Goal: Task Accomplishment & Management: Manage account settings

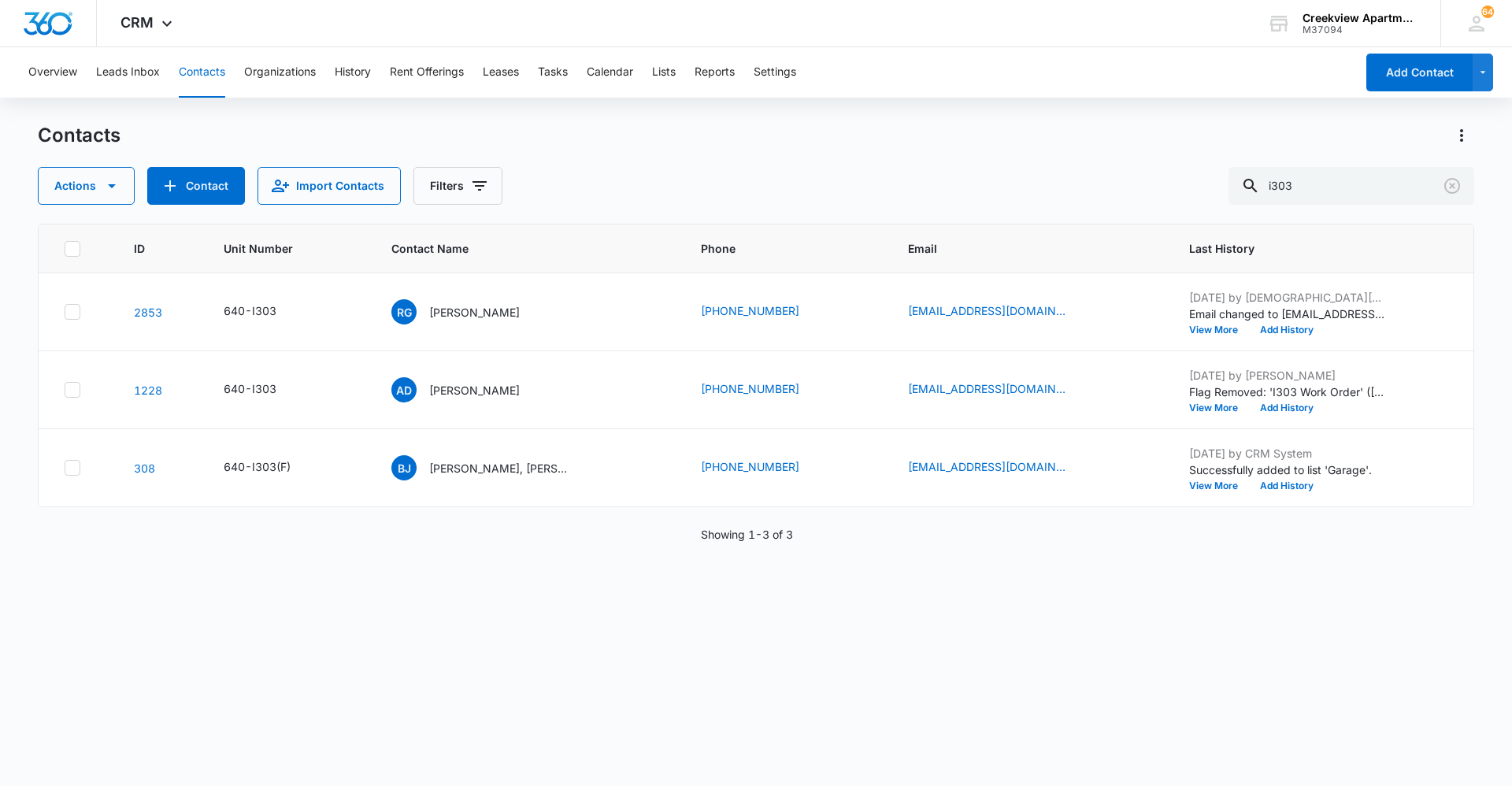
click at [554, 540] on div "ID Unit Number Contact Name Phone Email Last History 2853 640-I303 RG [PERSON_N…" at bounding box center [756, 495] width 1437 height 542
click at [805, 540] on div "ID Unit Number Contact Name Phone Email Last History 2853 640-I303 RG [PERSON_N…" at bounding box center [756, 495] width 1437 height 542
click at [478, 540] on div "ID Unit Number Contact Name Phone Email Last History 2853 640-I303 RG [PERSON_N…" at bounding box center [756, 495] width 1437 height 542
click at [805, 540] on div "ID Unit Number Contact Name Phone Email Last History 2853 640-I303 RG [PERSON_N…" at bounding box center [756, 495] width 1437 height 542
click at [645, 540] on div "ID Unit Number Contact Name Phone Email Last History 2853 640-I303 RG [PERSON_N…" at bounding box center [756, 495] width 1437 height 542
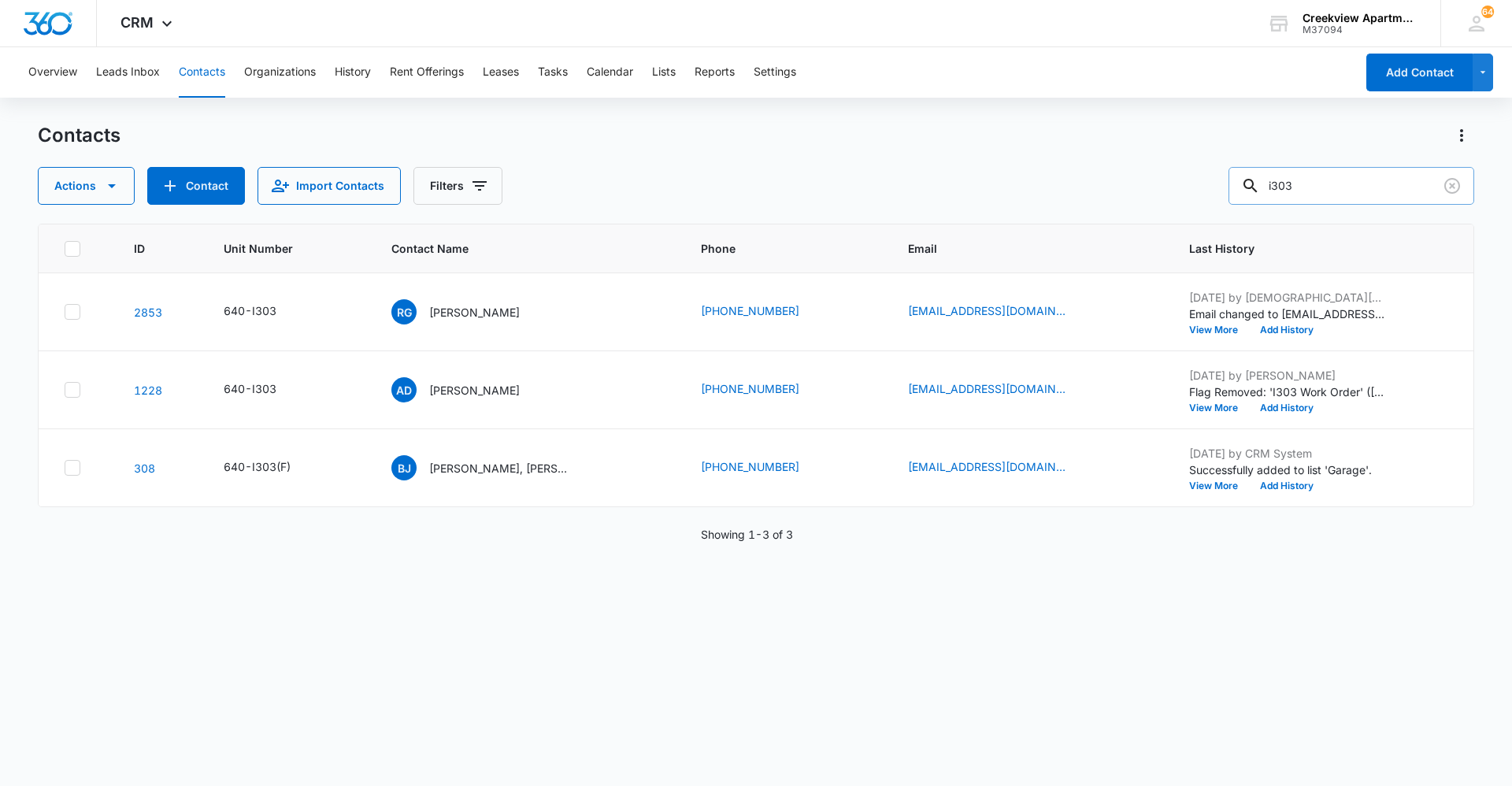
drag, startPoint x: 1331, startPoint y: 192, endPoint x: 1246, endPoint y: 201, distance: 85.5
click at [805, 201] on input "i303" at bounding box center [1351, 186] width 245 height 38
type input "n304"
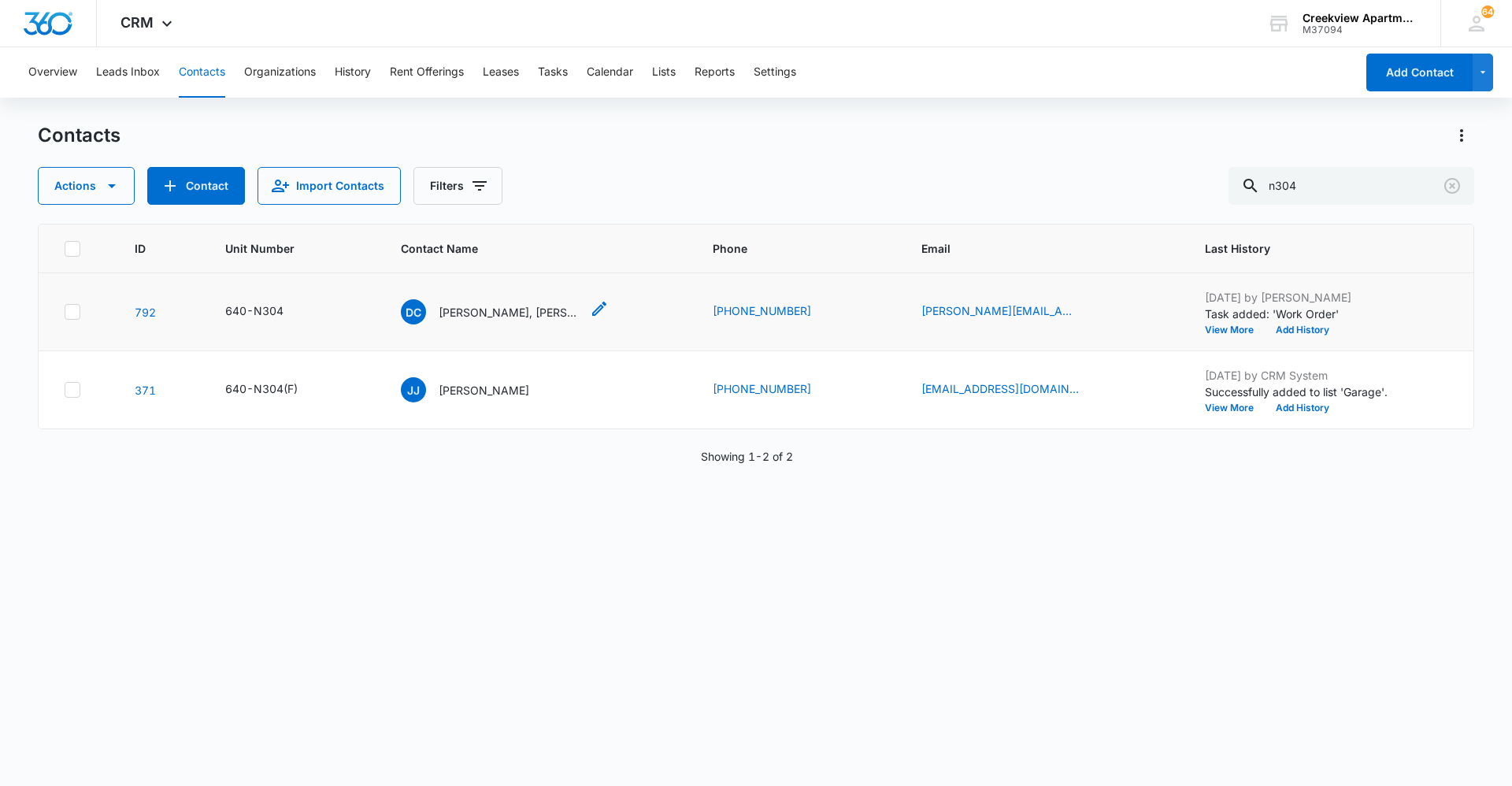
click at [497, 319] on p "[PERSON_NAME], [PERSON_NAME]" at bounding box center [509, 312] width 141 height 16
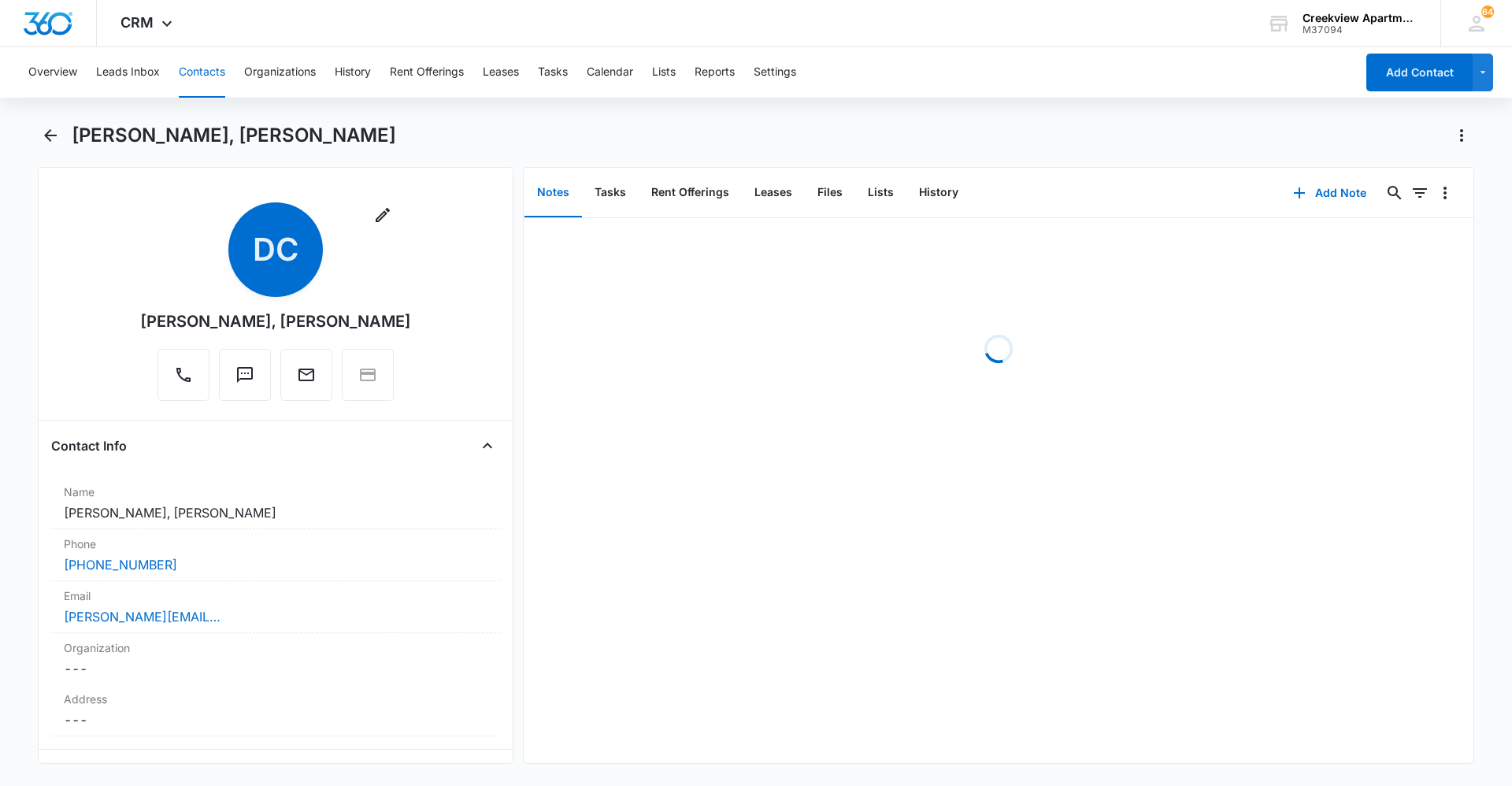
click at [575, 190] on button "Notes" at bounding box center [553, 193] width 57 height 49
click at [604, 191] on button "Tasks" at bounding box center [610, 193] width 56 height 49
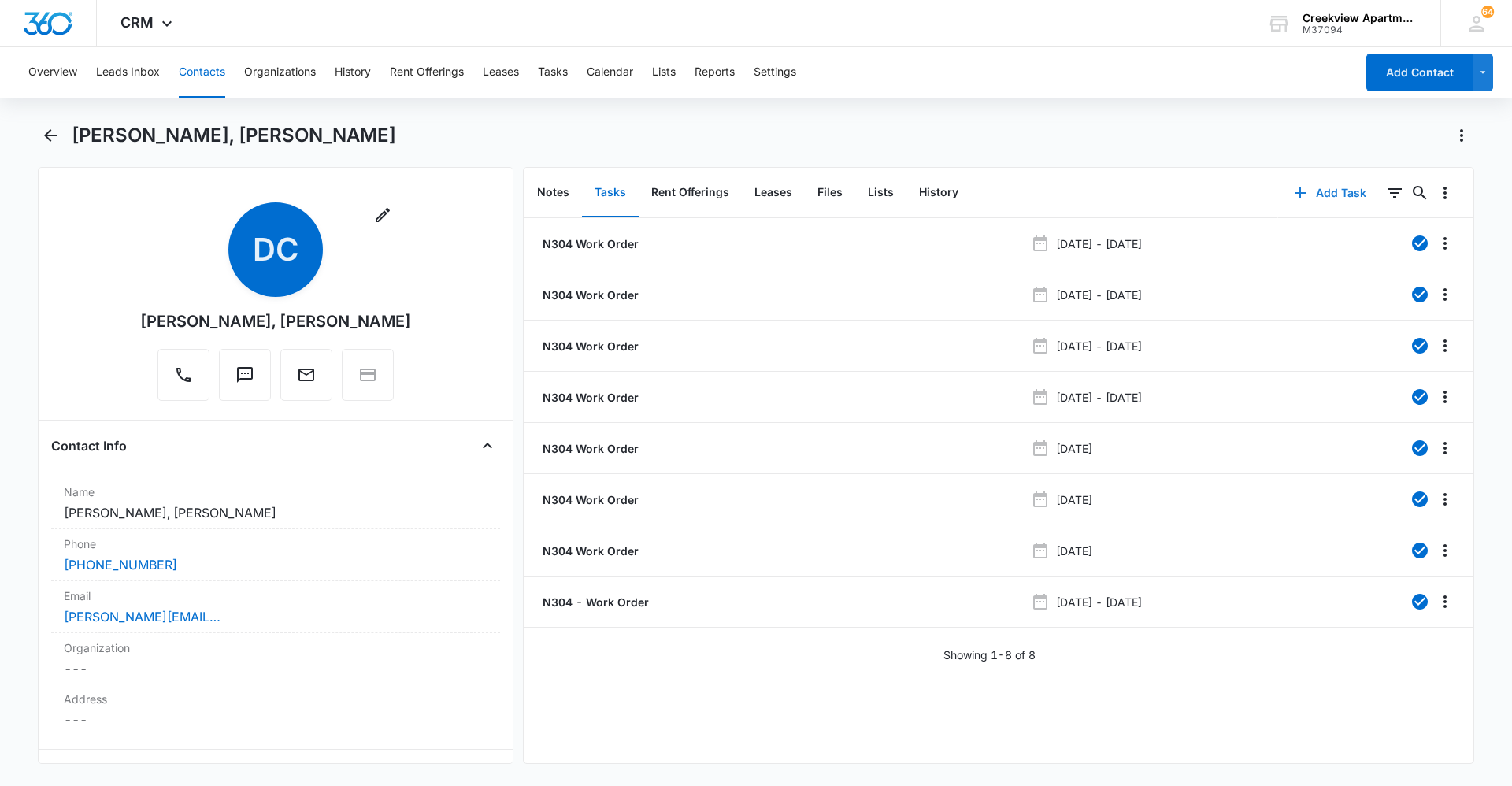
click at [805, 197] on button "Add Task" at bounding box center [1330, 193] width 104 height 38
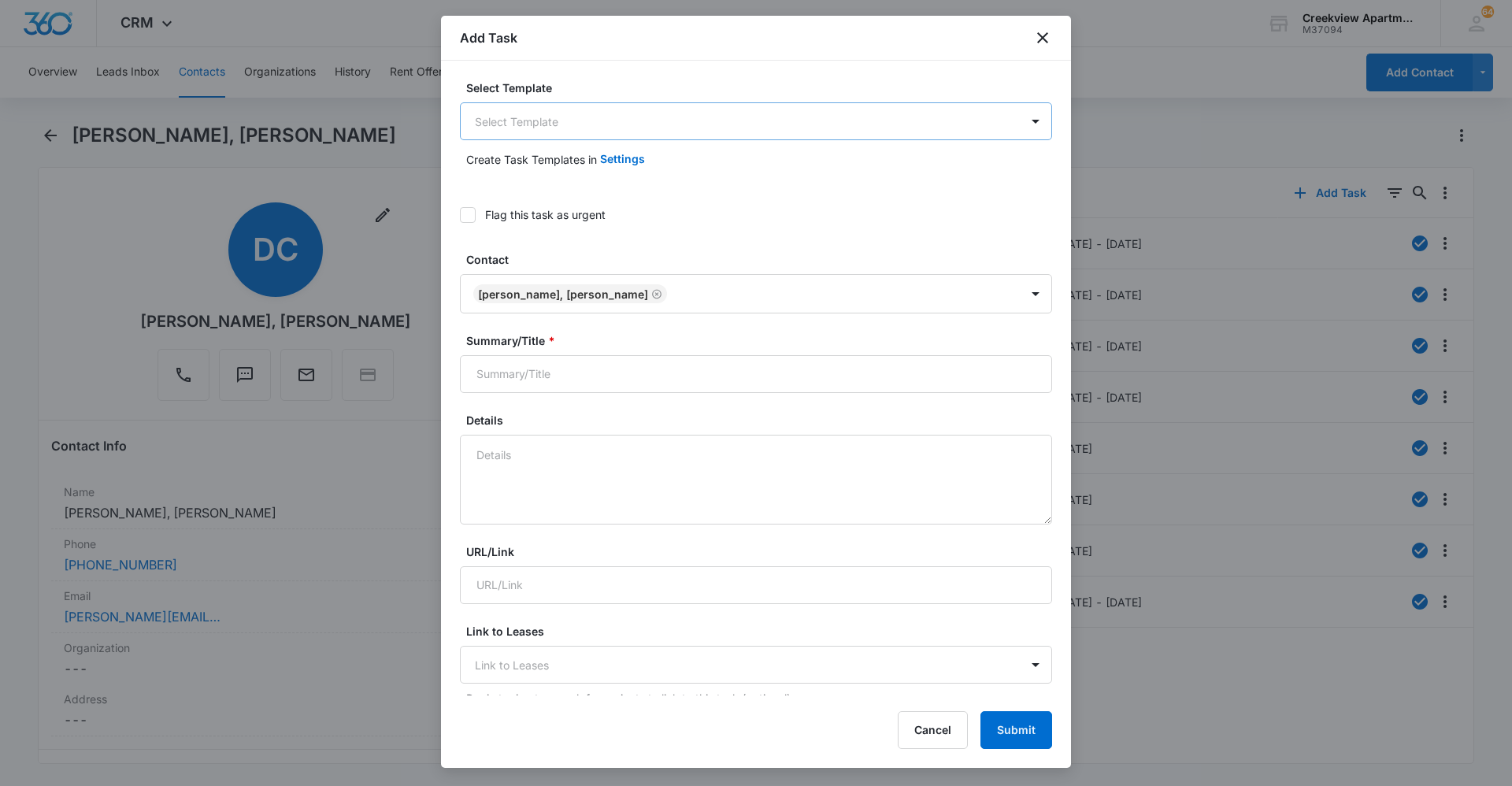
click at [805, 110] on body "CRM Apps Reputation Websites Forms CRM Email Social Content Ads Intelligence Fi…" at bounding box center [756, 393] width 1512 height 786
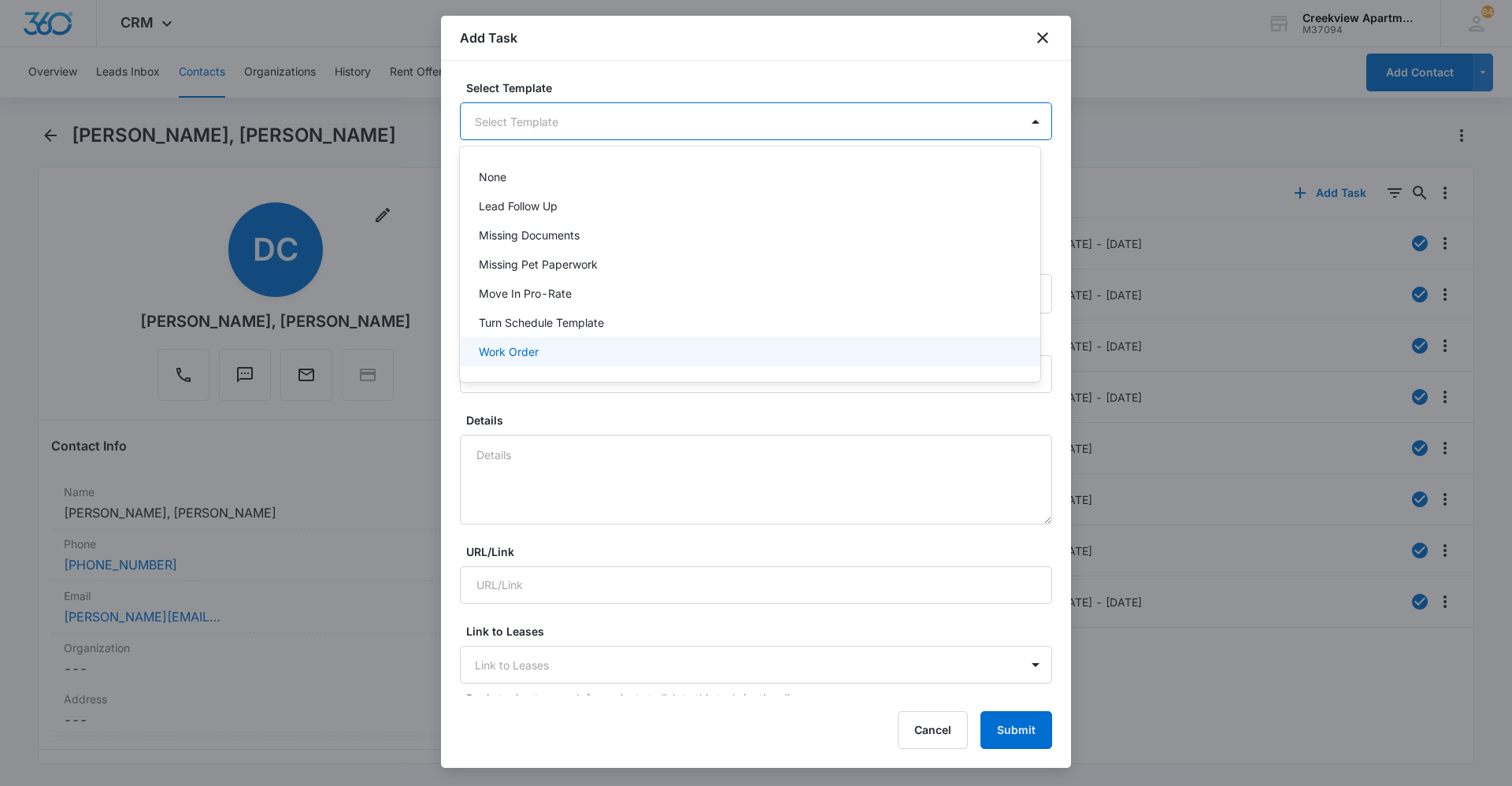
click at [686, 346] on div "Work Order" at bounding box center [749, 352] width 540 height 16
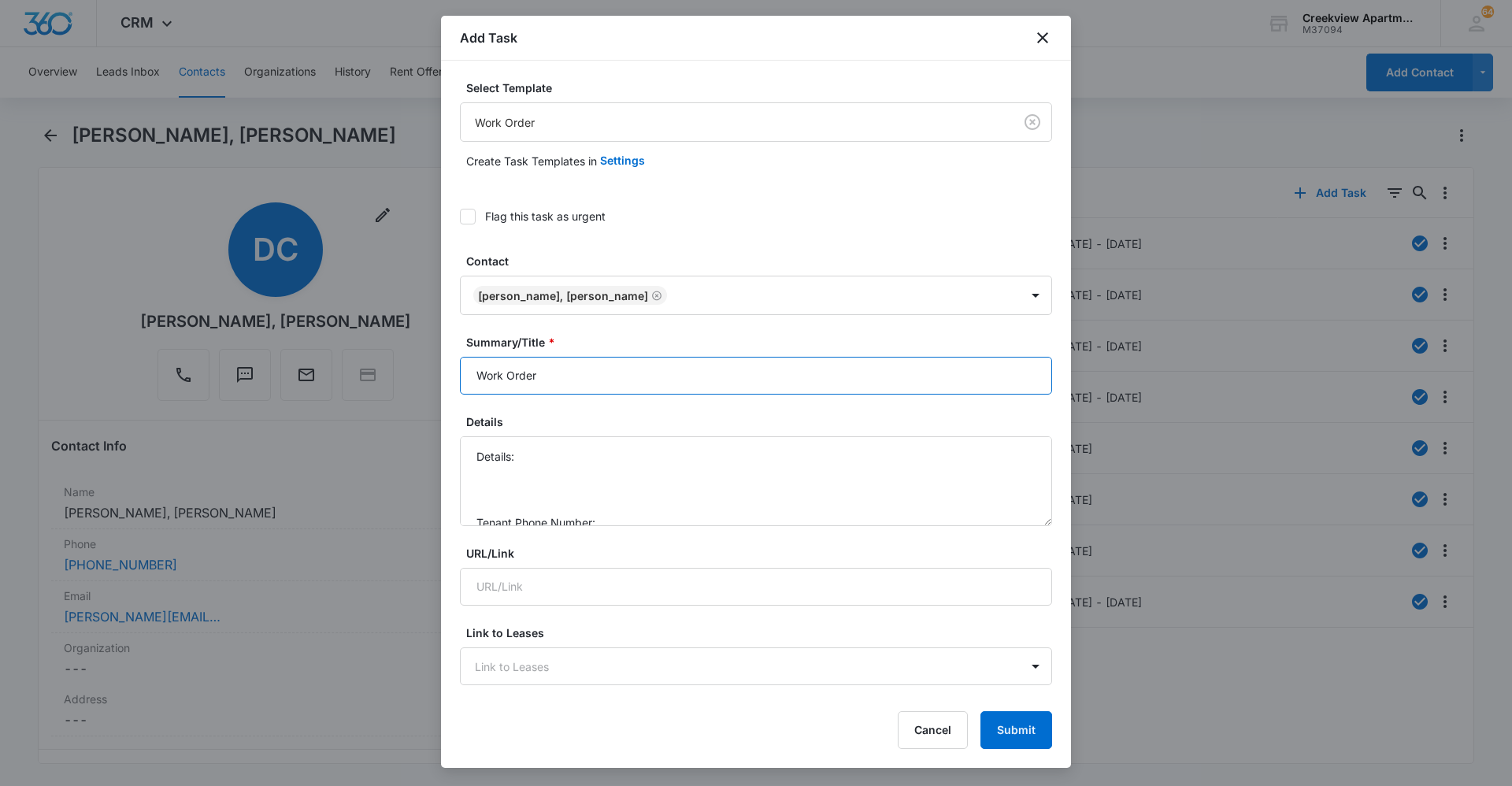
click at [473, 370] on input "Work Order" at bounding box center [756, 375] width 592 height 38
type input "N304 Work Order"
click at [589, 456] on textarea "Details: Tenant Phone Number: Call Before:" at bounding box center [756, 482] width 592 height 90
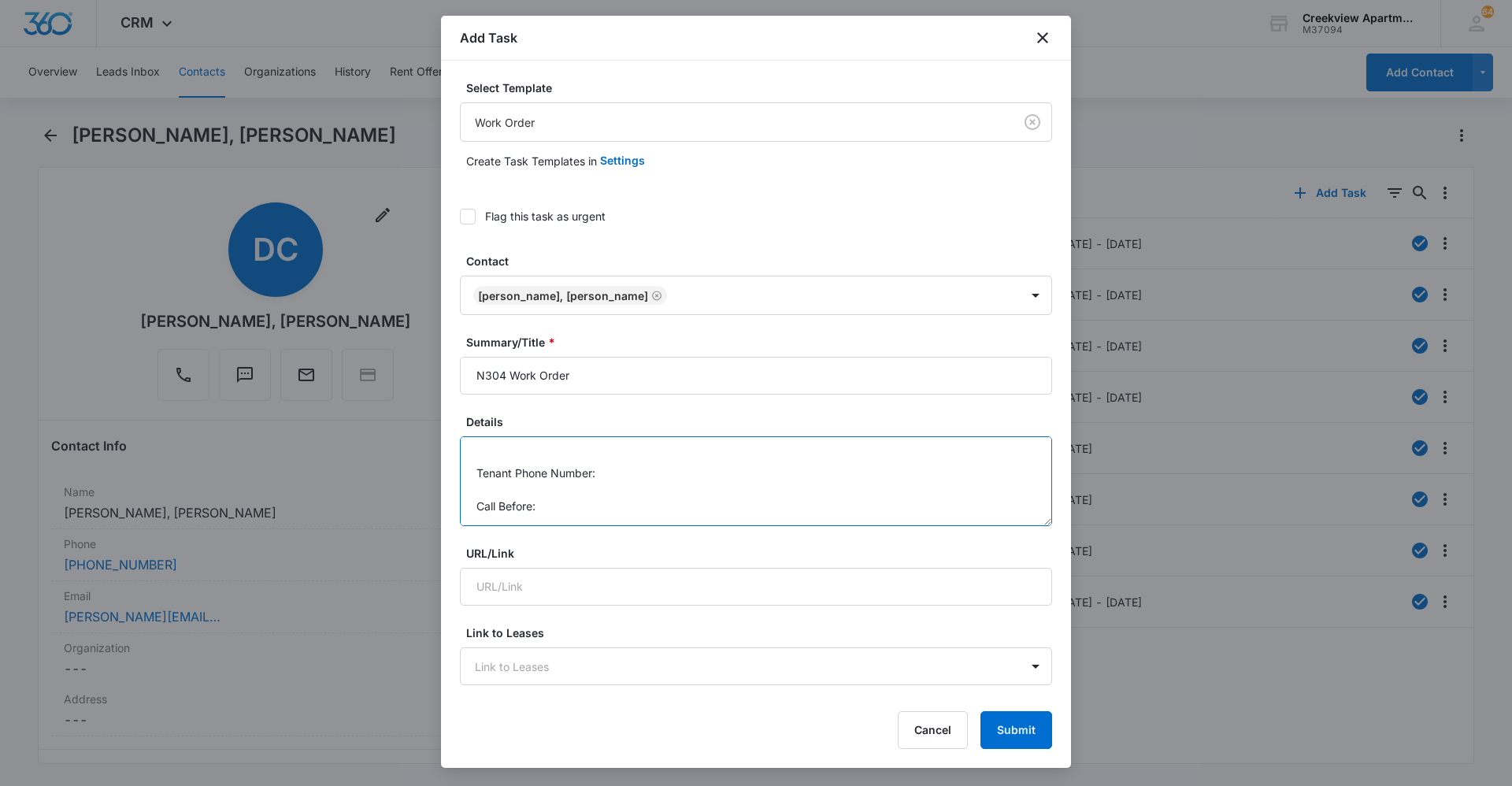
click at [656, 462] on textarea "Details: kitchen light bulbs burnt out Tenant Phone Number: Call Before:" at bounding box center [756, 482] width 592 height 90
click at [672, 477] on textarea "Details: kitchen light bulbs burnt out Tenant Phone Number: Call Before:" at bounding box center [756, 482] width 592 height 90
click at [680, 505] on textarea "Details: kitchen light bulbs burnt out Tenant Phone Number: [PHONE_NUMBER] Call…" at bounding box center [756, 482] width 592 height 90
click at [694, 462] on textarea "Details: kitchen light bulbs burnt out Tenant Phone Number: [PHONE_NUMBER] Call…" at bounding box center [756, 482] width 592 height 90
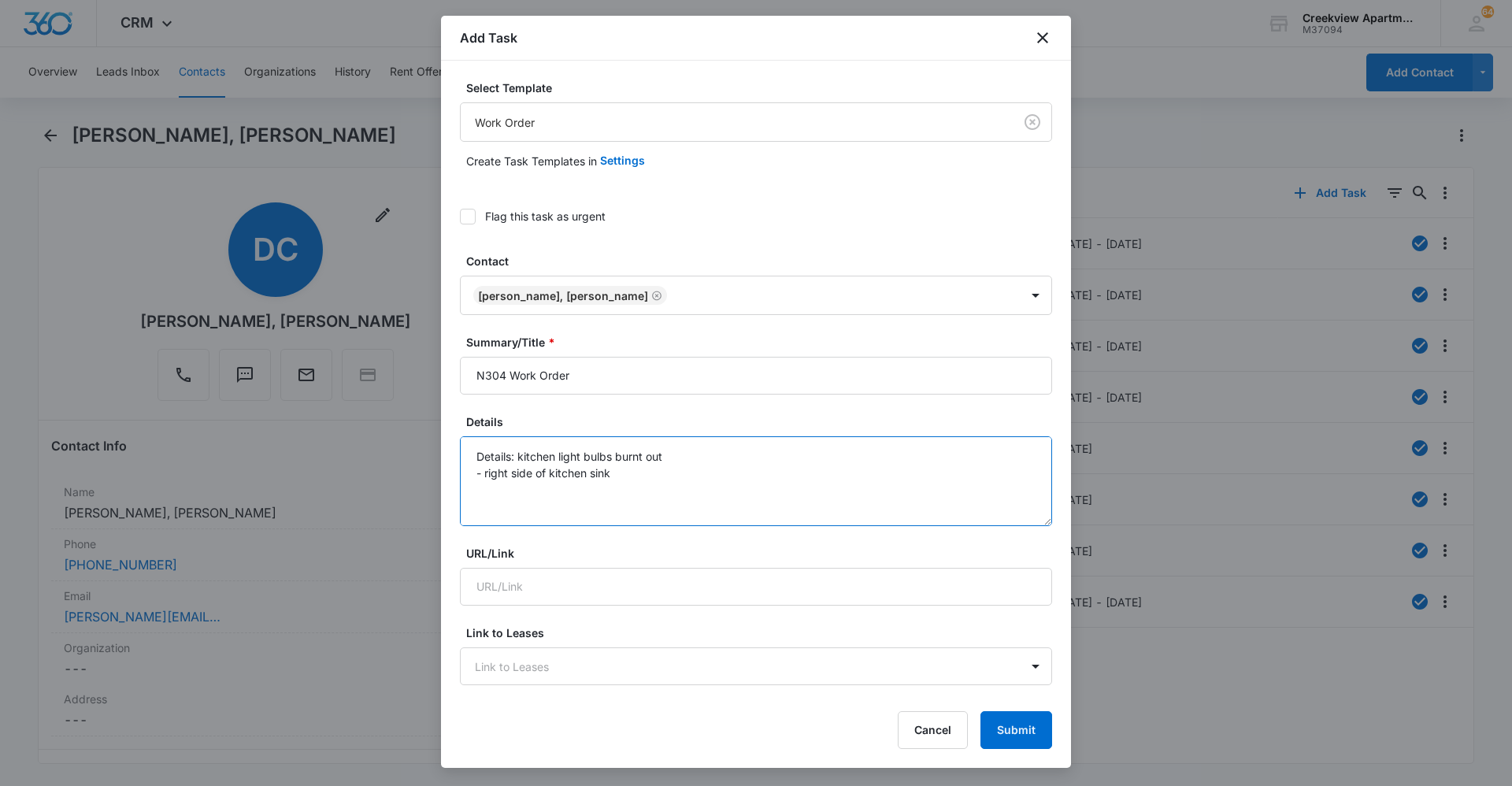
click at [517, 454] on textarea "Details: kitchen light bulbs burnt out - right side of kitchen sink Tenant Phon…" at bounding box center [756, 482] width 592 height 90
click at [640, 486] on textarea "Details: - kitchen light bulbs burnt out - right side of kitchen sink Tenant Ph…" at bounding box center [756, 482] width 592 height 90
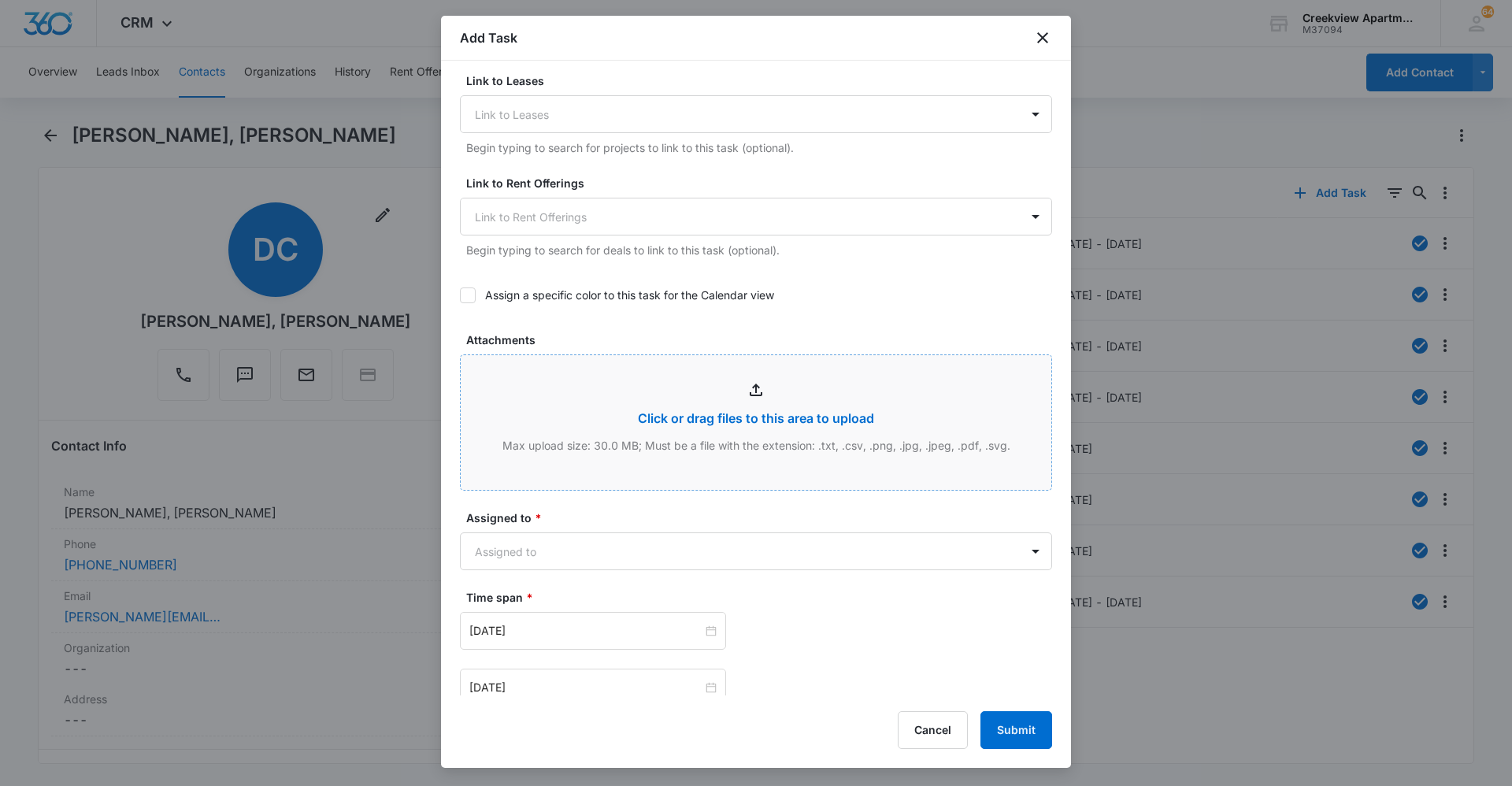
scroll to position [709, 0]
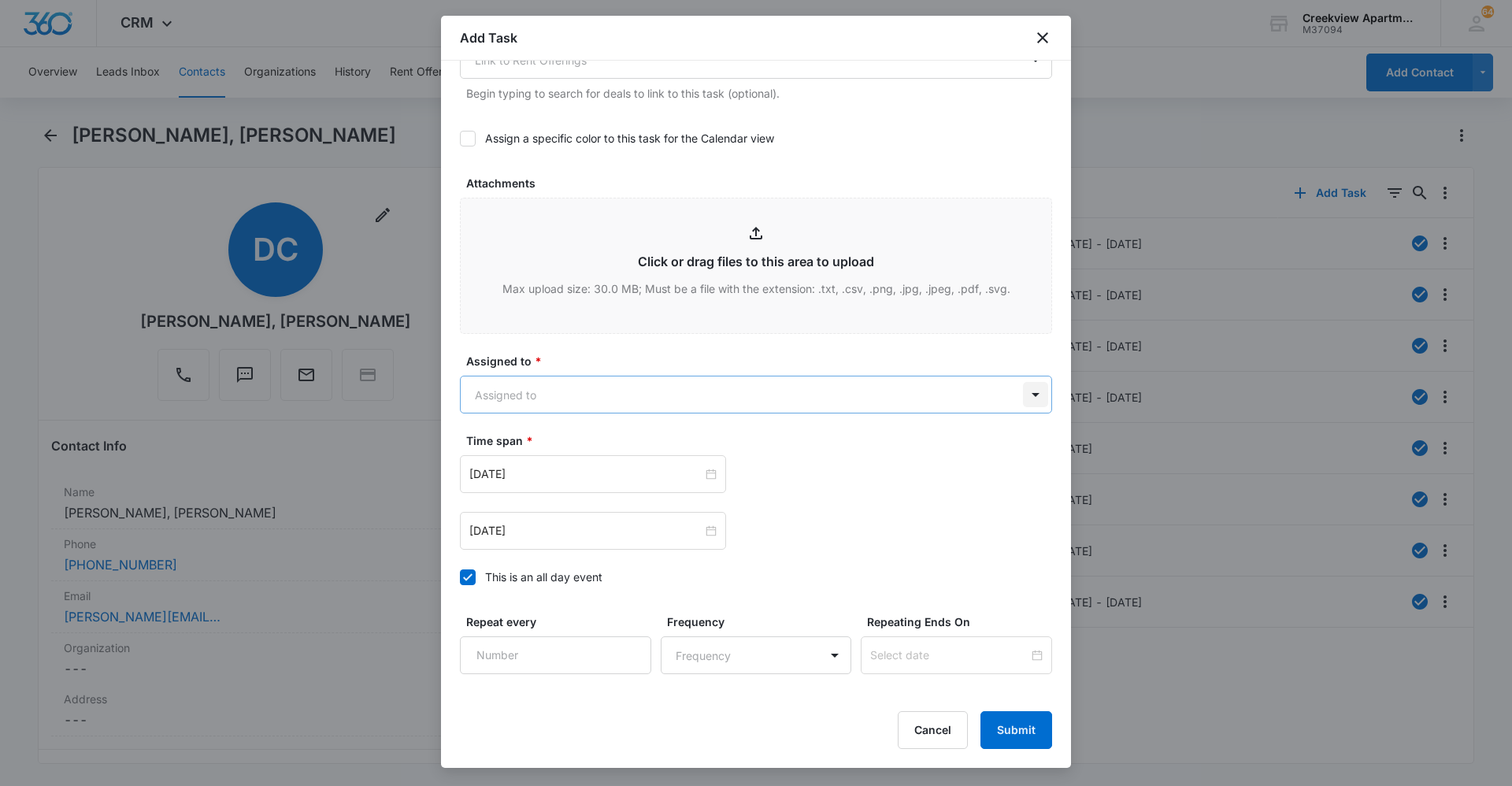
type textarea "Details: - kitchen light bulbs burnt out - right side of kitchen sink, the stop…"
click at [805, 399] on body "CRM Apps Reputation Websites Forms CRM Email Social Content Ads Intelligence Fi…" at bounding box center [756, 393] width 1512 height 786
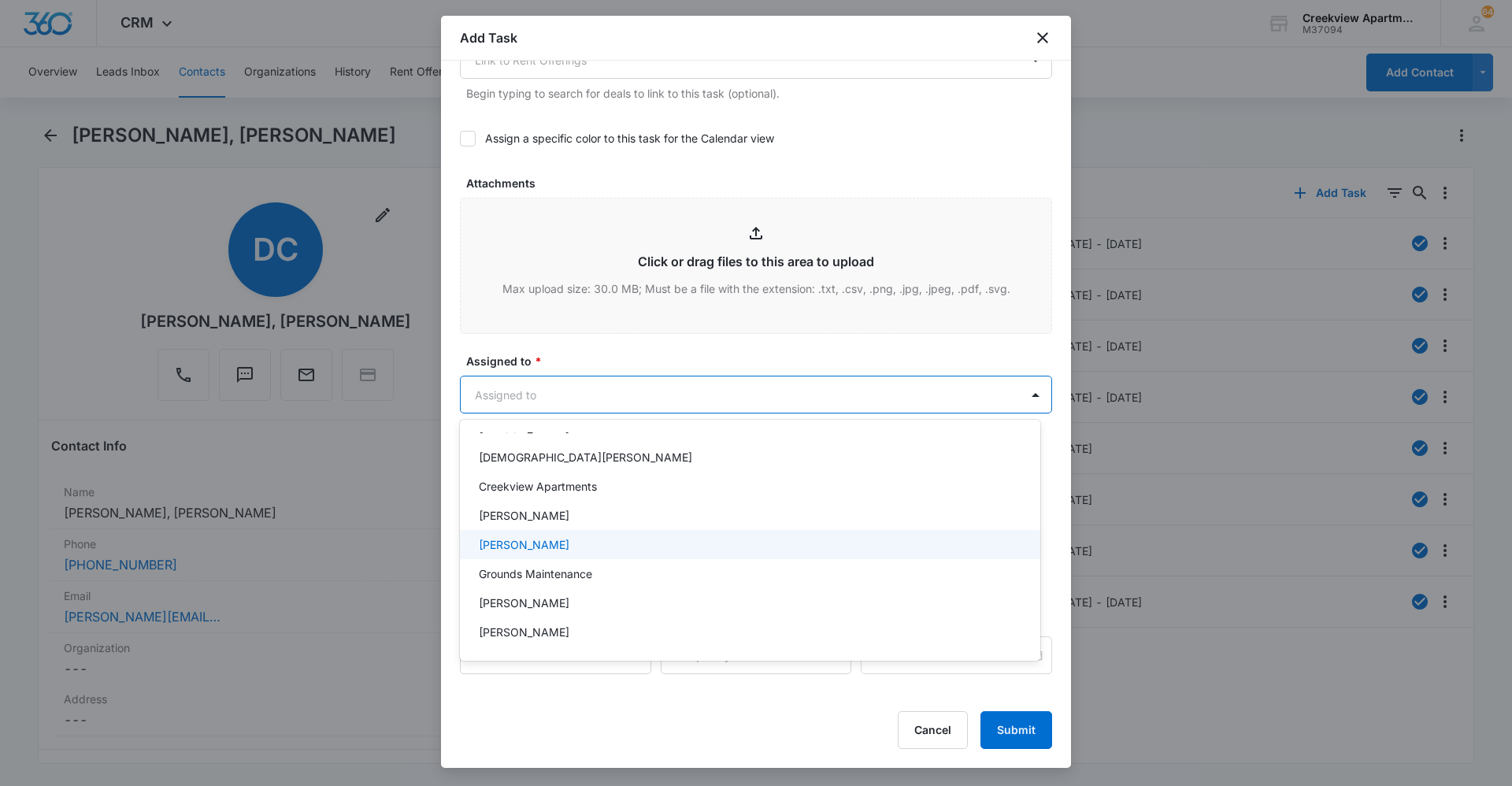
scroll to position [79, 0]
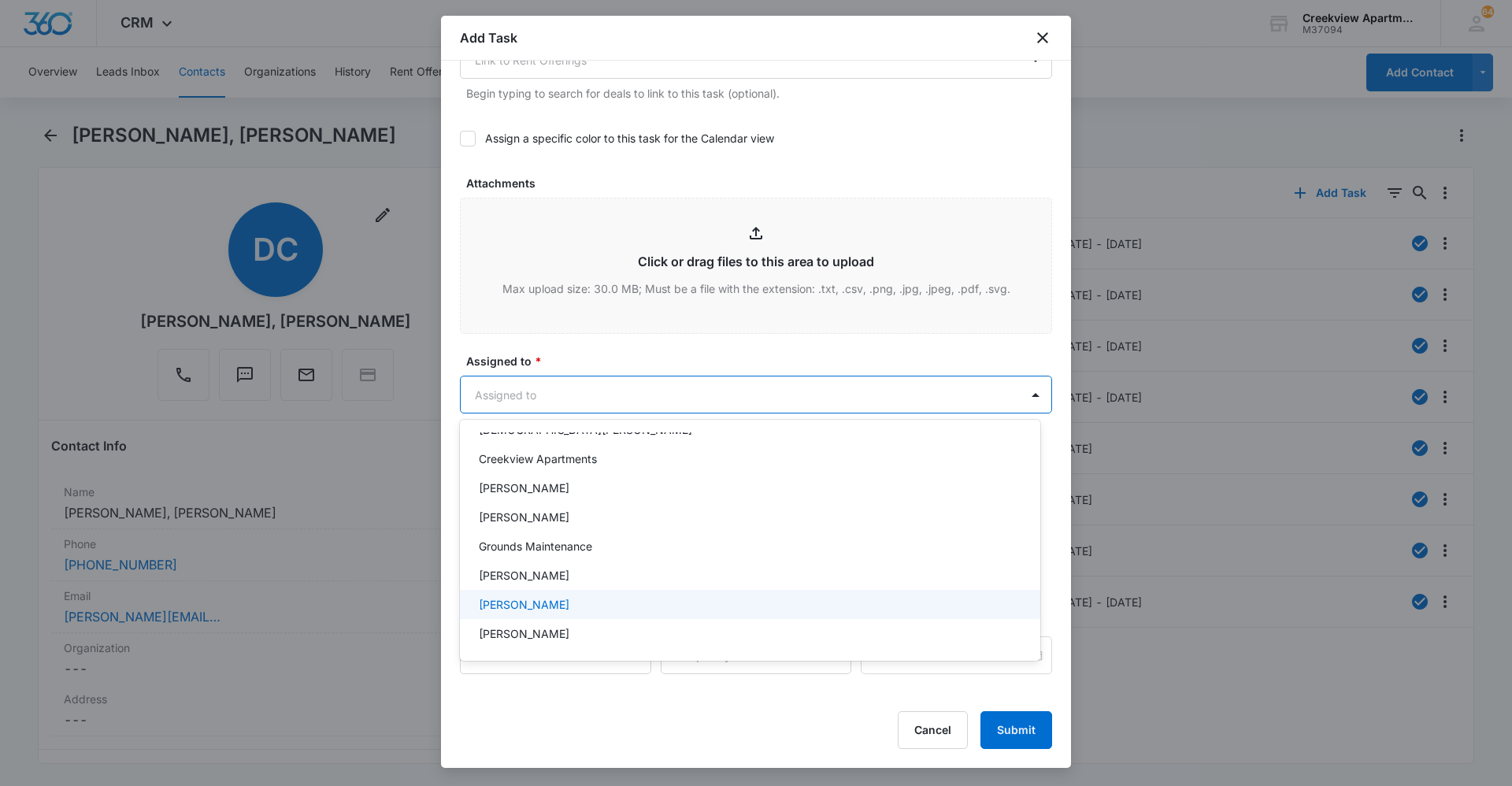
click at [607, 540] on div "[PERSON_NAME]" at bounding box center [749, 604] width 540 height 16
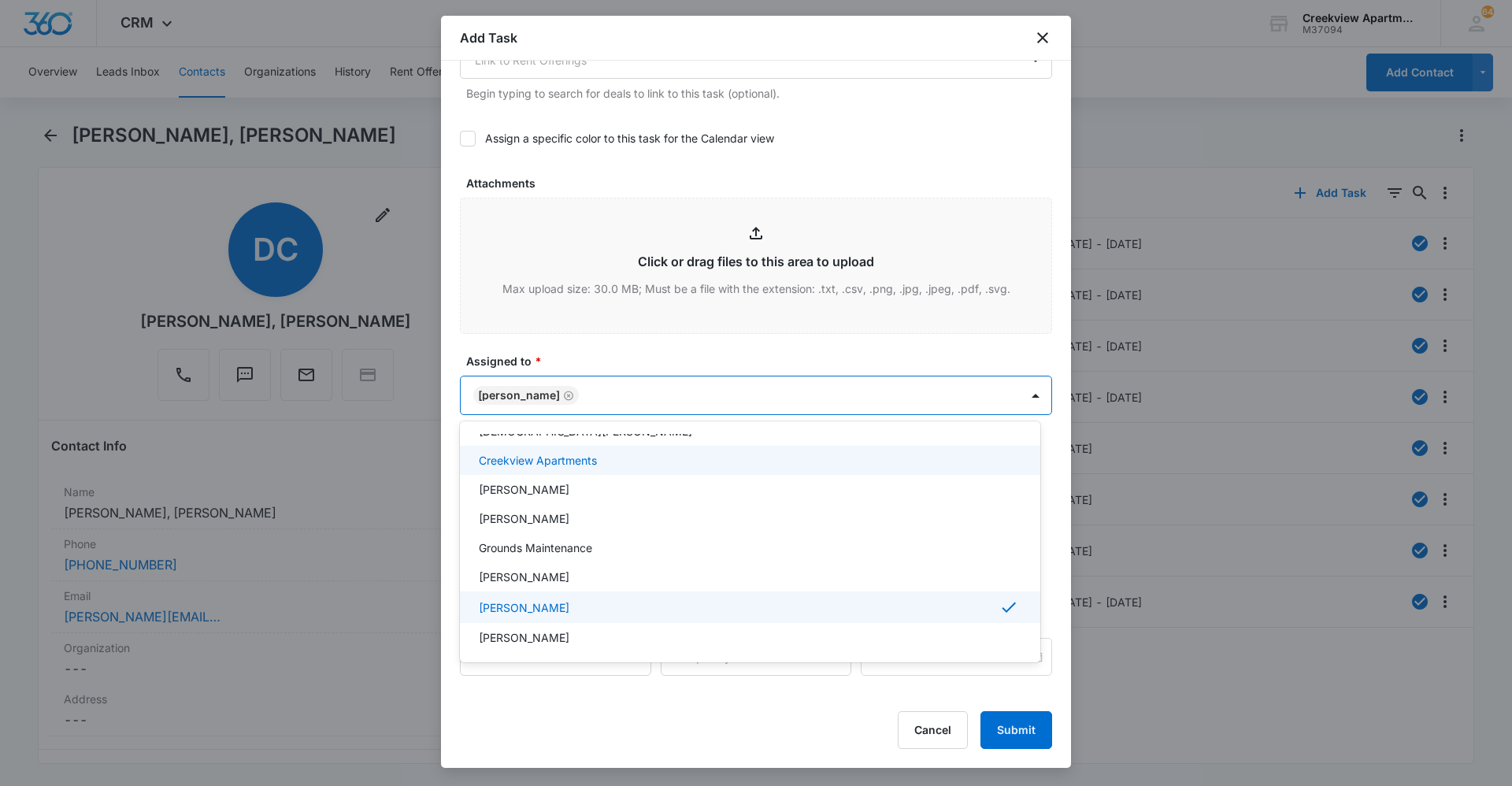
click at [700, 362] on div at bounding box center [756, 393] width 1512 height 786
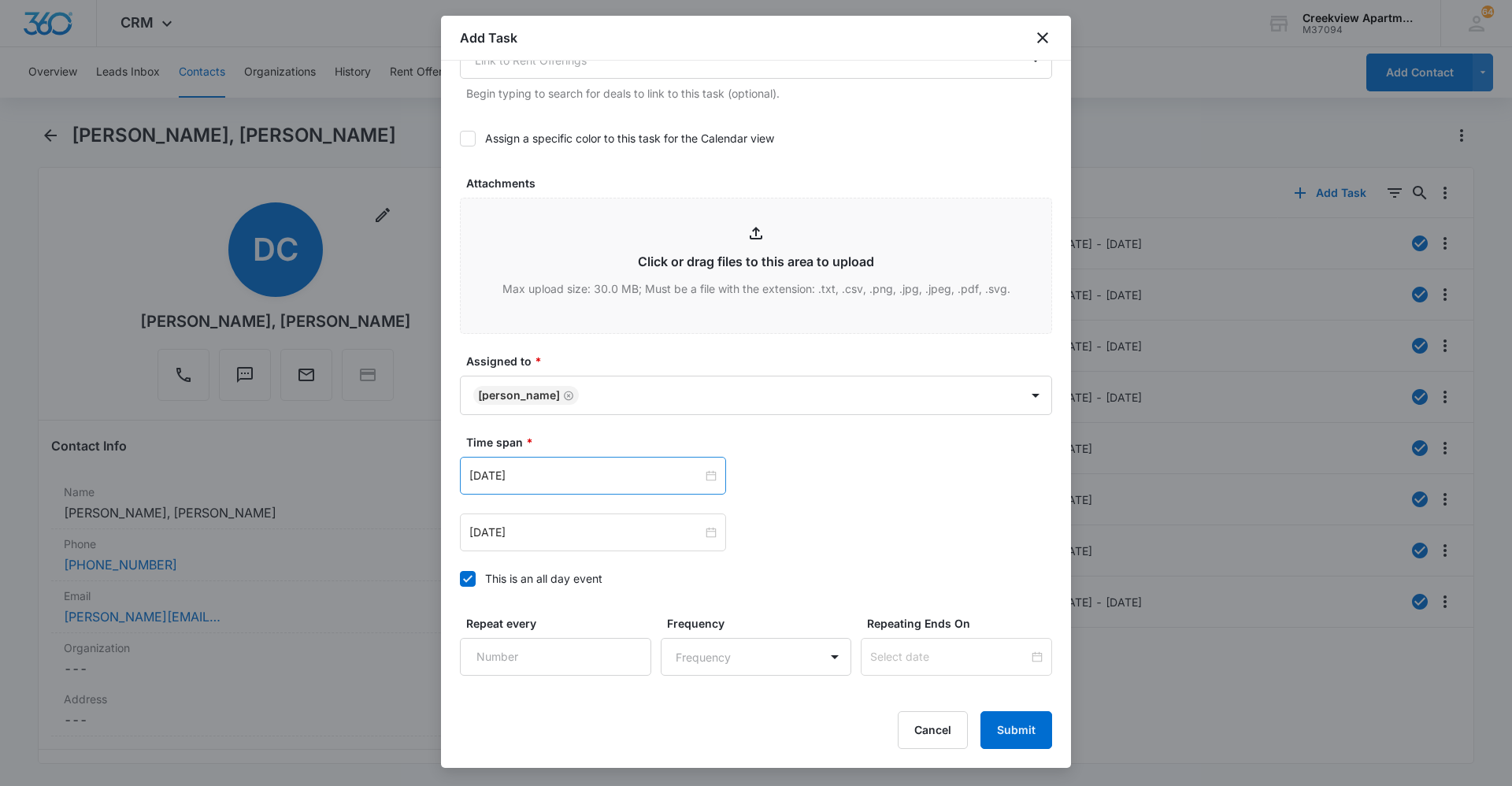
click at [712, 470] on div "[DATE]" at bounding box center [593, 476] width 267 height 38
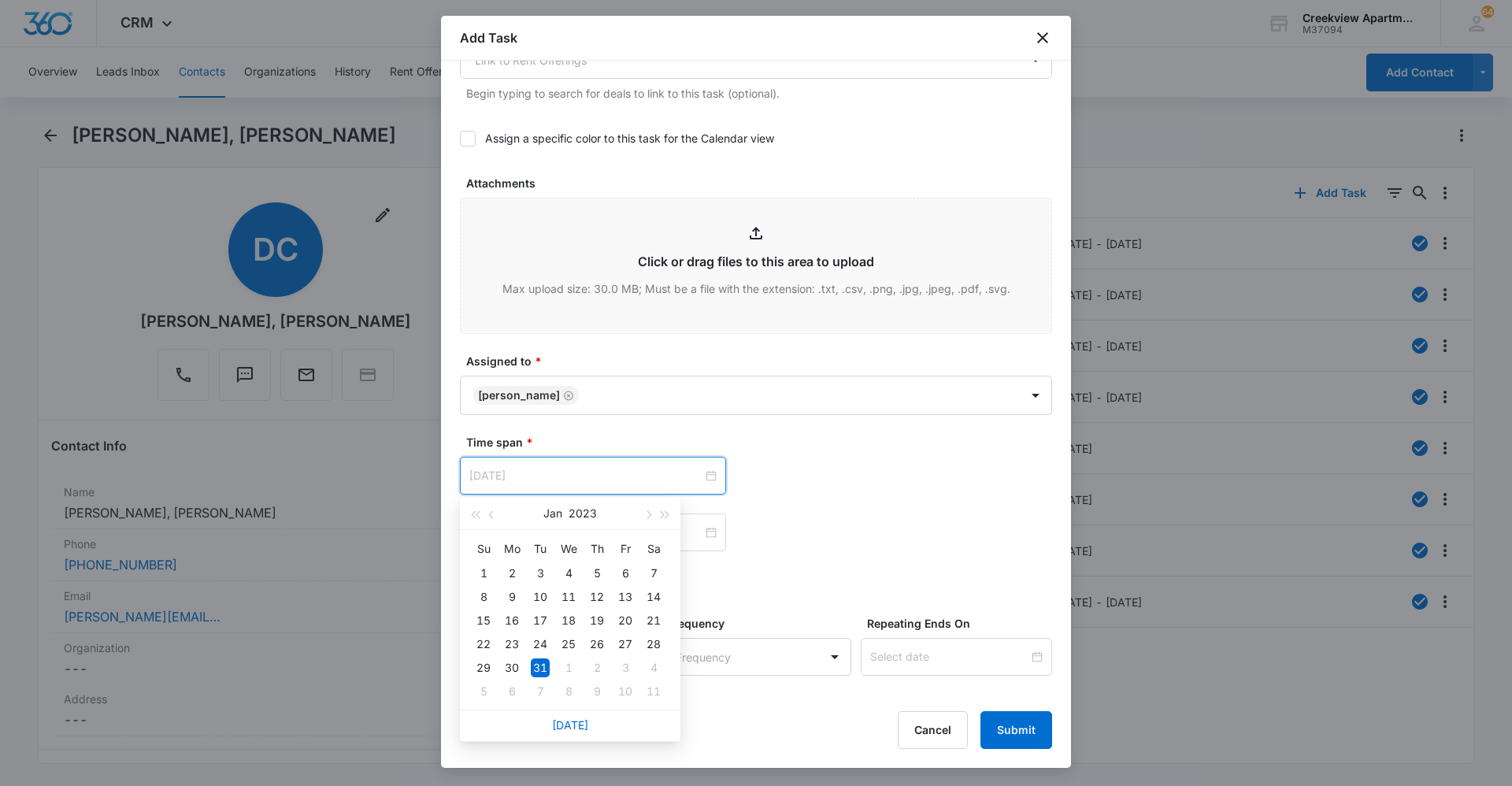
type input "[DATE]"
click at [805, 484] on div "[DATE] [DATE] Su Mo Tu We Th Fr Sa 1 2 3 4 5 6 7 8 9 10 11 12 13 14 15 16 17 18…" at bounding box center [756, 476] width 592 height 38
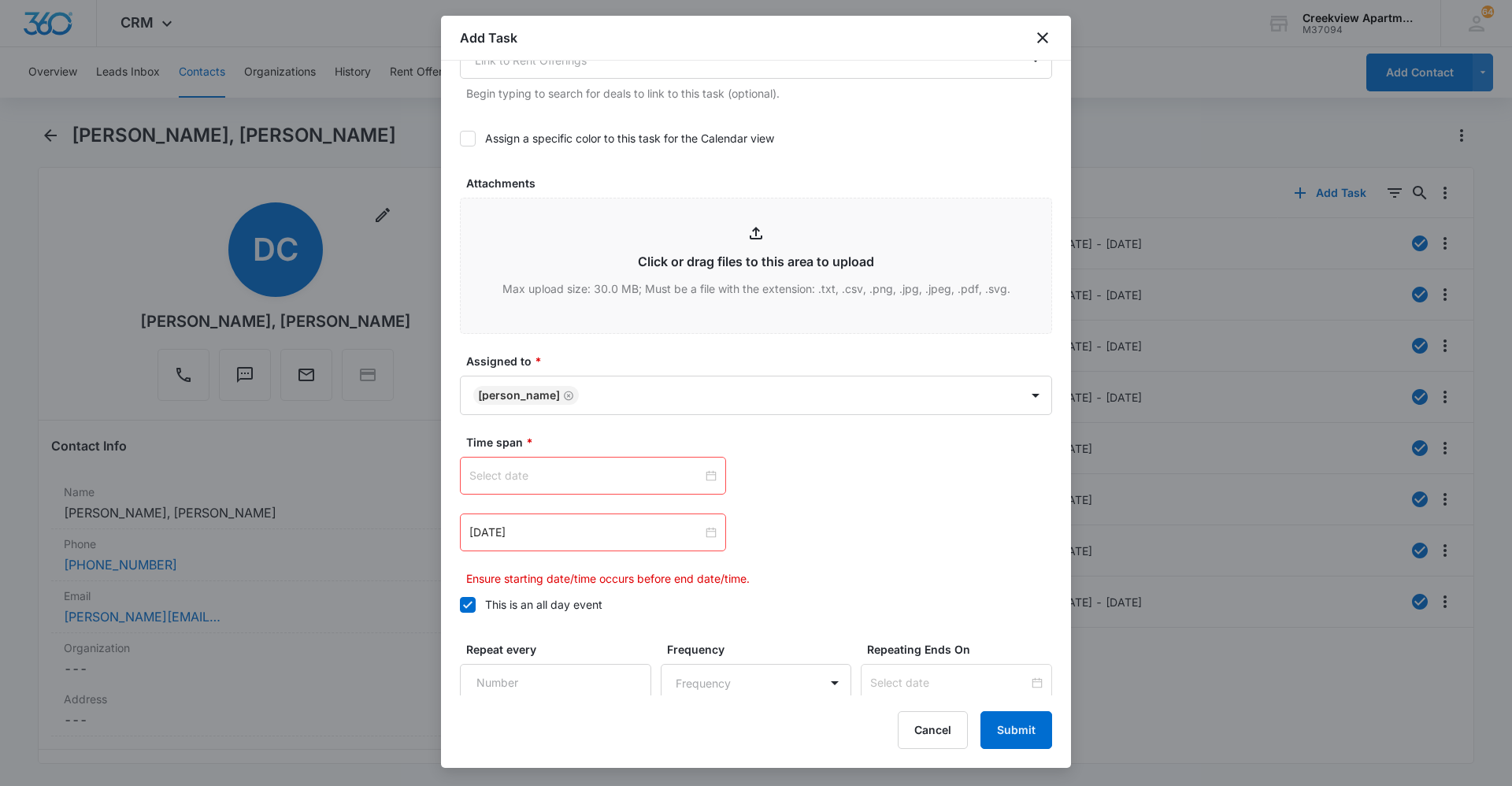
click at [648, 479] on input at bounding box center [586, 475] width 233 height 17
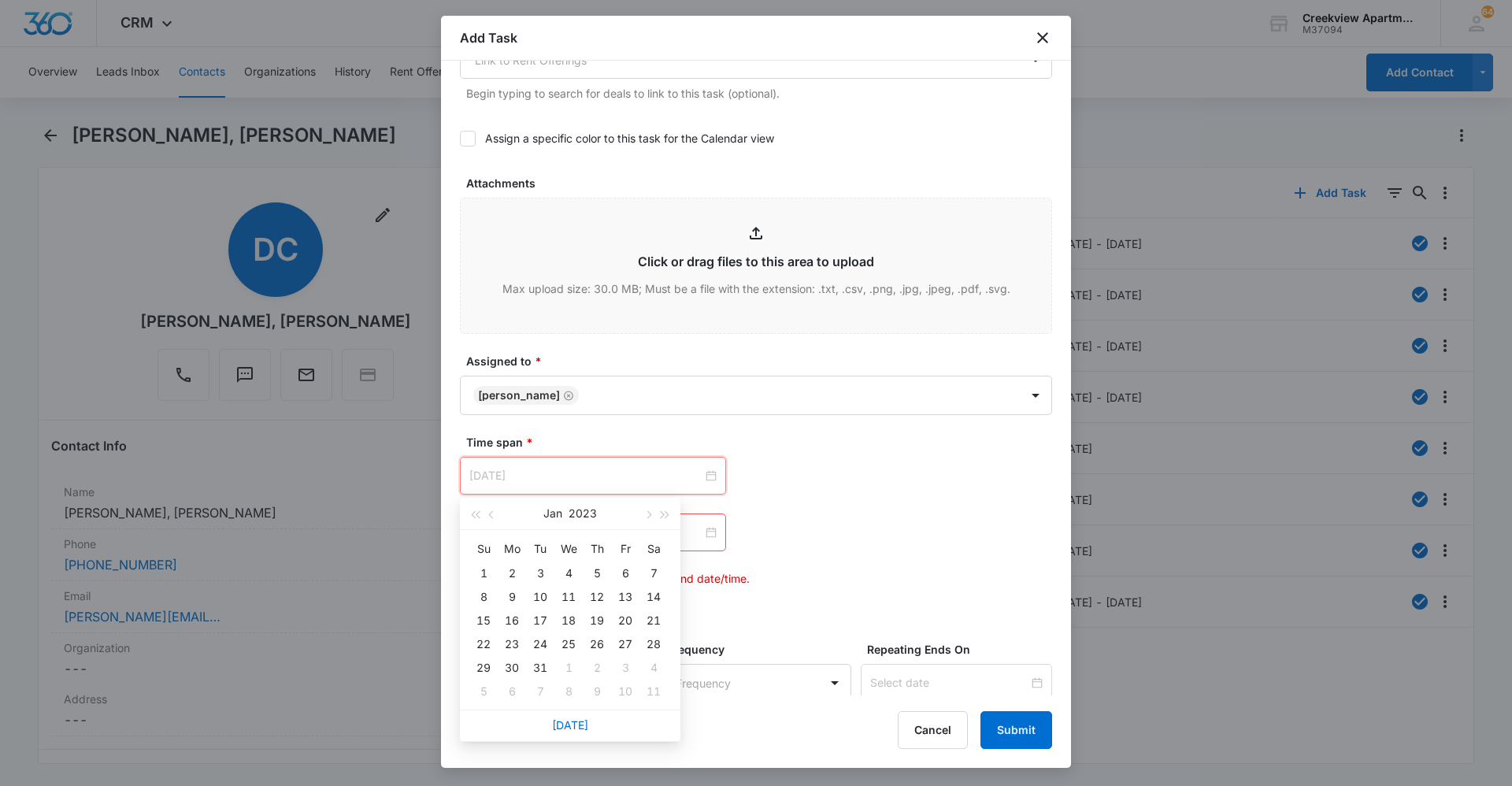
type input "[DATE]"
click at [577, 540] on link "[DATE]" at bounding box center [570, 725] width 36 height 13
type input "[DATE]"
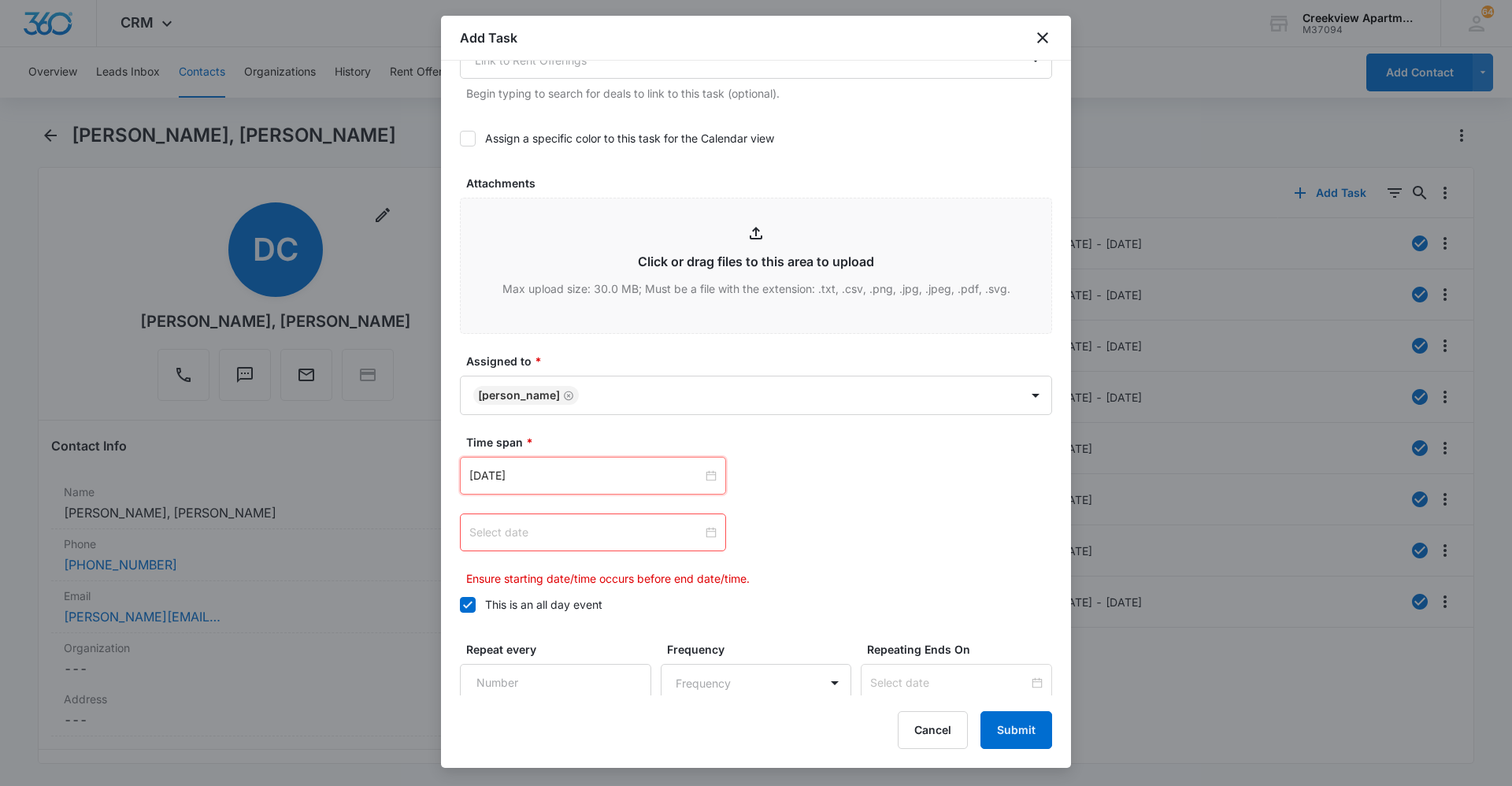
click at [652, 537] on input at bounding box center [586, 532] width 233 height 17
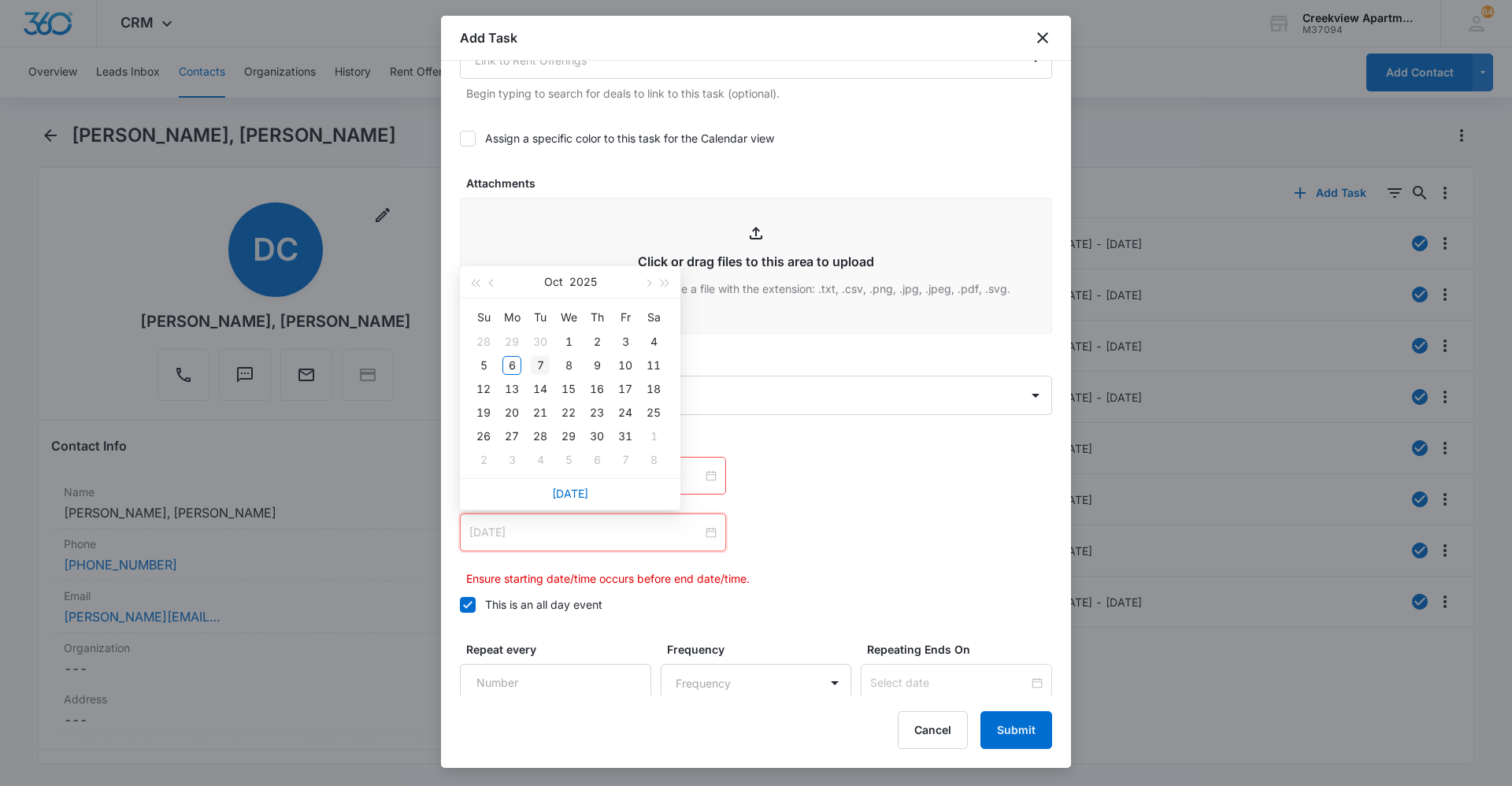
type input "[DATE]"
click at [536, 354] on td "7" at bounding box center [540, 365] width 29 height 24
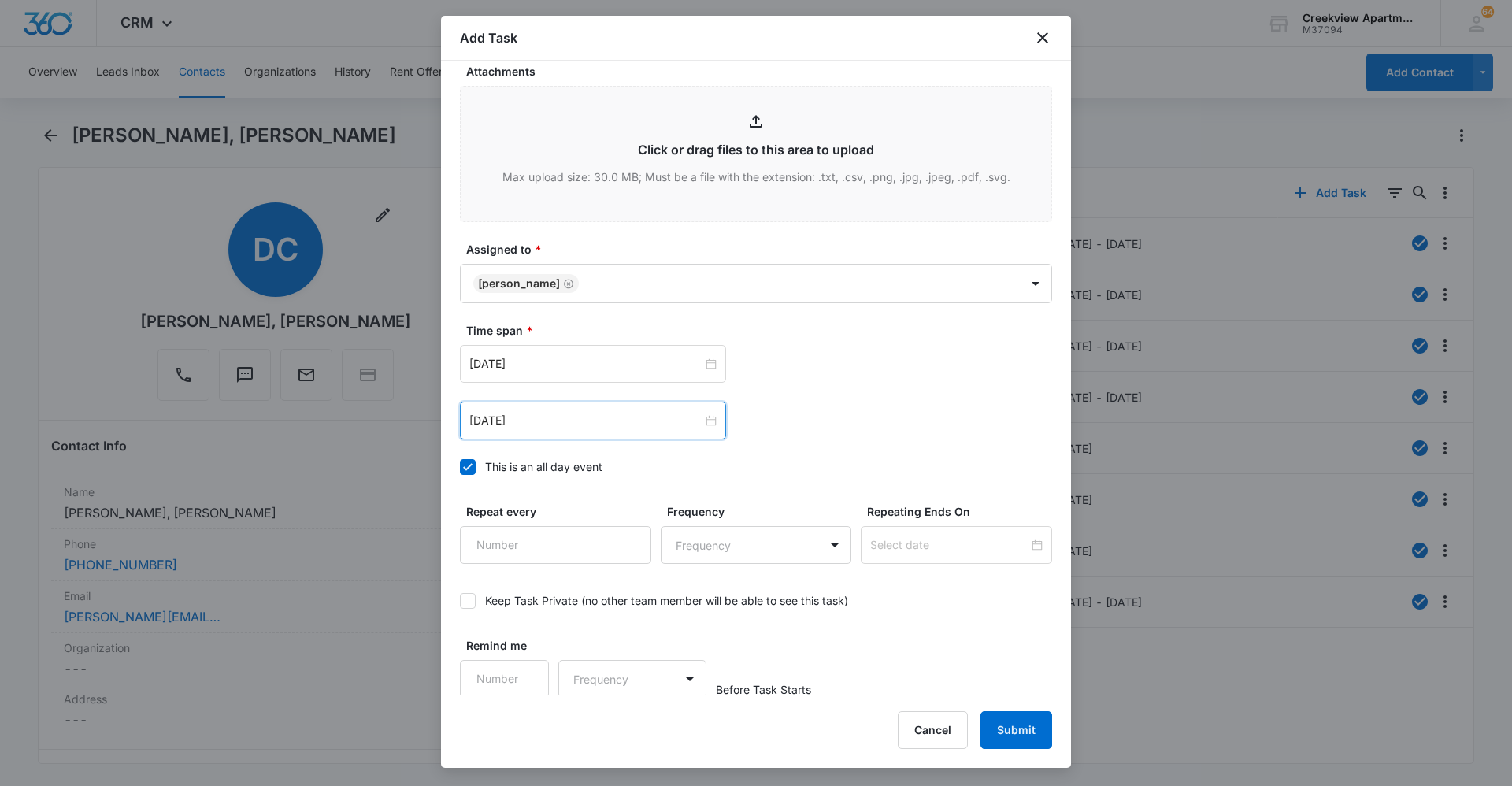
scroll to position [823, 0]
click at [805, 540] on button "Submit" at bounding box center [1016, 730] width 72 height 38
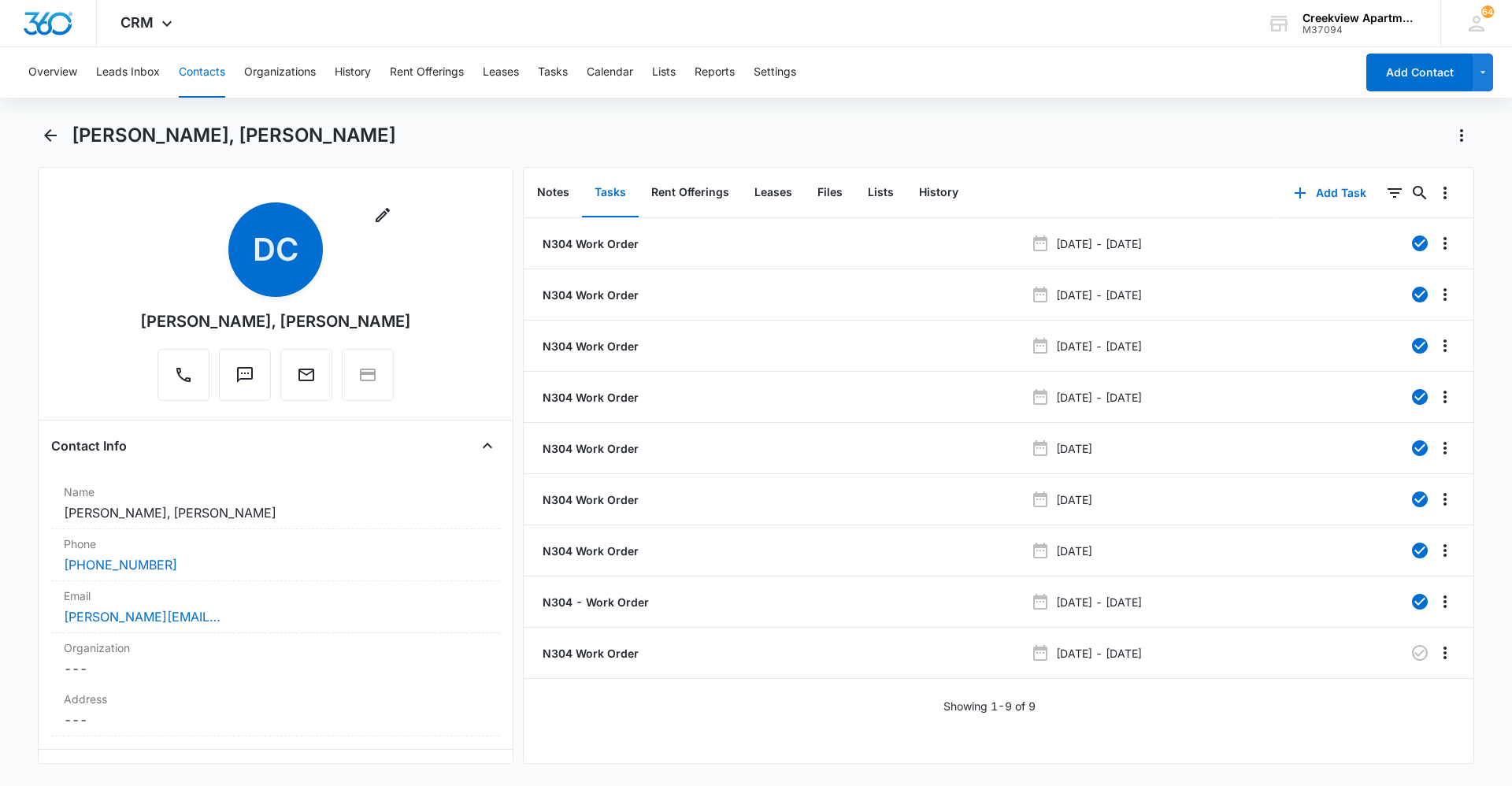
click at [771, 540] on div "N304 Work Order [DATE] - [DATE] N304 Work Order [DATE] - [DATE] N304 Work Order…" at bounding box center [998, 491] width 950 height 545
click at [747, 540] on div "Showing 1-9 of 9" at bounding box center [998, 706] width 950 height 16
click at [754, 540] on div "N304 Work Order [DATE] - [DATE] N304 Work Order [DATE] - [DATE] N304 Work Order…" at bounding box center [998, 491] width 950 height 545
click at [805, 540] on div "N304 Work Order [DATE] - [DATE] N304 Work Order [DATE] - [DATE] N304 Work Order…" at bounding box center [998, 491] width 950 height 545
click at [805, 119] on div "Overview Leads Inbox Contacts Organizations History Rent Offerings Leases Tasks…" at bounding box center [756, 415] width 1512 height 736
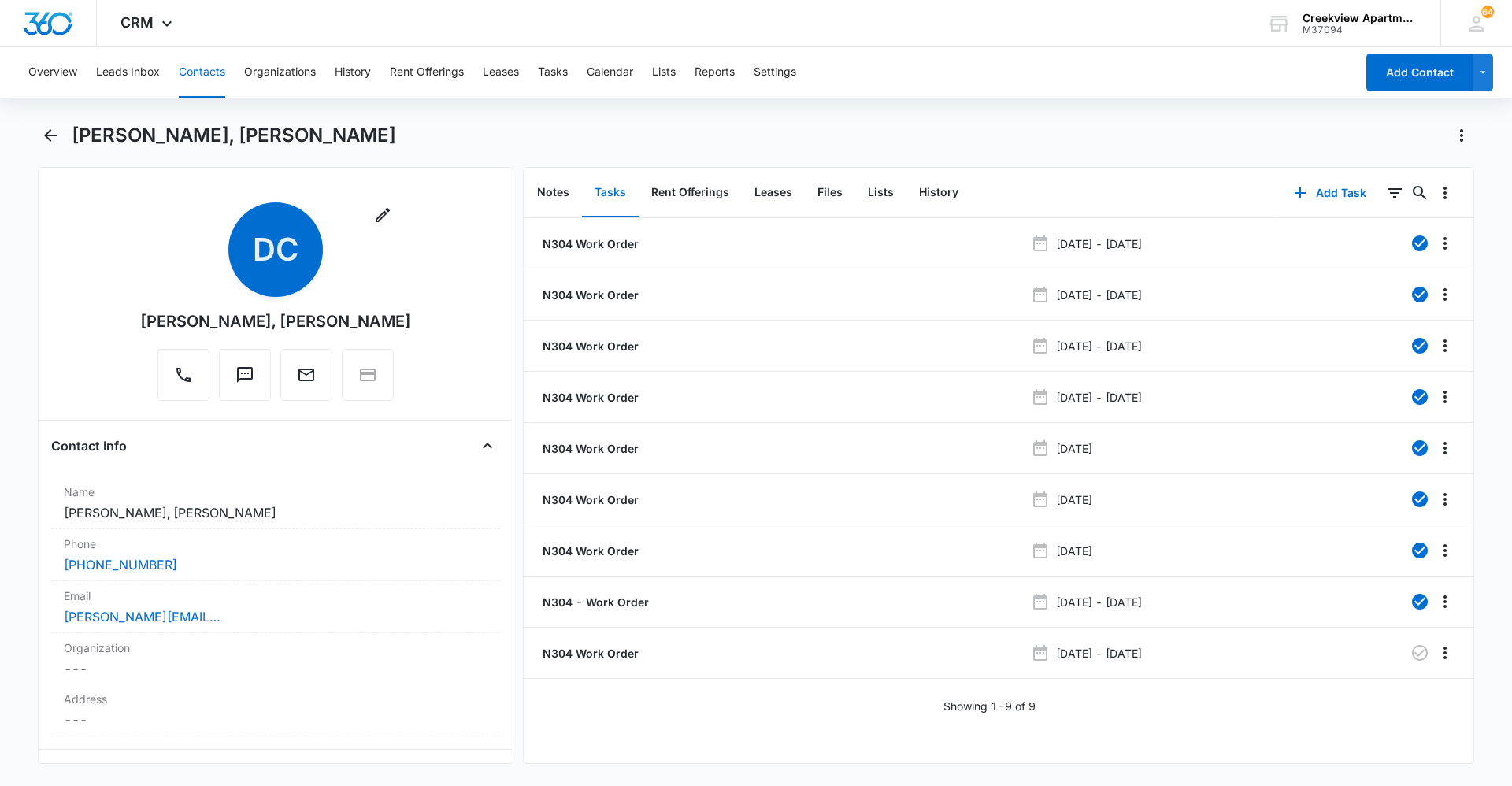
click at [788, 540] on div "Showing 1-9 of 9" at bounding box center [998, 706] width 950 height 16
click at [561, 159] on div "[PERSON_NAME], [PERSON_NAME]" at bounding box center [756, 145] width 1437 height 44
click at [564, 148] on div "[PERSON_NAME], [PERSON_NAME]" at bounding box center [756, 145] width 1437 height 44
click at [717, 540] on div "N304 Work Order [DATE] - [DATE] N304 Work Order [DATE] - [DATE] N304 Work Order…" at bounding box center [998, 491] width 950 height 545
click at [805, 540] on div "N304 Work Order [DATE] - [DATE] N304 Work Order [DATE] - [DATE] N304 Work Order…" at bounding box center [998, 491] width 950 height 545
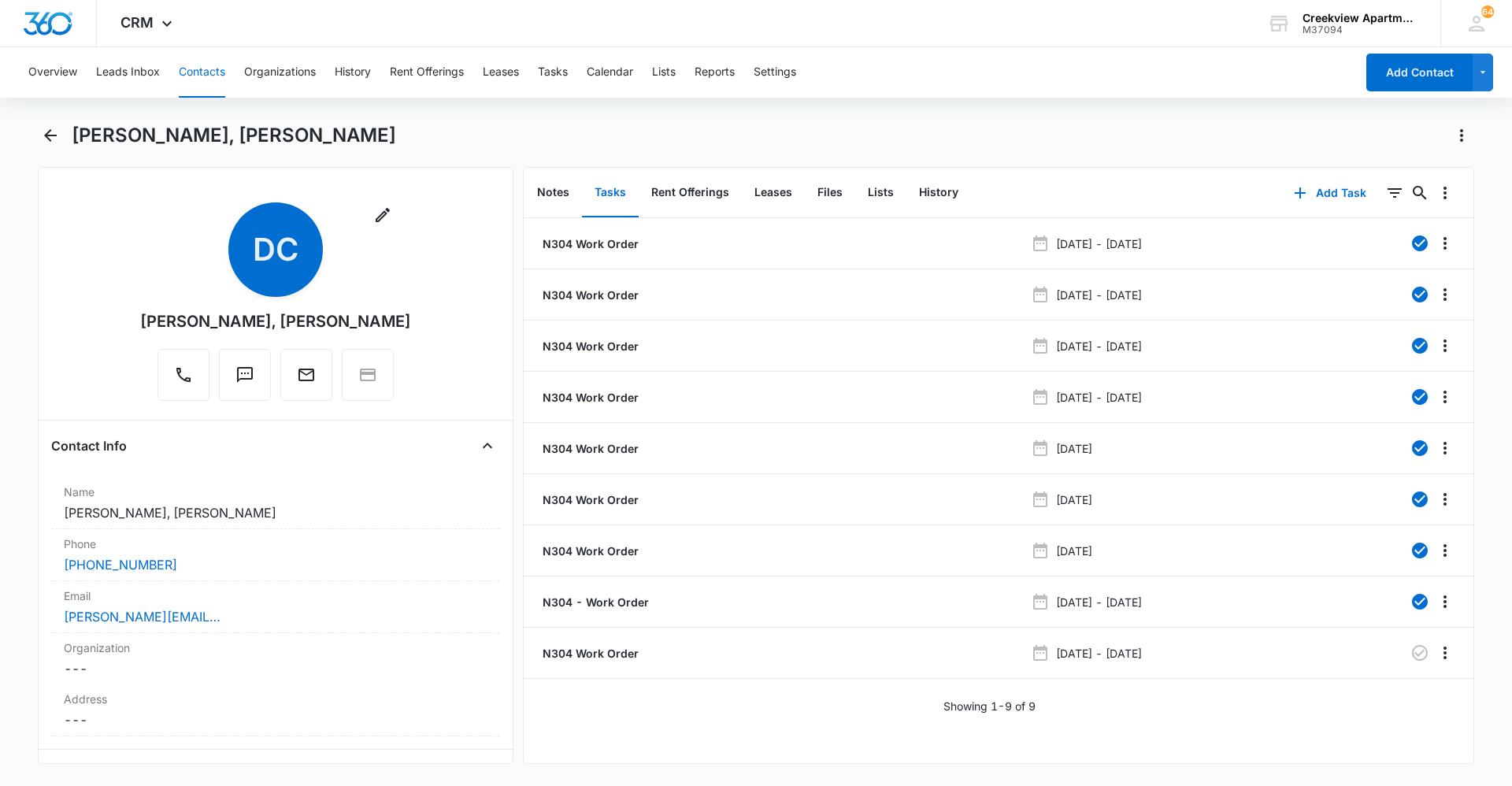
click at [217, 73] on button "Contacts" at bounding box center [202, 73] width 47 height 51
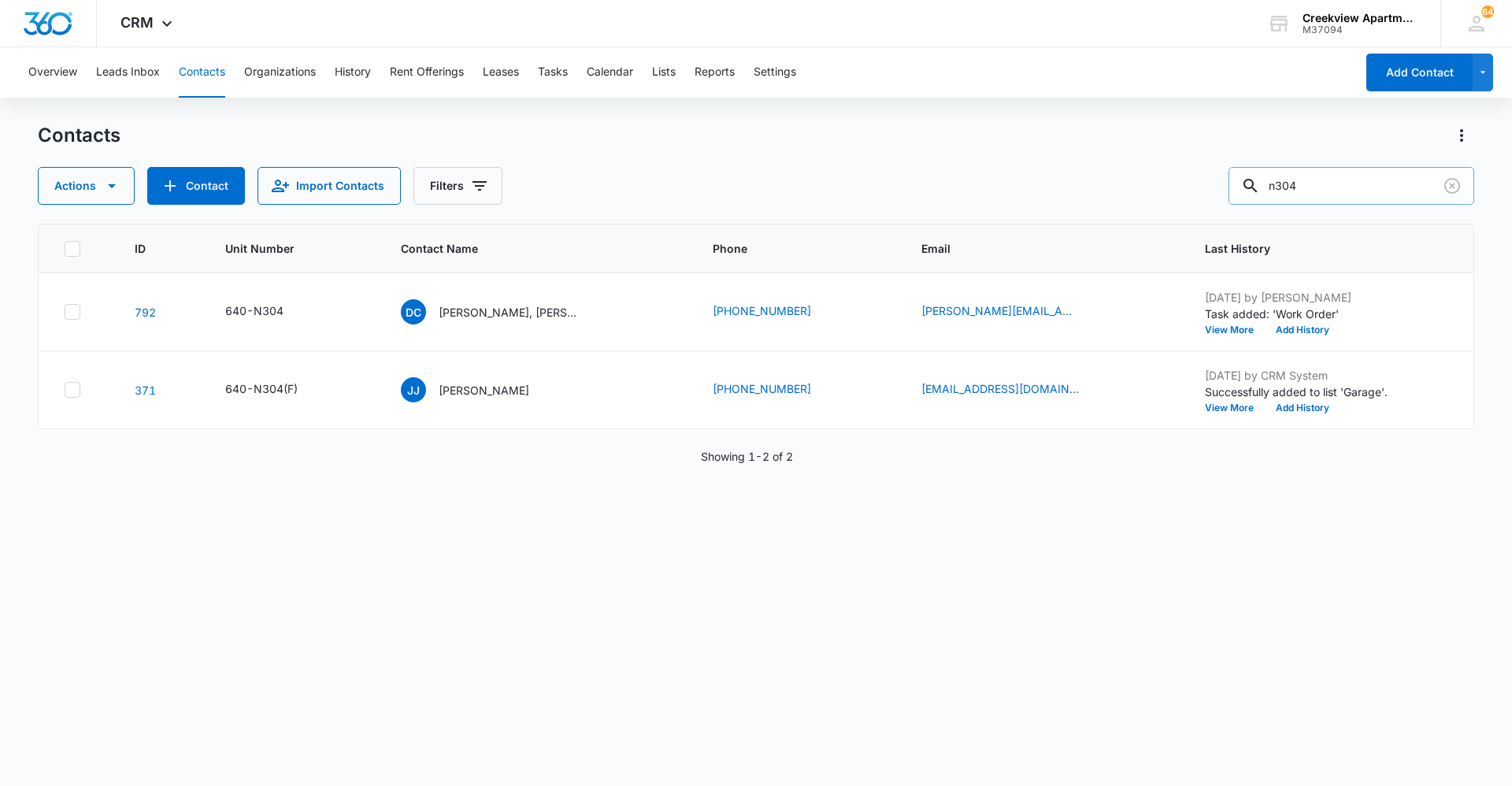
drag, startPoint x: 1383, startPoint y: 188, endPoint x: 1276, endPoint y: 195, distance: 107.2
click at [805, 195] on div "n304" at bounding box center [1351, 186] width 245 height 38
type input "e101"
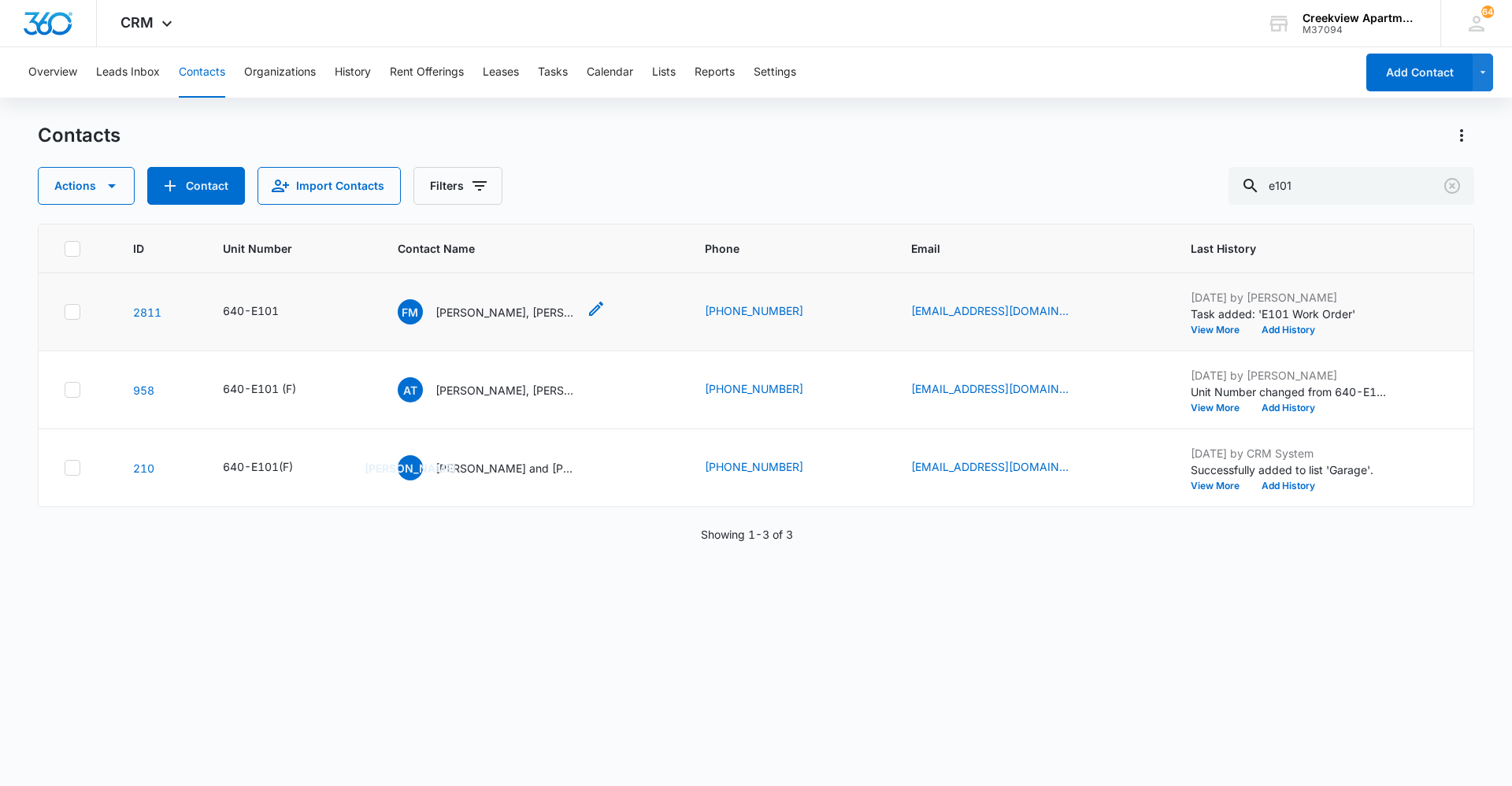
click at [504, 318] on p "[PERSON_NAME], [PERSON_NAME]" at bounding box center [506, 312] width 141 height 16
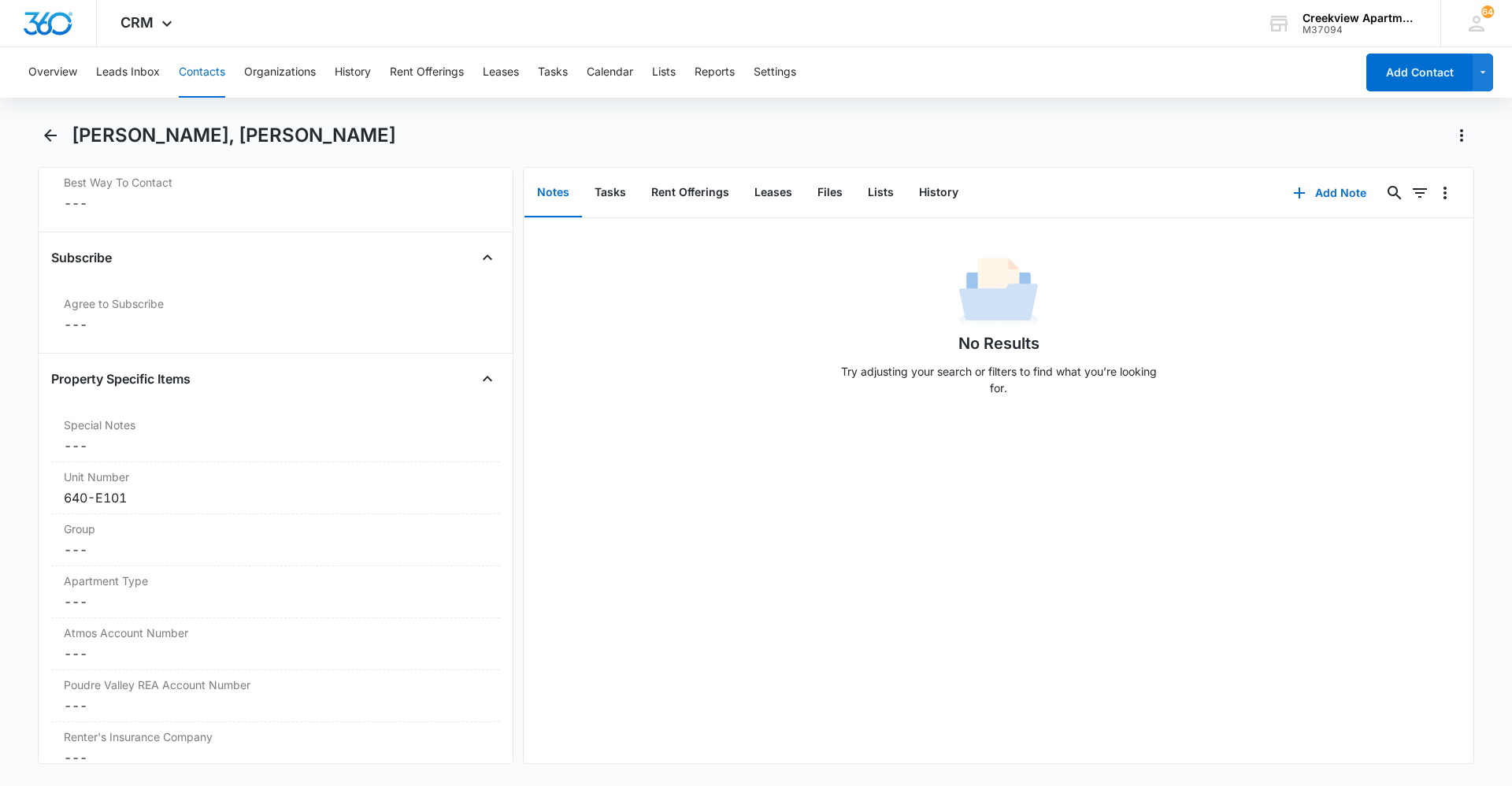
scroll to position [1497, 0]
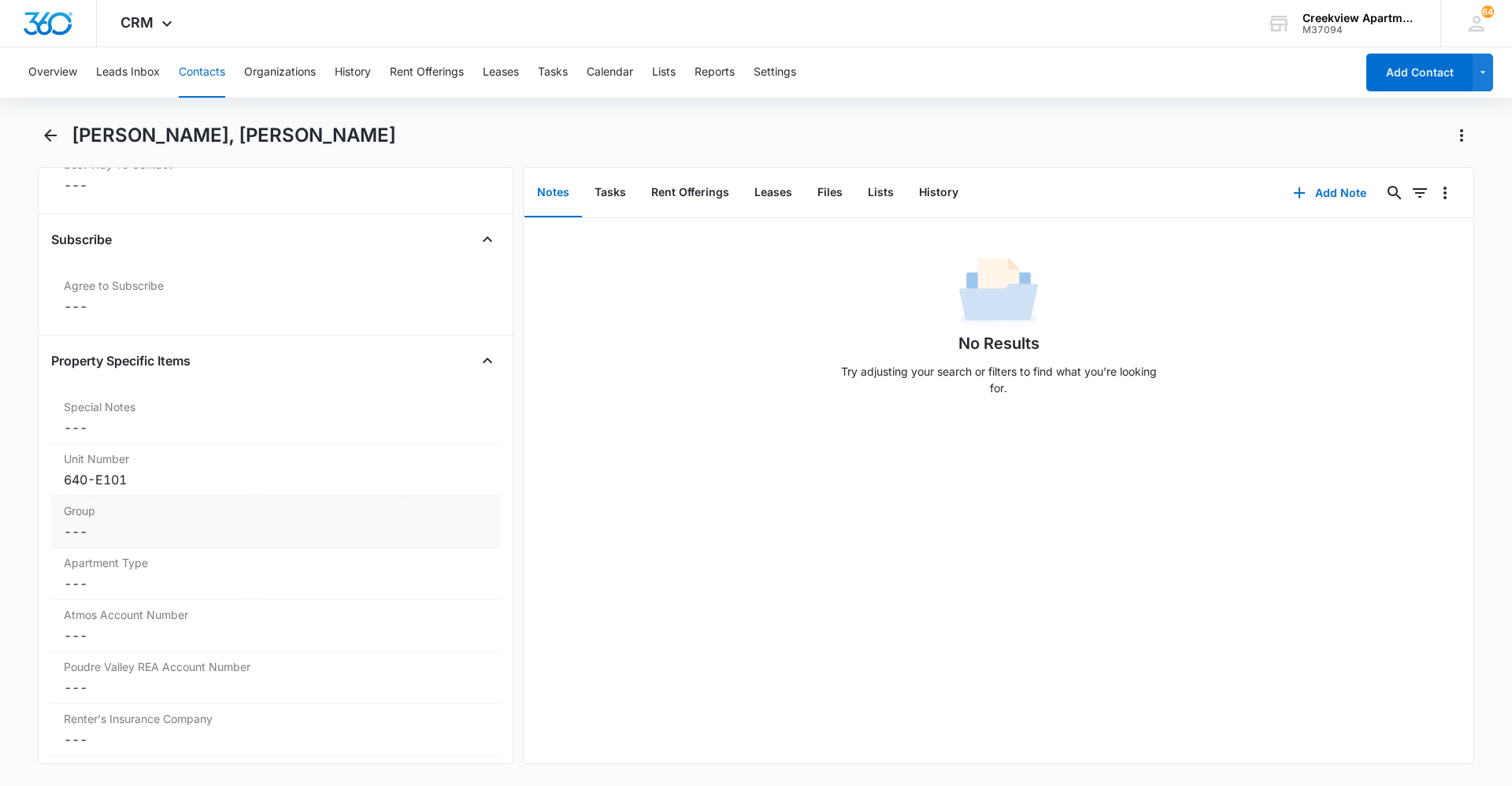
click at [230, 524] on dd "Cancel Save Changes ---" at bounding box center [276, 532] width 424 height 19
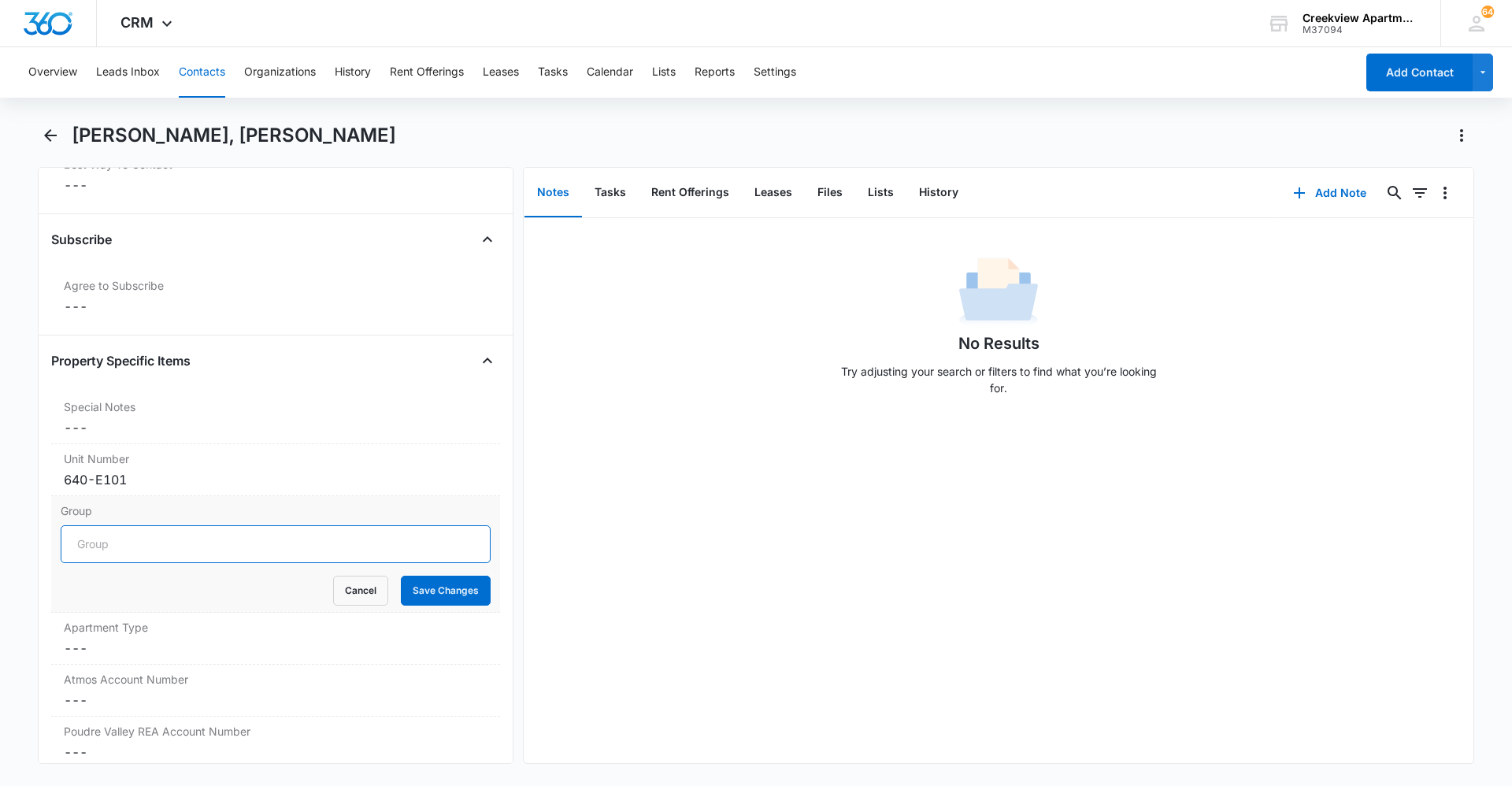
click at [165, 540] on input "Group" at bounding box center [276, 544] width 430 height 38
type input "BUILDING E"
click at [439, 540] on button "Save Changes" at bounding box center [446, 591] width 90 height 30
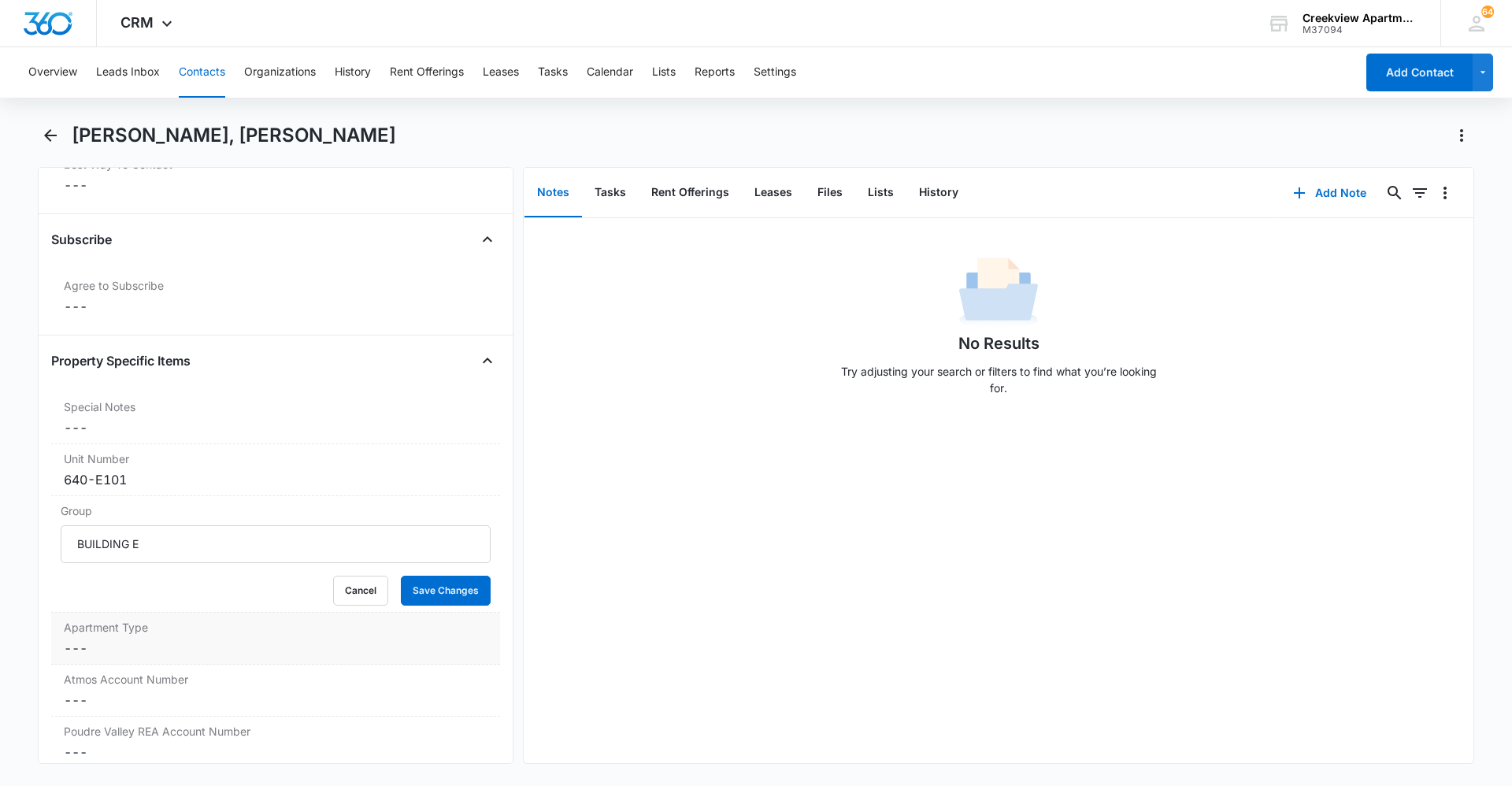
click at [98, 540] on dd "Cancel Save Changes ---" at bounding box center [276, 648] width 424 height 19
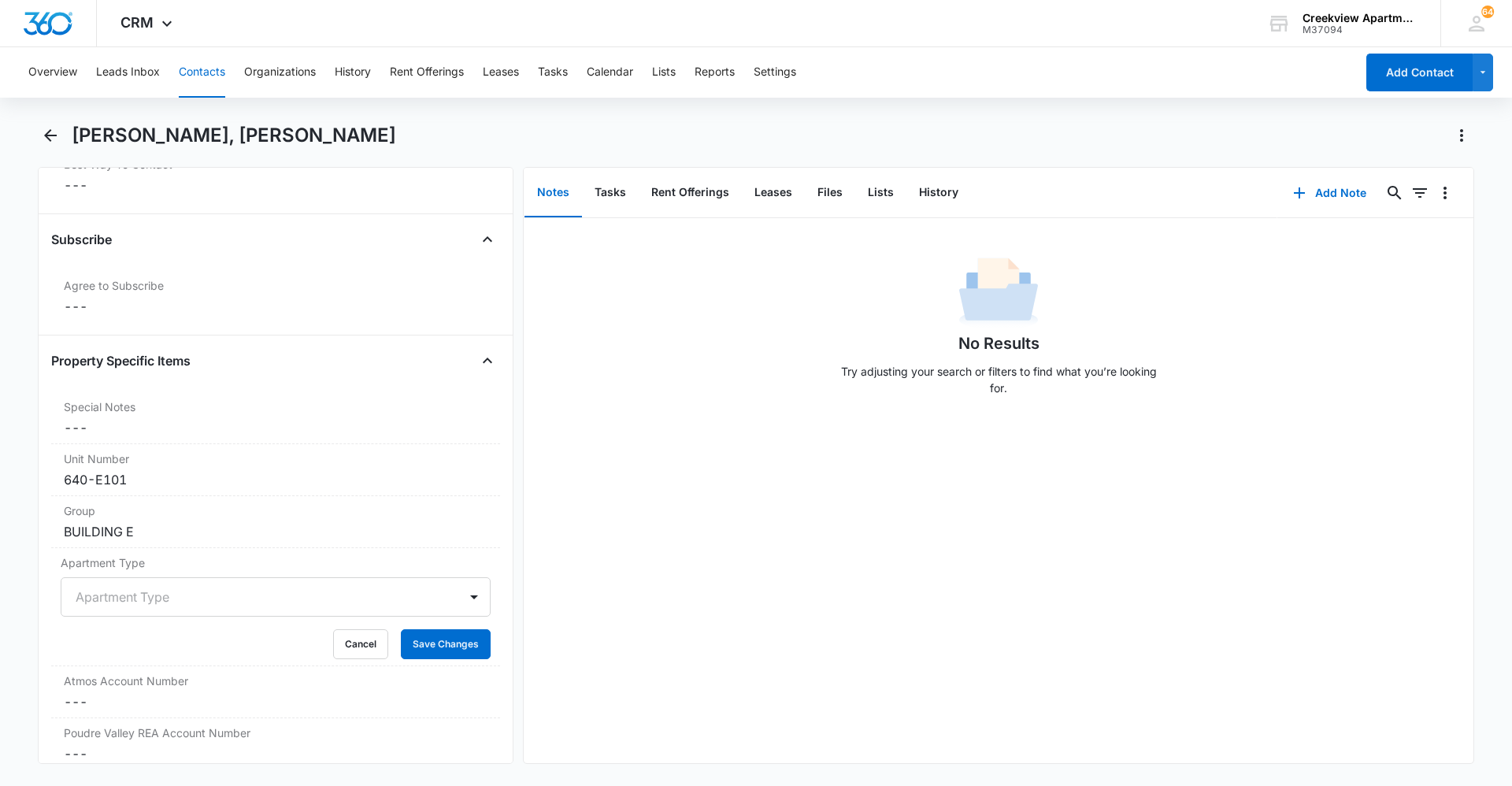
click at [154, 540] on div at bounding box center [256, 597] width 362 height 22
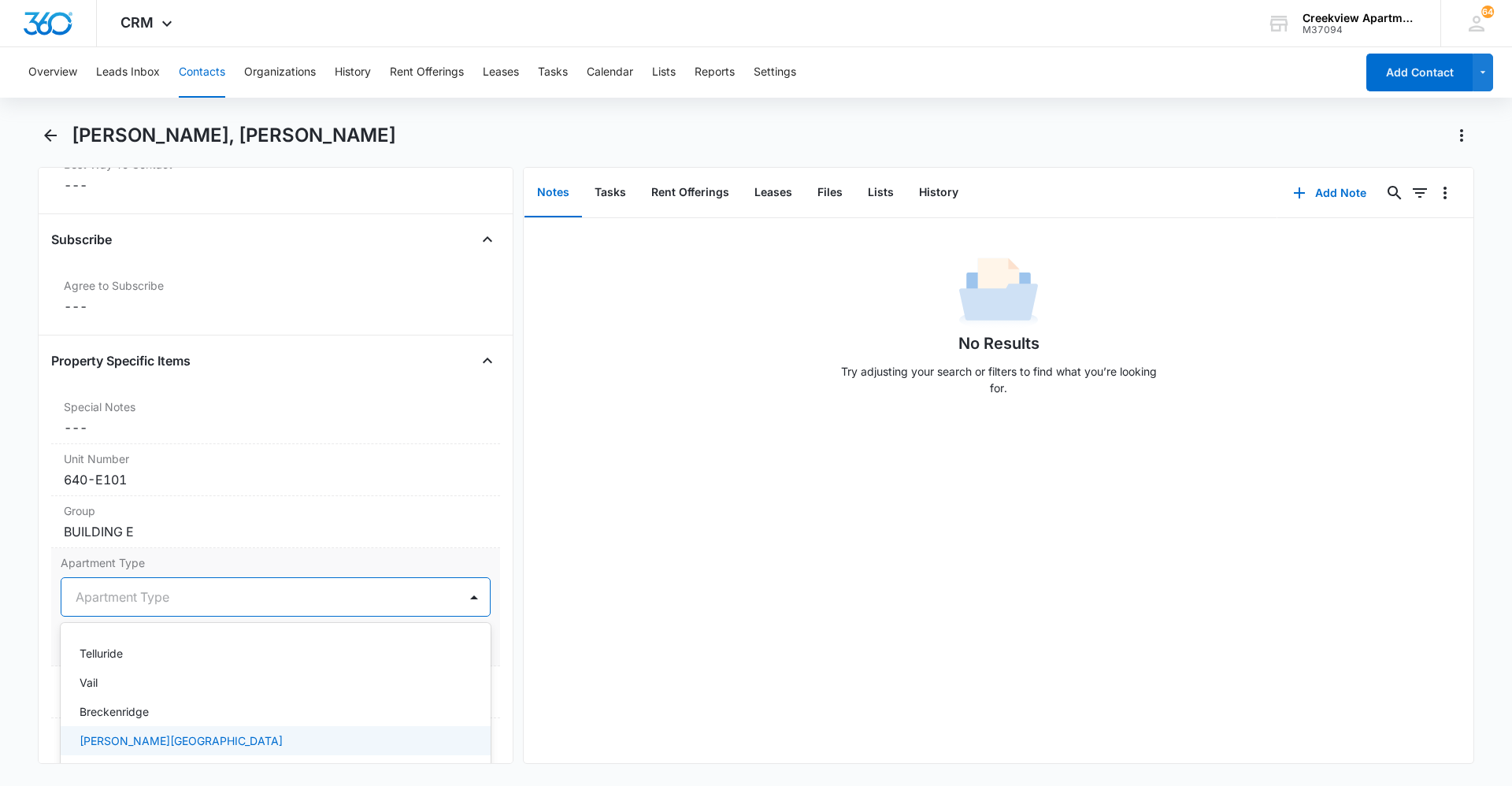
click at [200, 540] on div "[PERSON_NAME][GEOGRAPHIC_DATA]" at bounding box center [274, 741] width 389 height 16
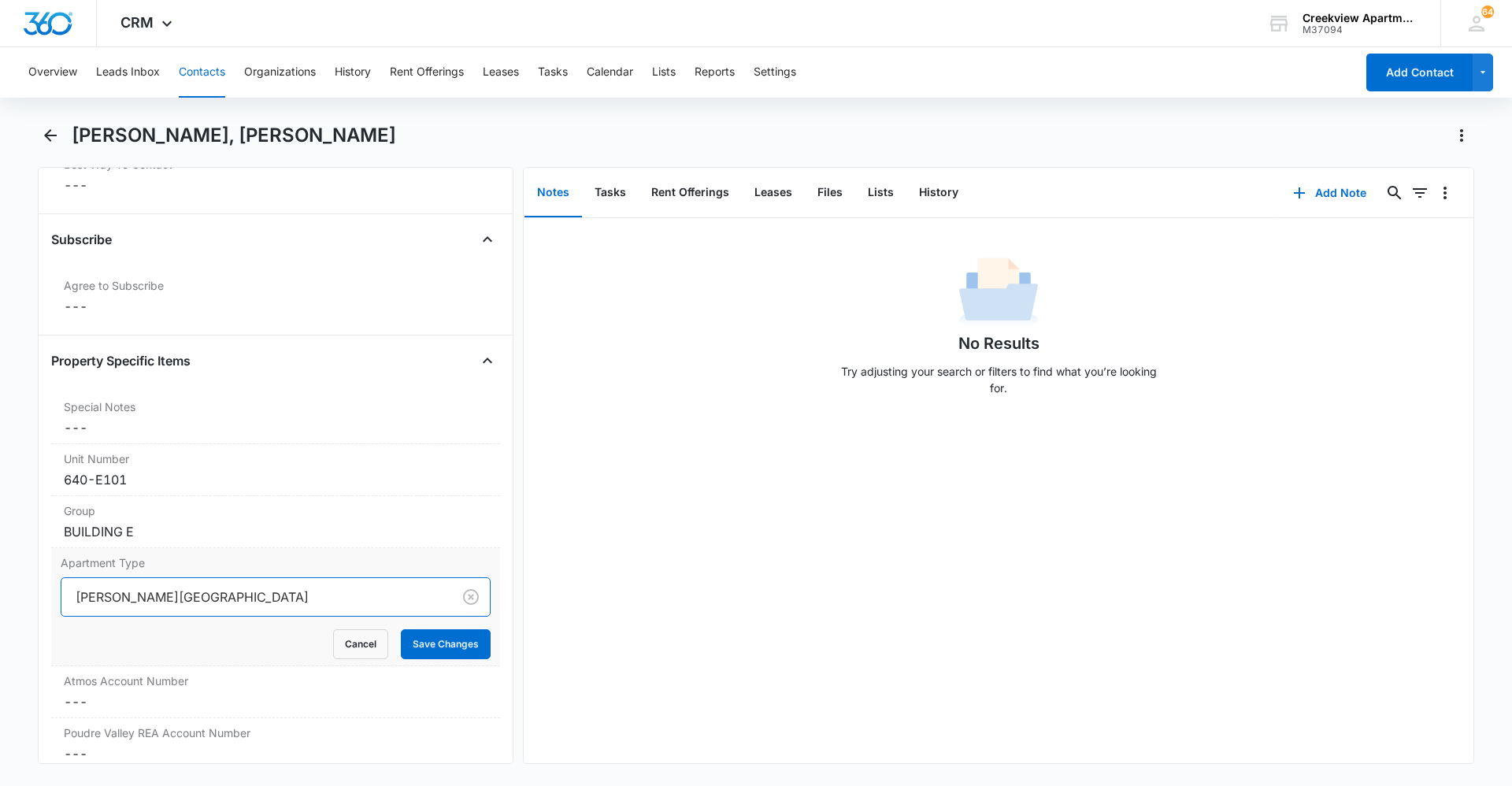
click at [653, 540] on div "No Results Try adjusting your search or filters to find what you’re looking for." at bounding box center [998, 491] width 950 height 545
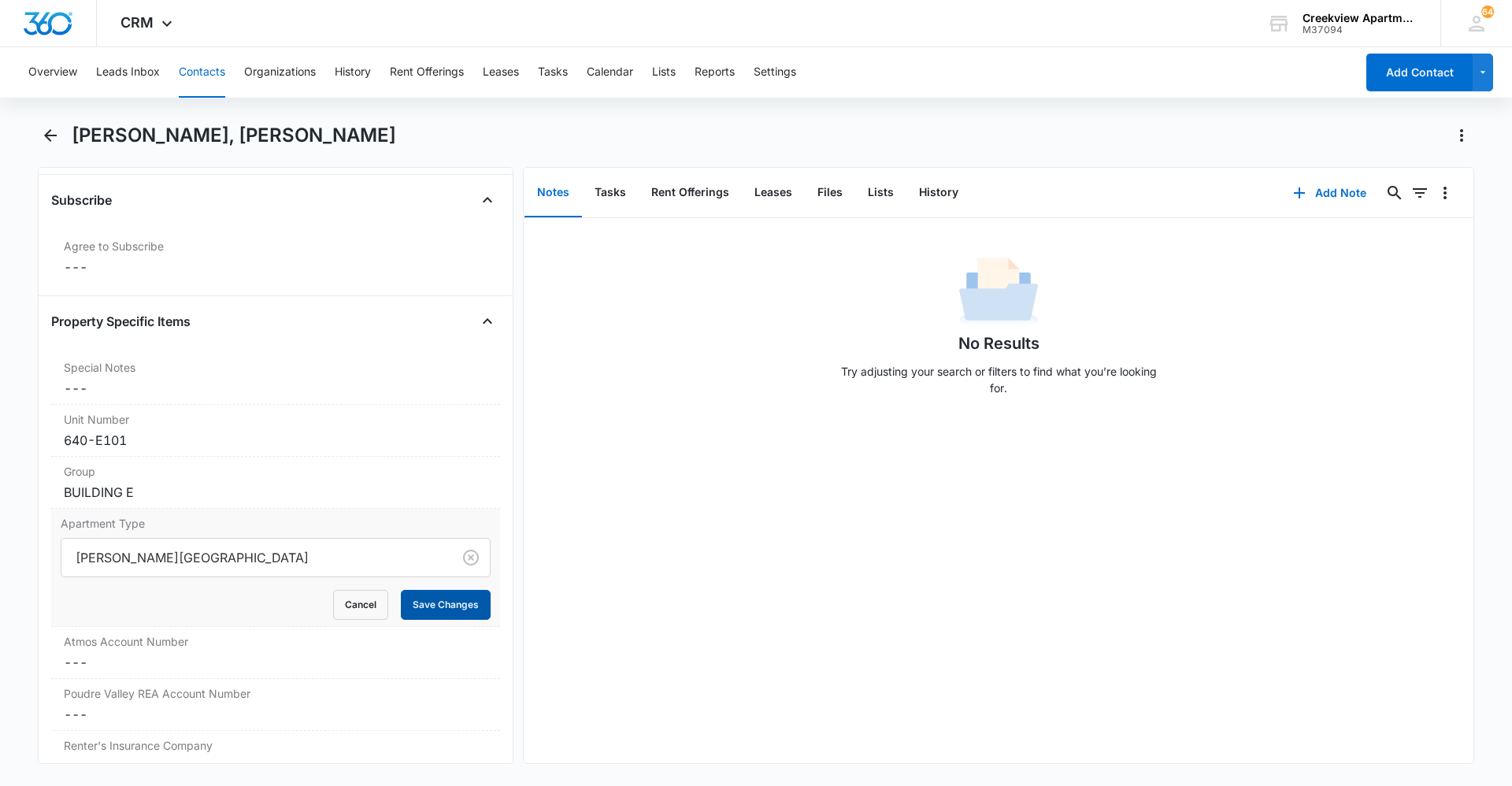
scroll to position [1575, 0]
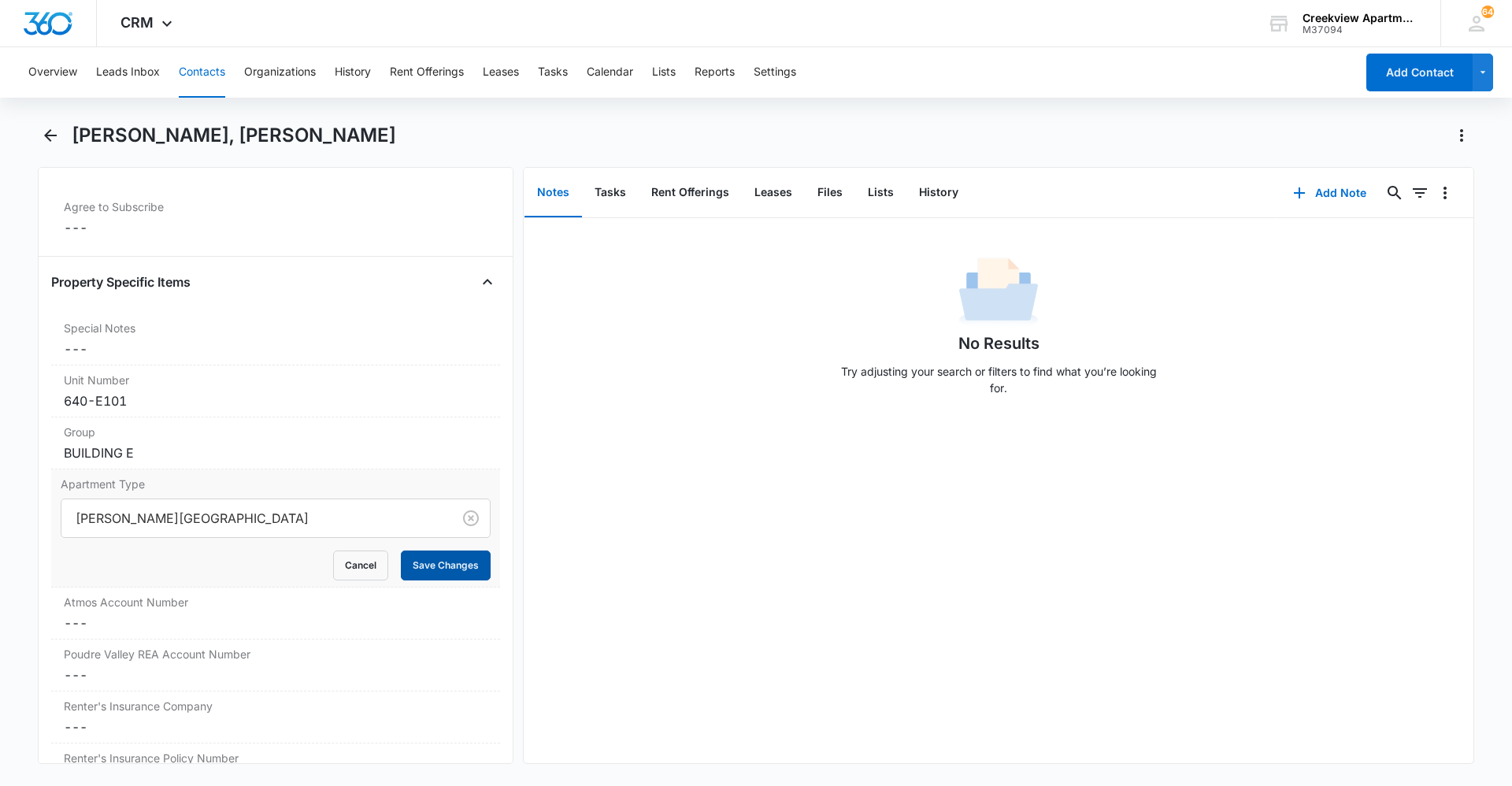
click at [423, 540] on button "Save Changes" at bounding box center [446, 565] width 90 height 30
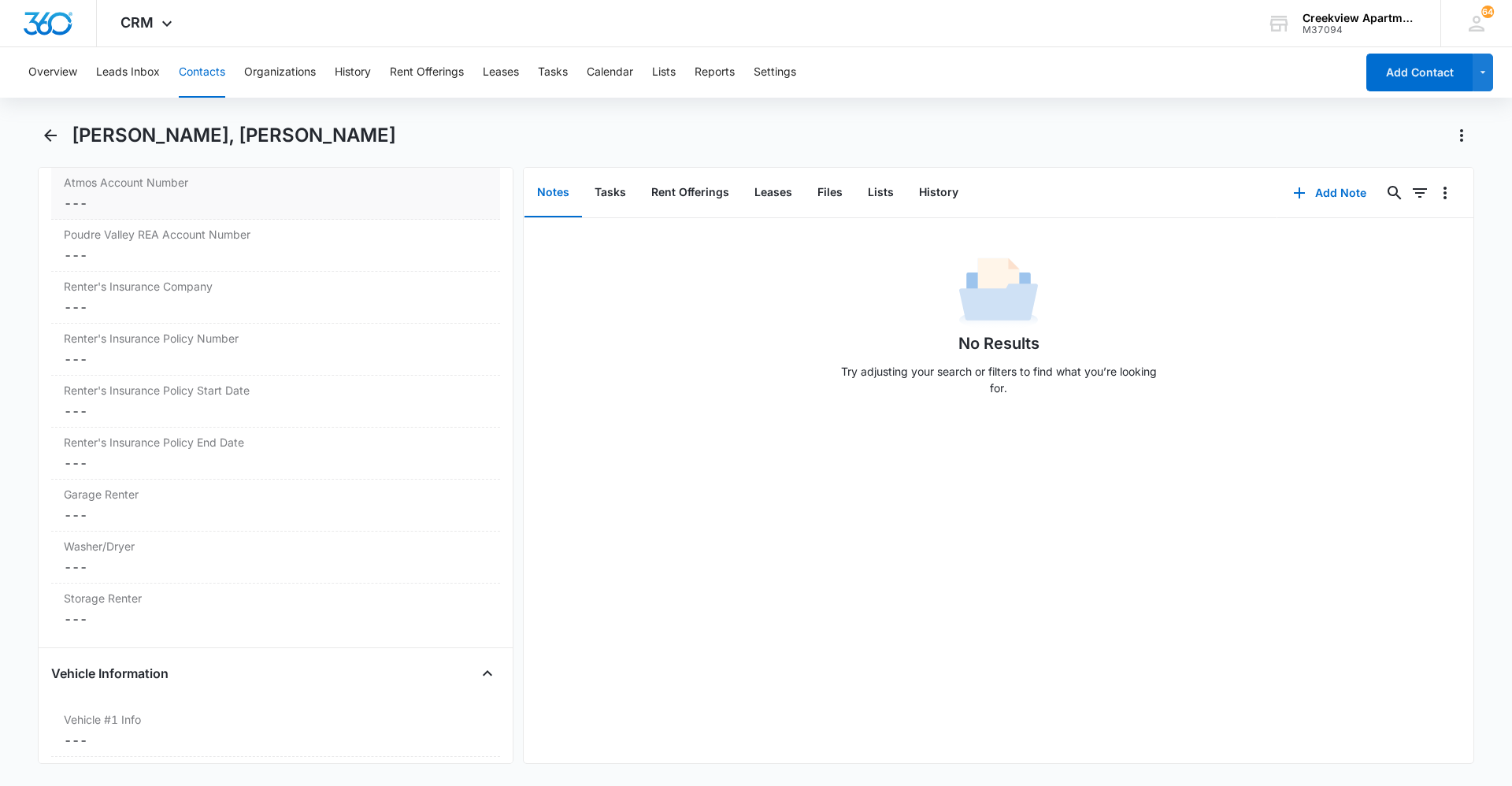
scroll to position [2127, 0]
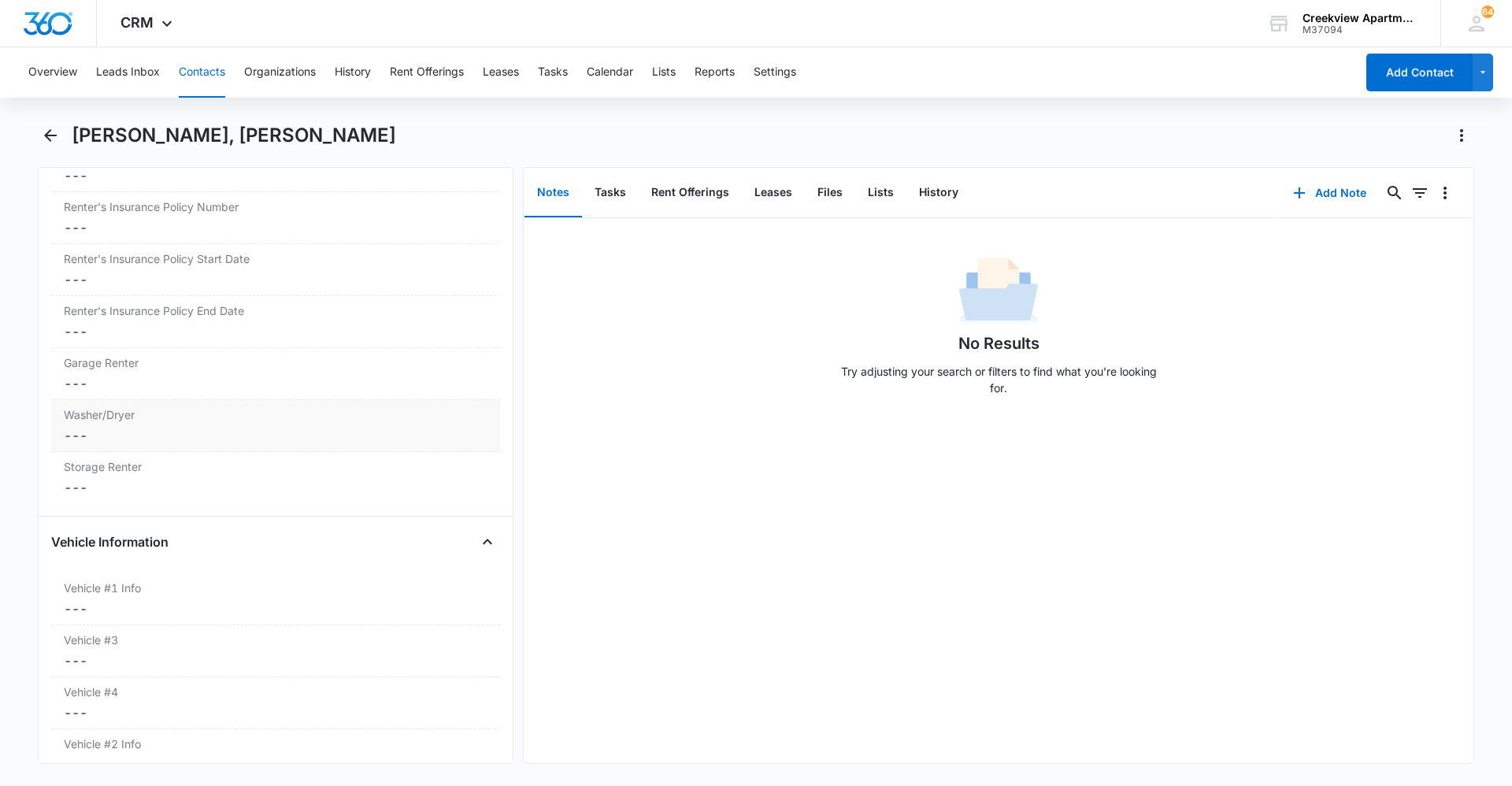
click at [124, 438] on dd "Cancel Save Changes ---" at bounding box center [276, 435] width 424 height 19
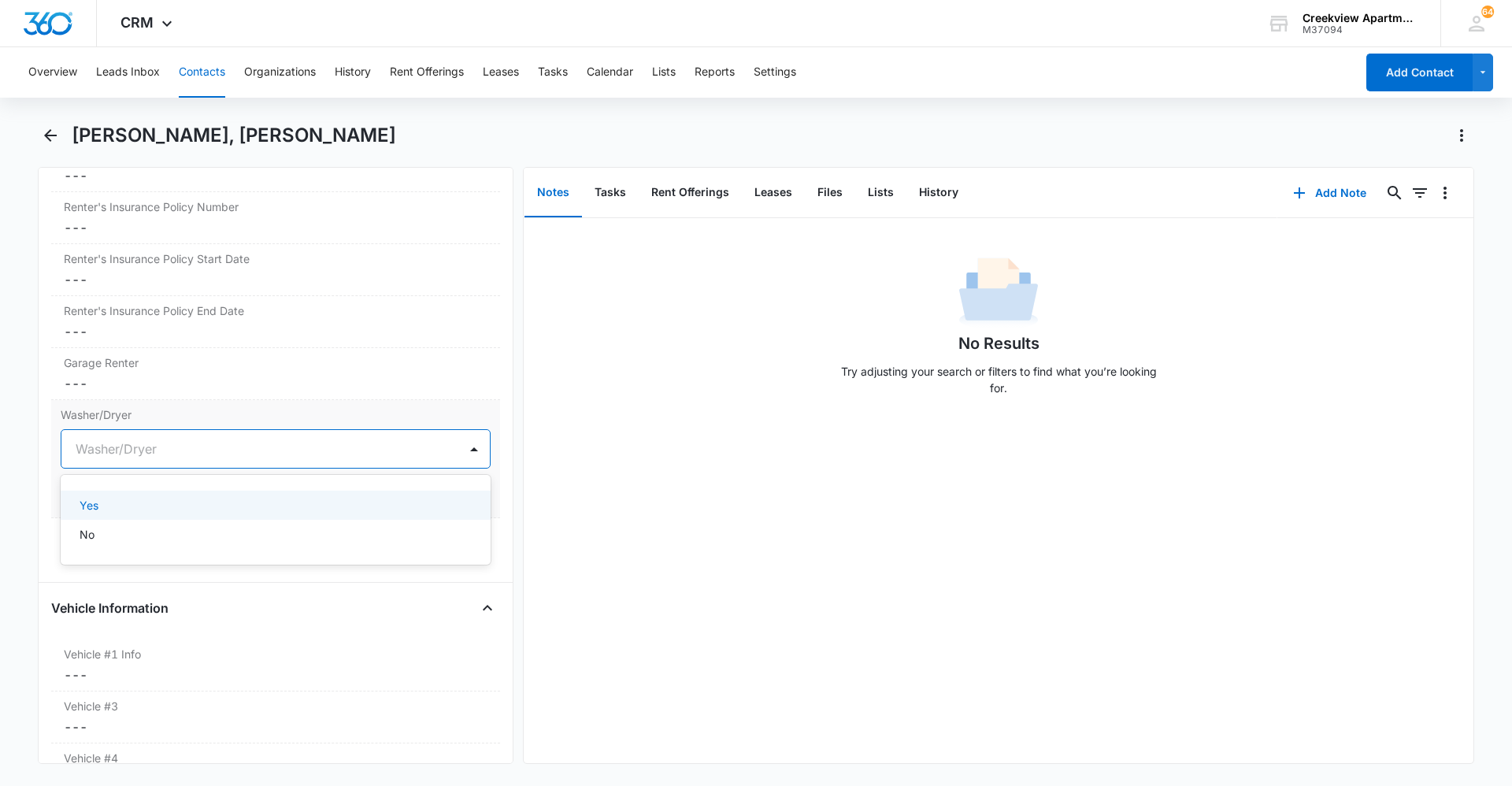
click at [185, 447] on div at bounding box center [256, 449] width 362 height 22
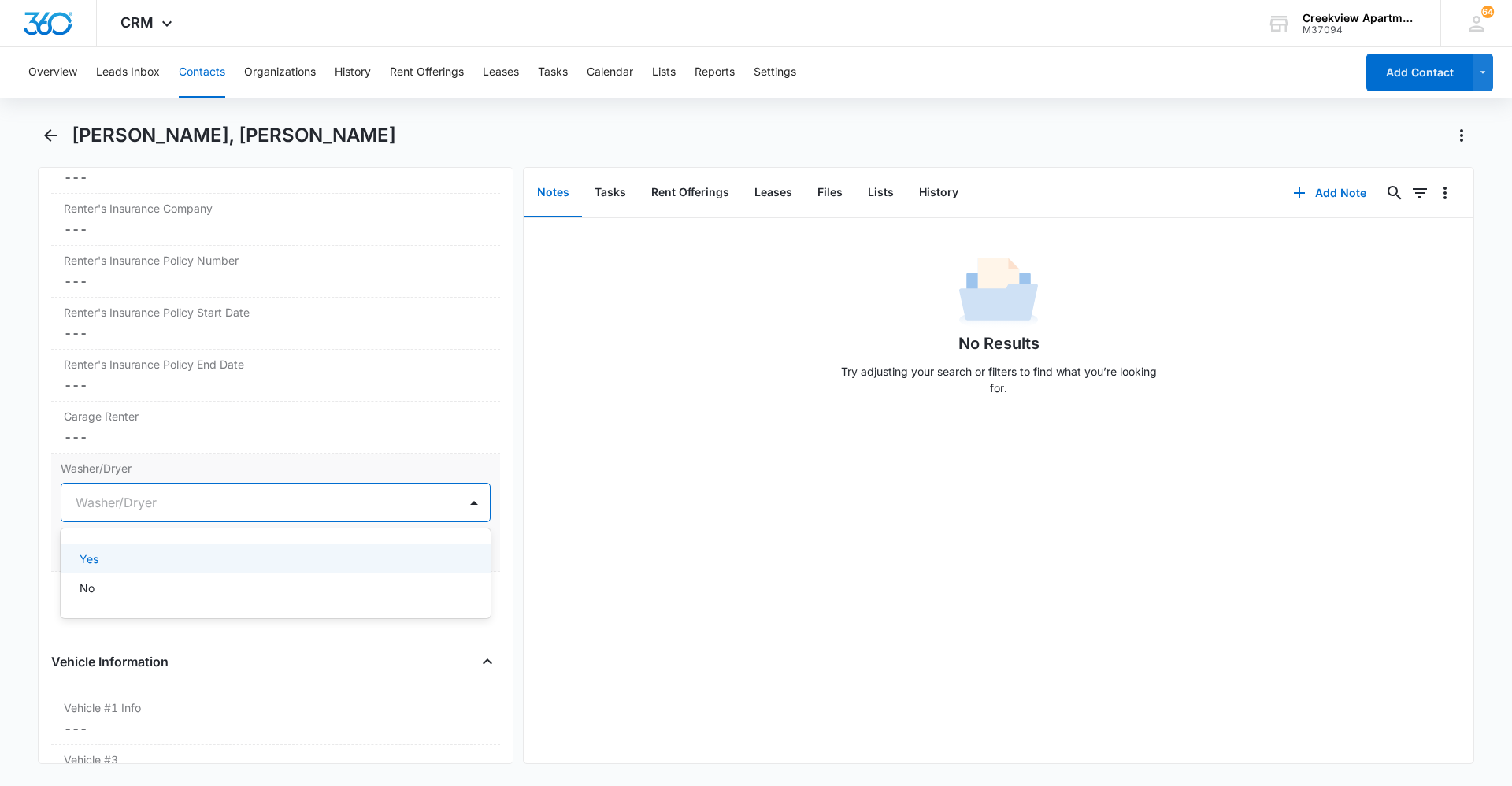
click at [185, 540] on div "Yes" at bounding box center [274, 559] width 389 height 16
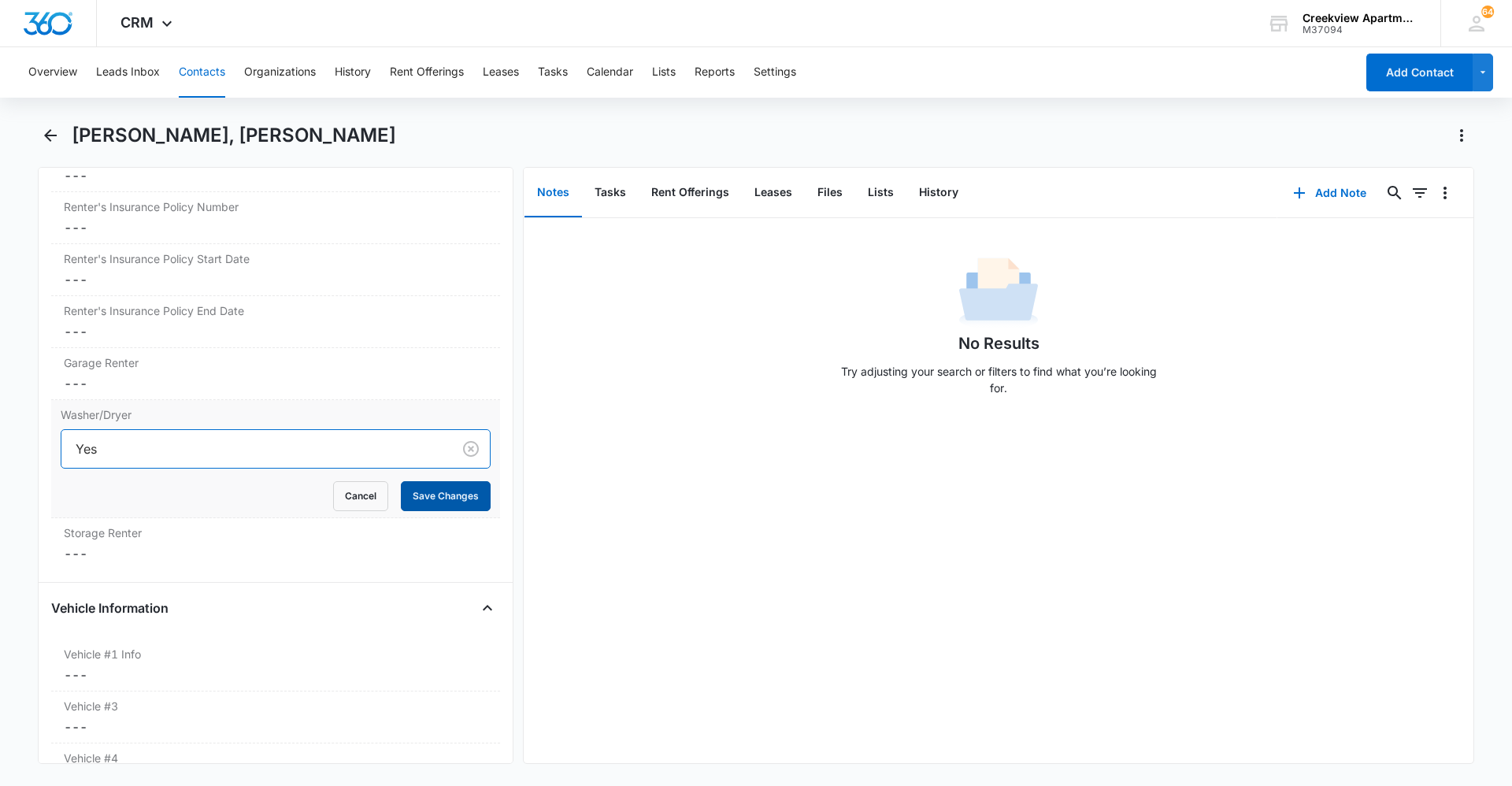
click at [442, 491] on button "Save Changes" at bounding box center [446, 496] width 90 height 30
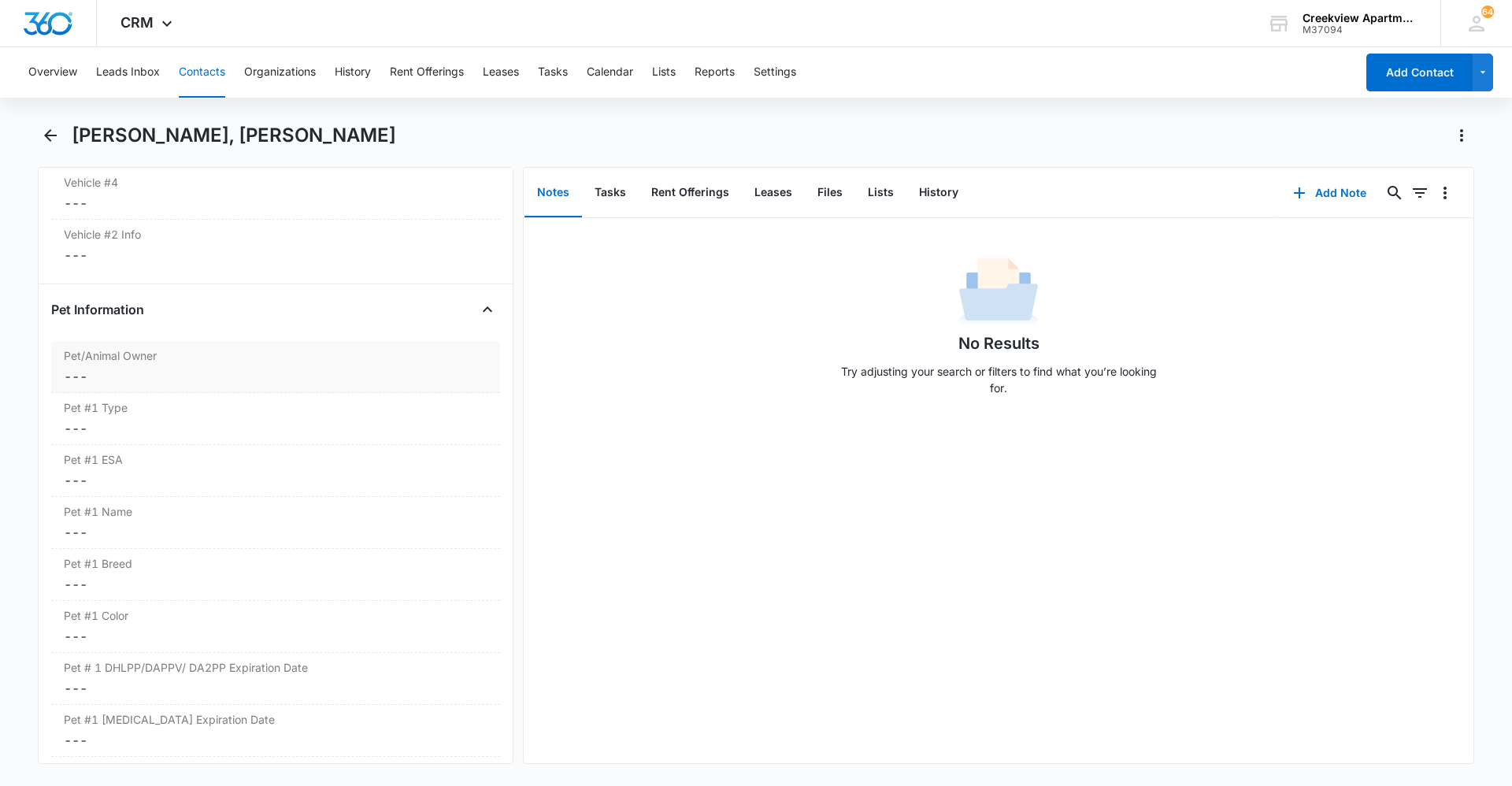
click at [184, 374] on dd "Cancel Save Changes ---" at bounding box center [276, 376] width 424 height 19
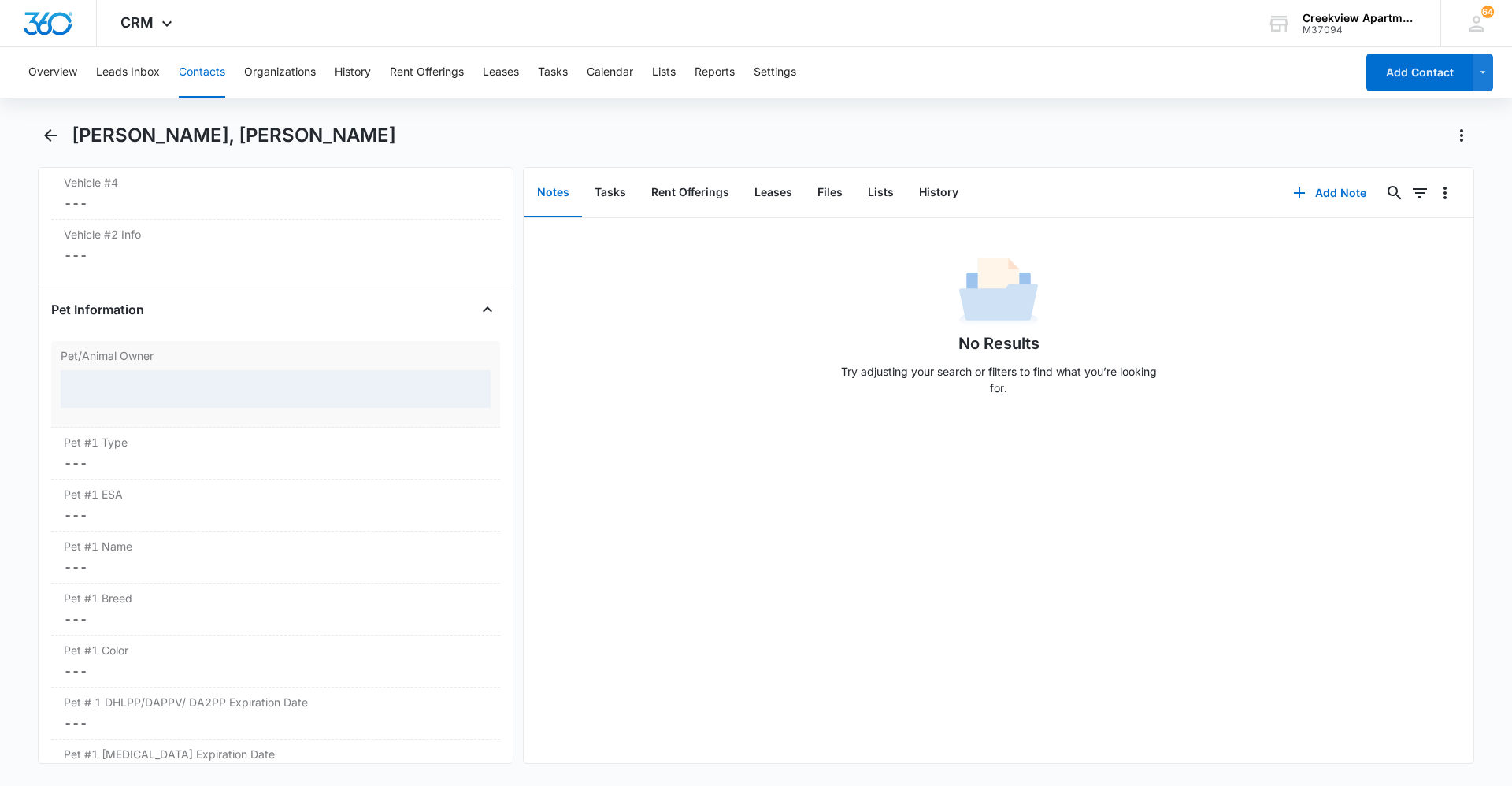
scroll to position [2571, 0]
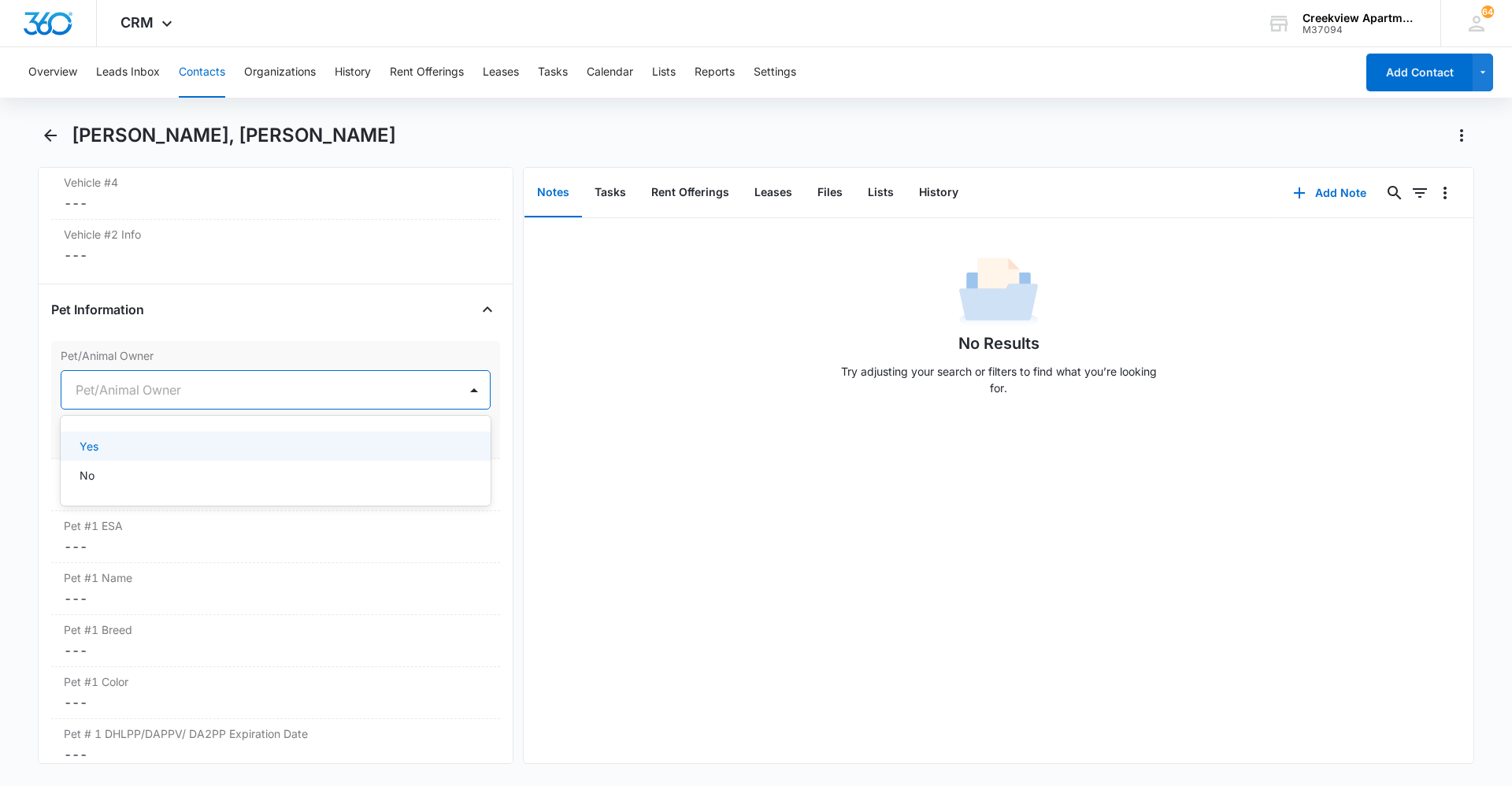
click at [164, 392] on div at bounding box center [256, 389] width 362 height 22
click at [171, 469] on div "No" at bounding box center [274, 475] width 389 height 16
click at [431, 442] on button "Save Changes" at bounding box center [446, 437] width 90 height 30
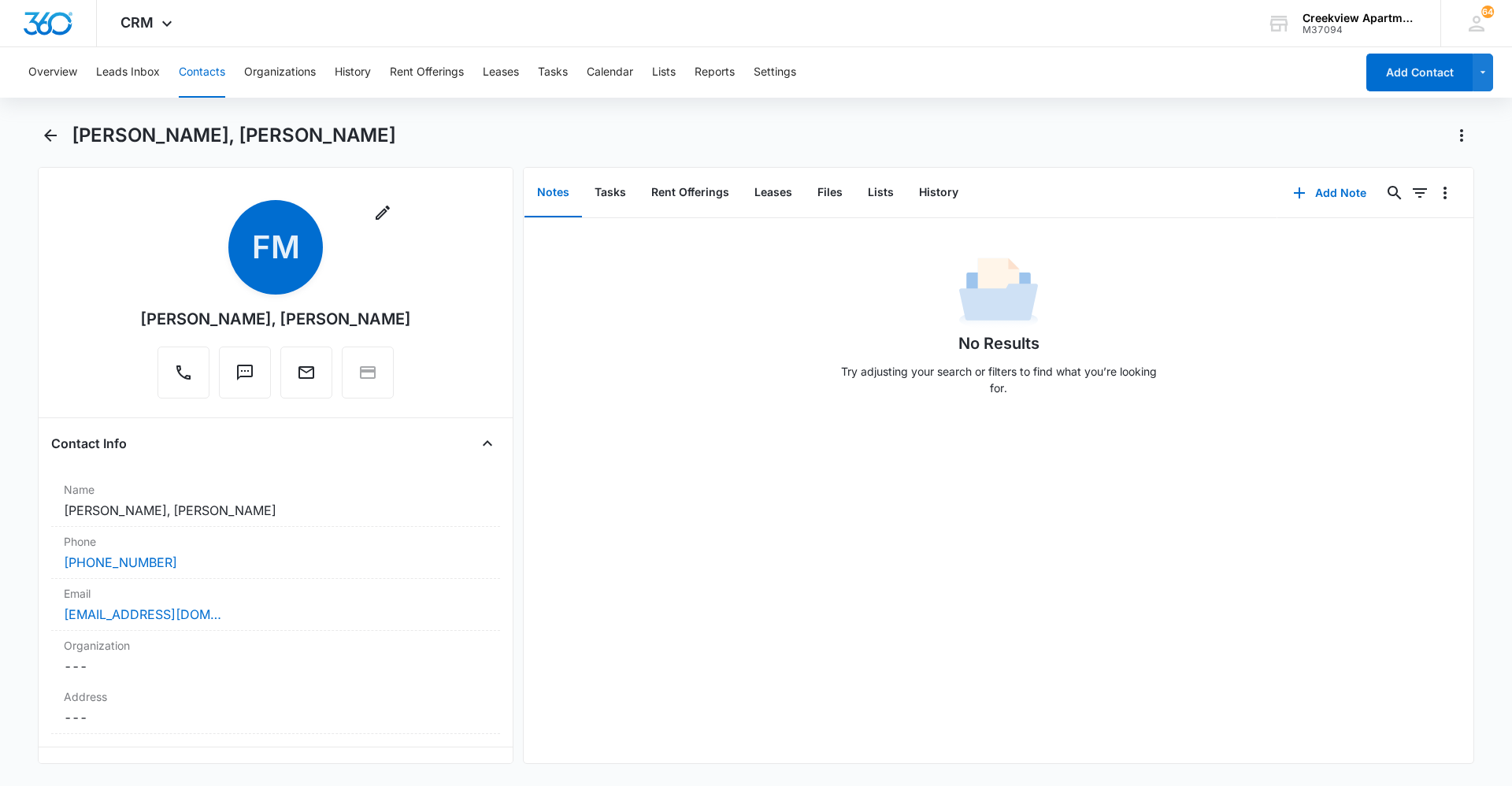
scroll to position [0, 0]
click at [790, 540] on div "No Results Try adjusting your search or filters to find what you’re looking for." at bounding box center [998, 491] width 950 height 545
click at [805, 540] on div "No Results Try adjusting your search or filters to find what you’re looking for." at bounding box center [998, 491] width 950 height 545
click at [542, 411] on div "No Results Try adjusting your search or filters to find what you’re looking for." at bounding box center [998, 491] width 950 height 545
drag, startPoint x: 548, startPoint y: 655, endPoint x: 365, endPoint y: 609, distance: 188.7
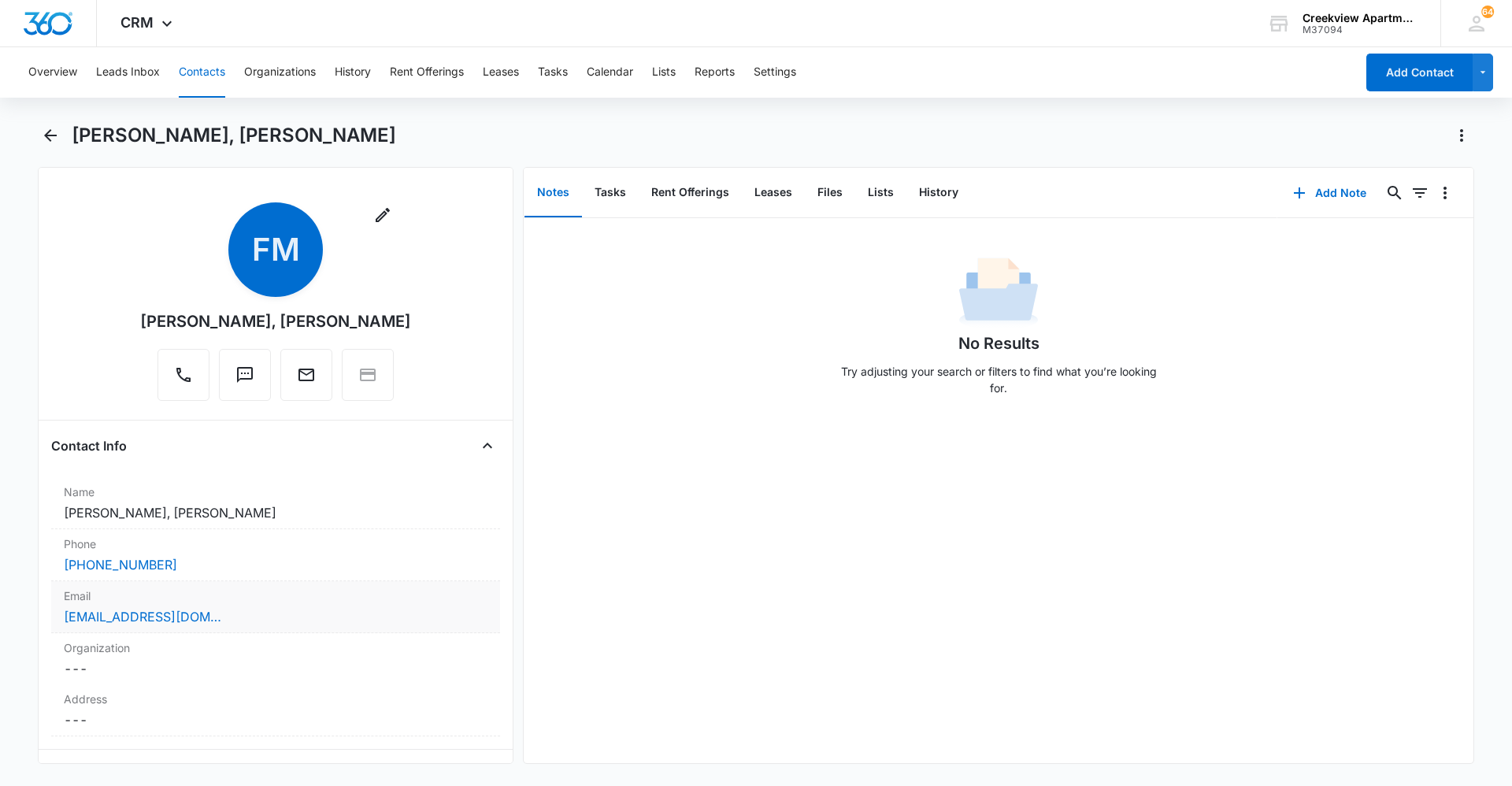
click at [548, 540] on div "No Results Try adjusting your search or filters to find what you’re looking for." at bounding box center [998, 491] width 950 height 545
click at [805, 540] on div "No Results Try adjusting your search or filters to find what you’re looking for." at bounding box center [998, 491] width 950 height 545
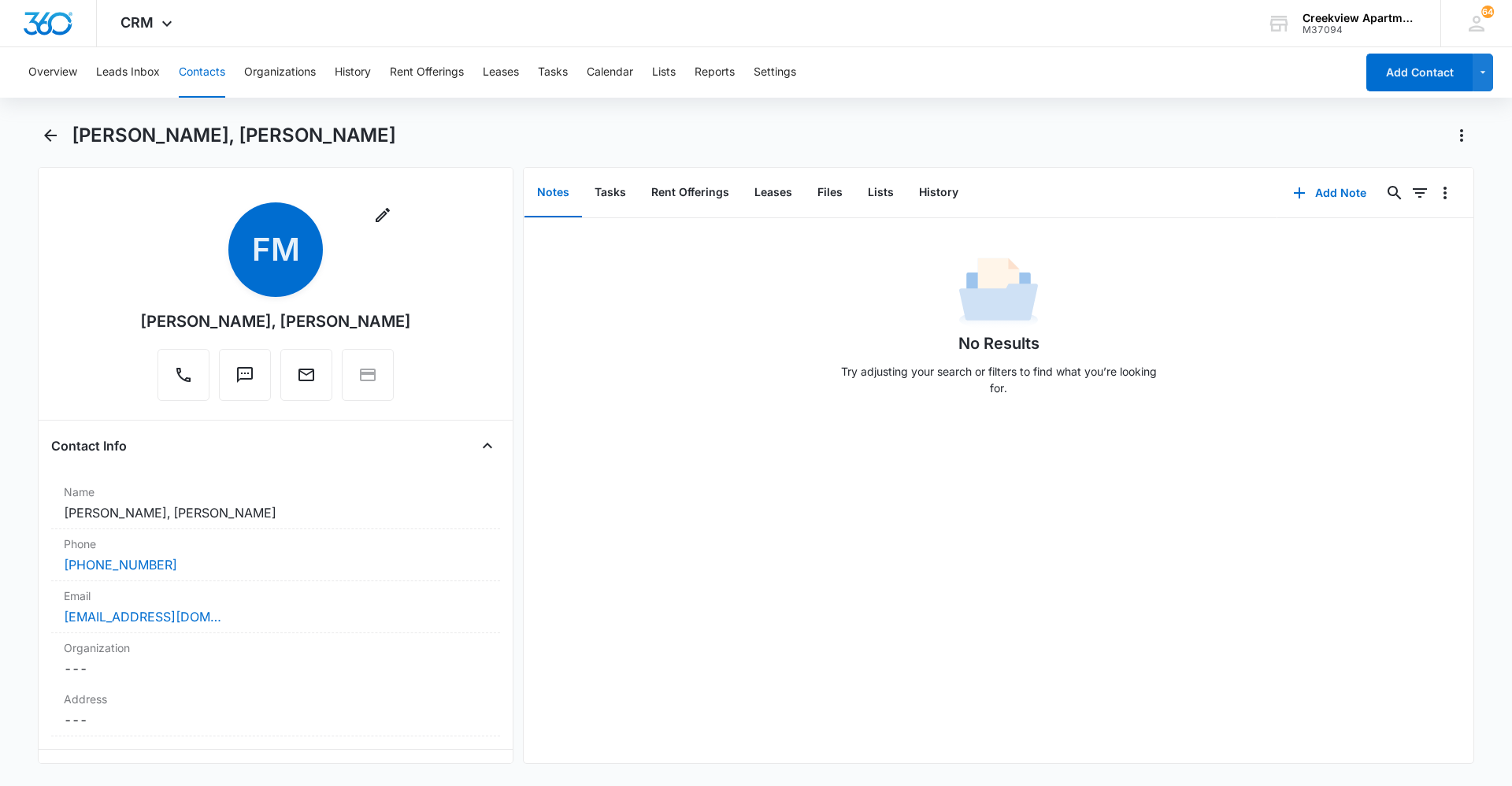
click at [563, 492] on div "No Results Try adjusting your search or filters to find what you’re looking for." at bounding box center [998, 491] width 950 height 545
click at [805, 540] on div "No Results Try adjusting your search or filters to find what you’re looking for." at bounding box center [998, 491] width 950 height 545
click at [498, 15] on div "CRM Apps Reputation Websites Forms CRM Email Social Content Ads Intelligence Fi…" at bounding box center [756, 24] width 1512 height 47
click at [620, 451] on div "No Results Try adjusting your search or filters to find what you’re looking for." at bounding box center [998, 491] width 950 height 545
click at [722, 540] on div "No Results Try adjusting your search or filters to find what you’re looking for." at bounding box center [998, 491] width 950 height 545
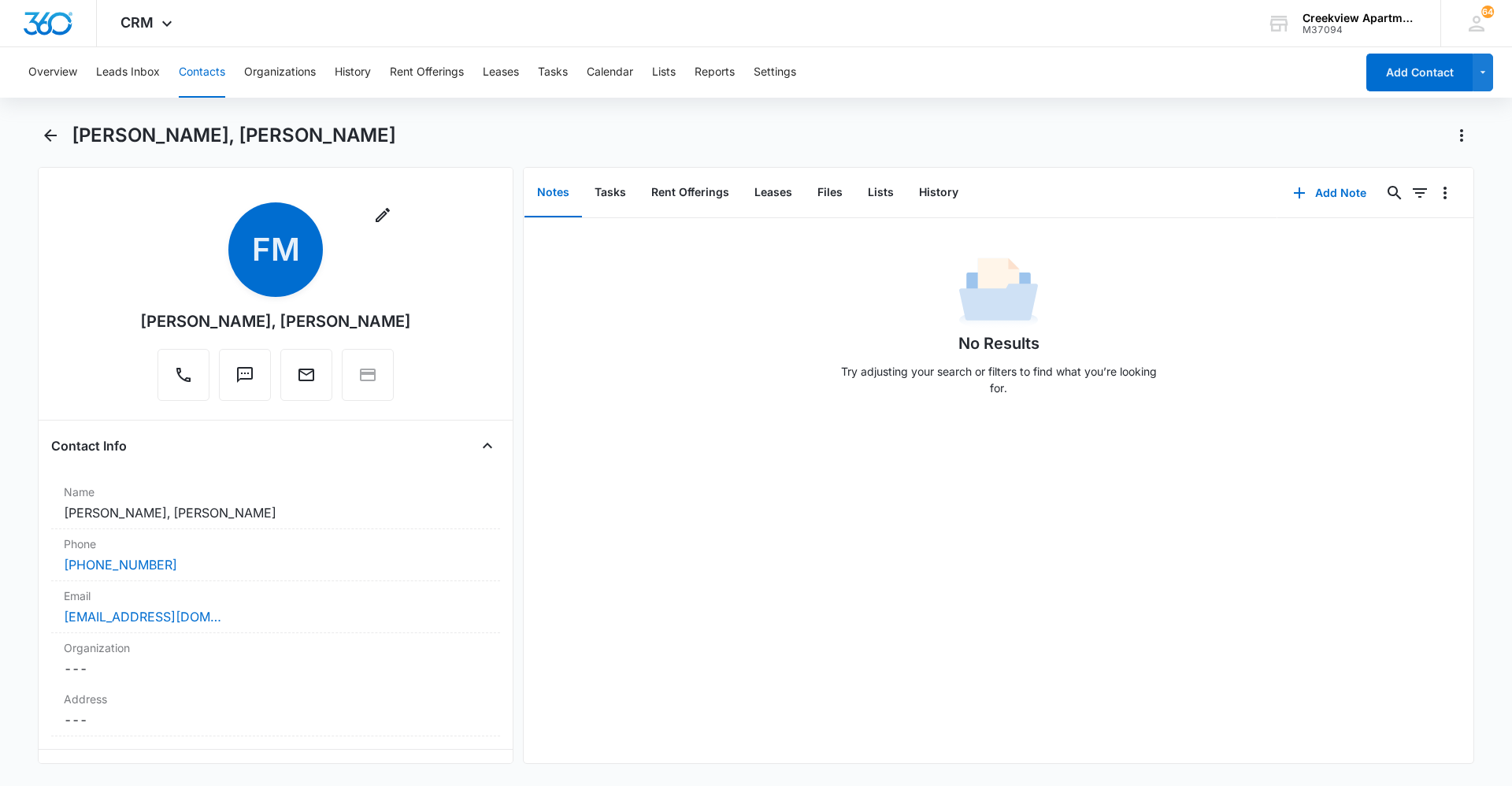
click at [587, 511] on div "No Results Try adjusting your search or filters to find what you’re looking for." at bounding box center [998, 491] width 950 height 545
drag, startPoint x: 863, startPoint y: 751, endPoint x: 832, endPoint y: 755, distance: 31.3
click at [805, 540] on div "No Results Try adjusting your search or filters to find what you’re looking for." at bounding box center [998, 491] width 950 height 545
click at [617, 540] on div "No Results Try adjusting your search or filters to find what you’re looking for." at bounding box center [998, 491] width 950 height 545
click at [805, 540] on div "No Results Try adjusting your search or filters to find what you’re looking for." at bounding box center [998, 491] width 950 height 545
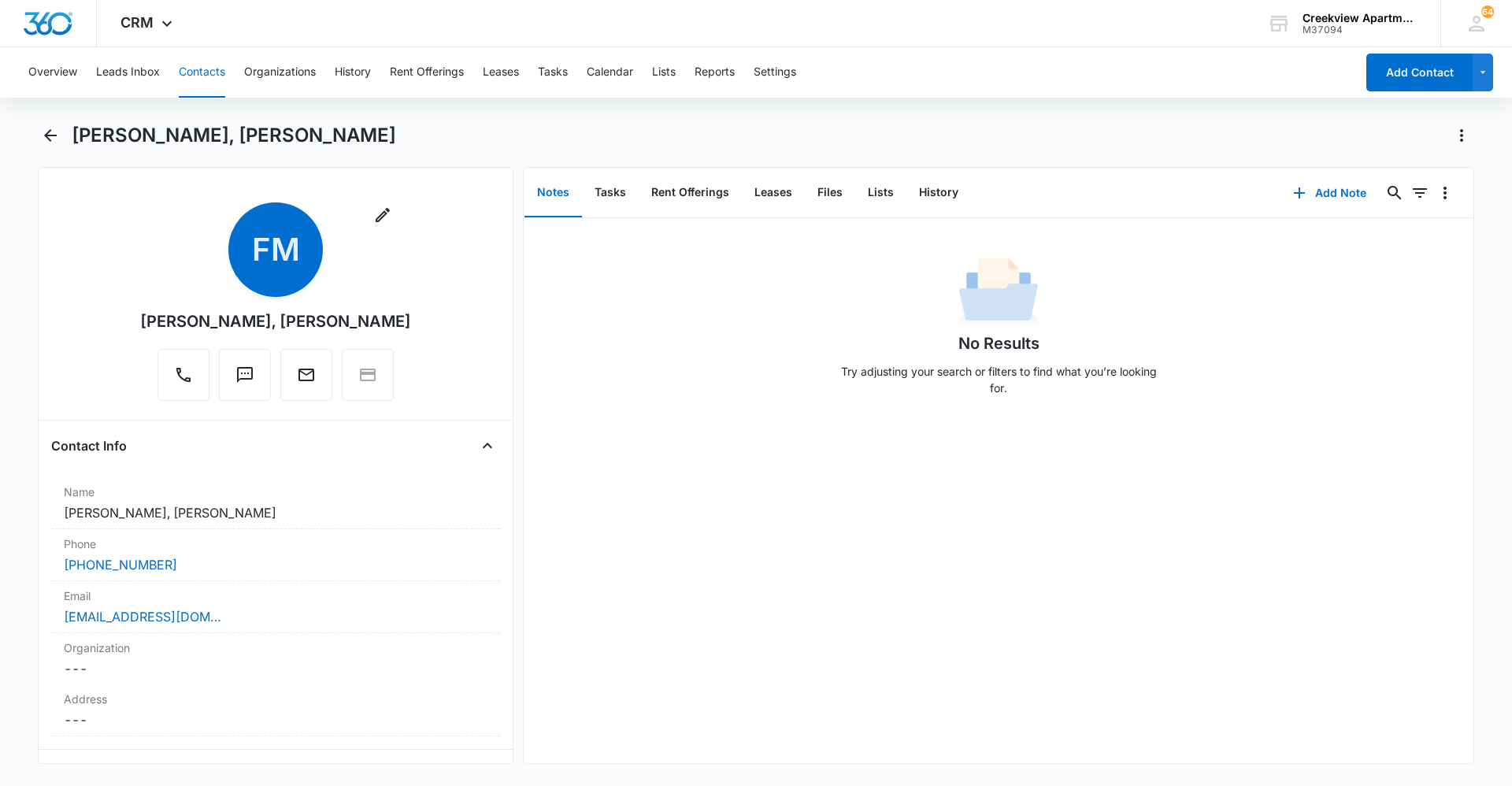
click at [805, 540] on div "No Results Try adjusting your search or filters to find what you’re looking for." at bounding box center [998, 491] width 950 height 545
drag, startPoint x: 873, startPoint y: 743, endPoint x: 801, endPoint y: 766, distance: 75.6
click at [805, 540] on div "No Results Try adjusting your search or filters to find what you’re looking for." at bounding box center [998, 491] width 950 height 545
click at [591, 457] on div "No Results Try adjusting your search or filters to find what you’re looking for." at bounding box center [998, 491] width 950 height 545
drag, startPoint x: 867, startPoint y: 725, endPoint x: 841, endPoint y: 738, distance: 29.1
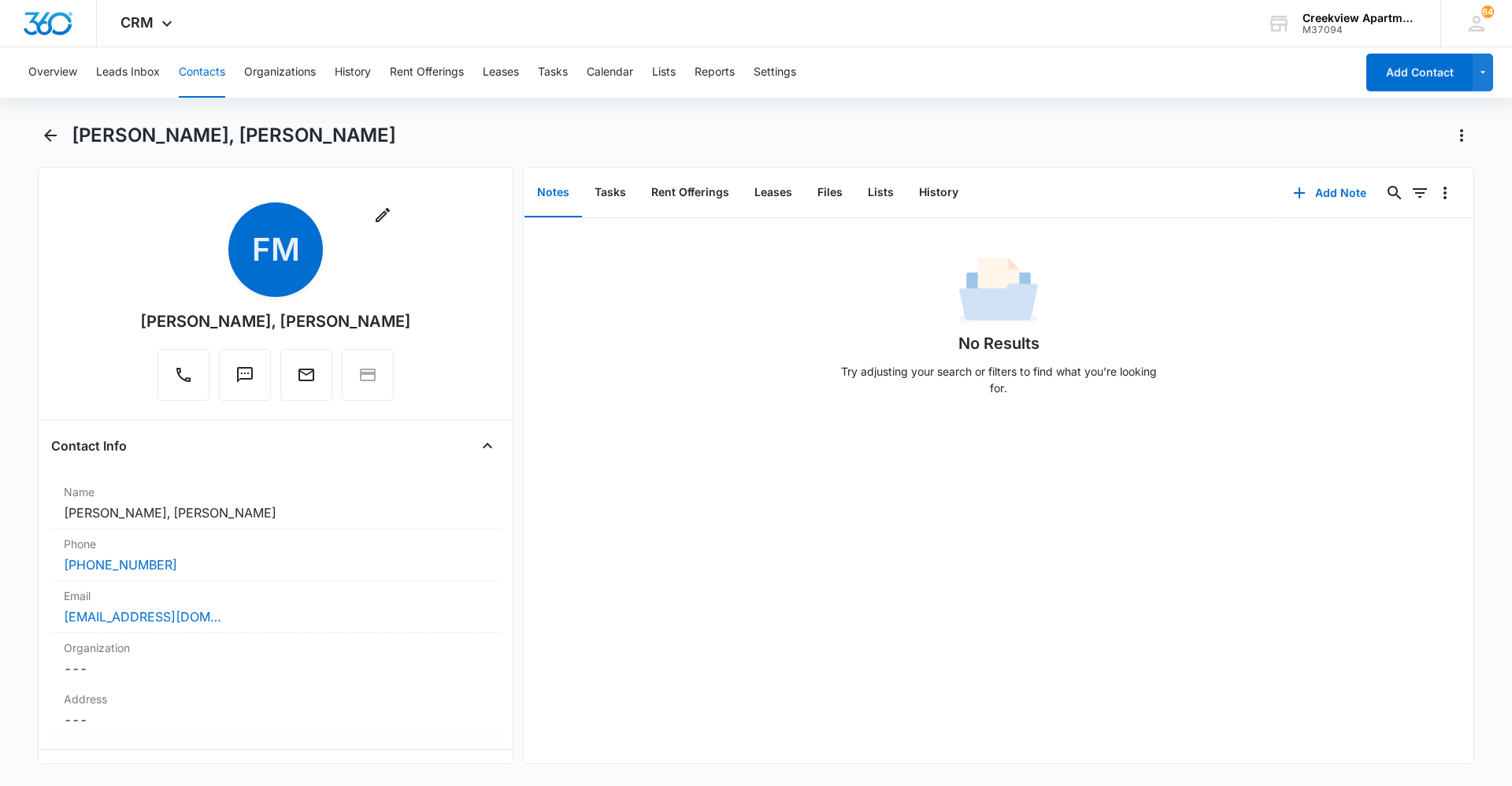
click at [805, 540] on div "No Results Try adjusting your search or filters to find what you’re looking for." at bounding box center [998, 491] width 950 height 545
click at [698, 478] on div "No Results Try adjusting your search or filters to find what you’re looking for." at bounding box center [998, 491] width 950 height 545
click at [805, 540] on div "No Results Try adjusting your search or filters to find what you’re looking for." at bounding box center [998, 491] width 950 height 545
click at [217, 74] on button "Contacts" at bounding box center [202, 73] width 47 height 51
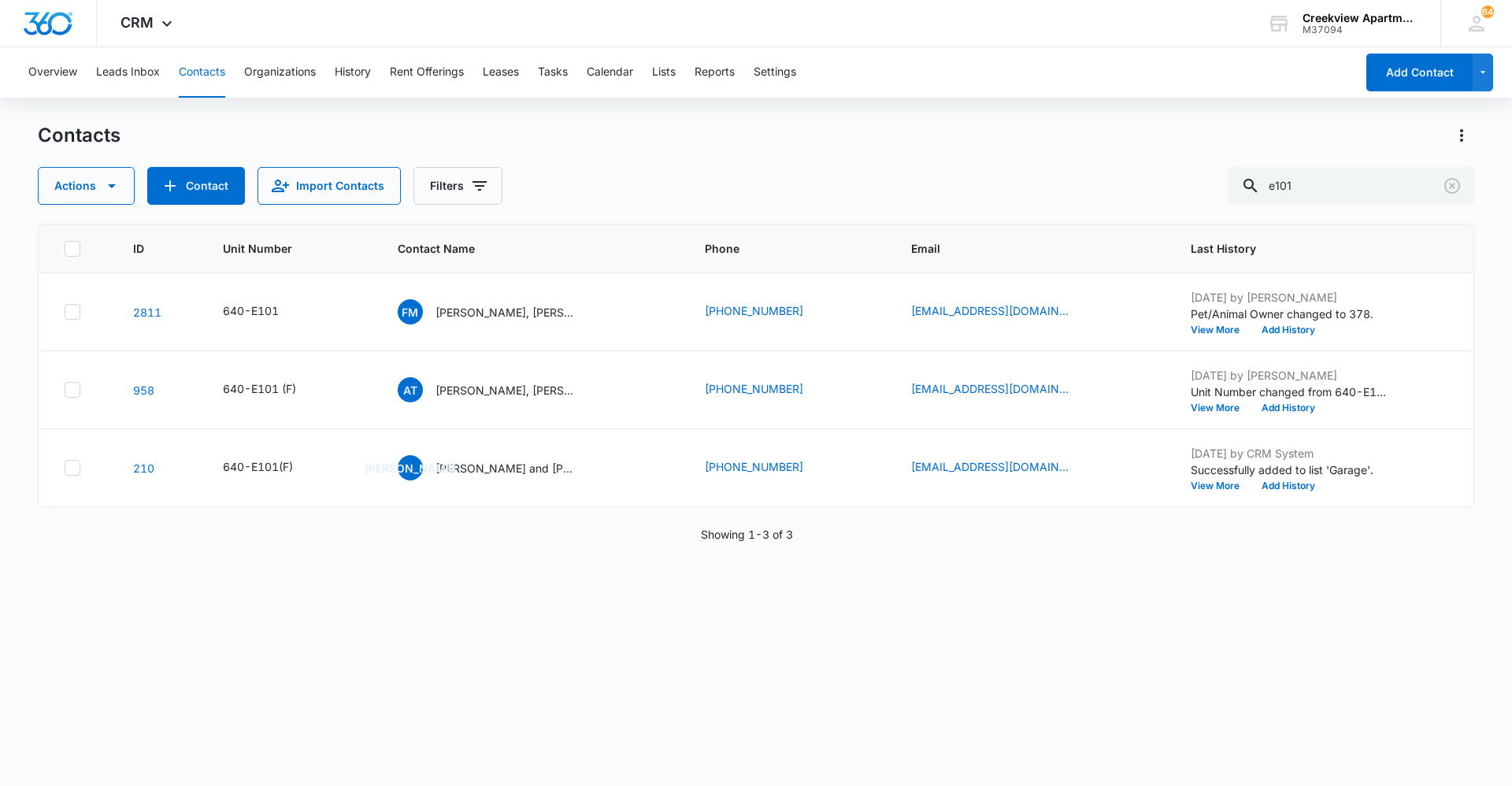
click at [805, 540] on div "ID Unit Number Contact Name Phone Email Last History 2811 640-E101 FM [PERSON_N…" at bounding box center [756, 495] width 1437 height 542
click at [645, 540] on div "ID Unit Number Contact Name Phone Email Last History 2811 640-E101 FM [PERSON_N…" at bounding box center [756, 495] width 1437 height 542
click at [753, 540] on div "ID Unit Number Contact Name Phone Email Last History 2811 640-E101 FM [PERSON_N…" at bounding box center [756, 495] width 1437 height 542
click at [599, 540] on div "Contacts Actions Contact Import Contacts Filters e101 ID Unit Number Contact Na…" at bounding box center [756, 453] width 1437 height 662
click at [551, 540] on div "ID Unit Number Contact Name Phone Email Last History 2811 640-E101 FM [PERSON_N…" at bounding box center [756, 495] width 1437 height 542
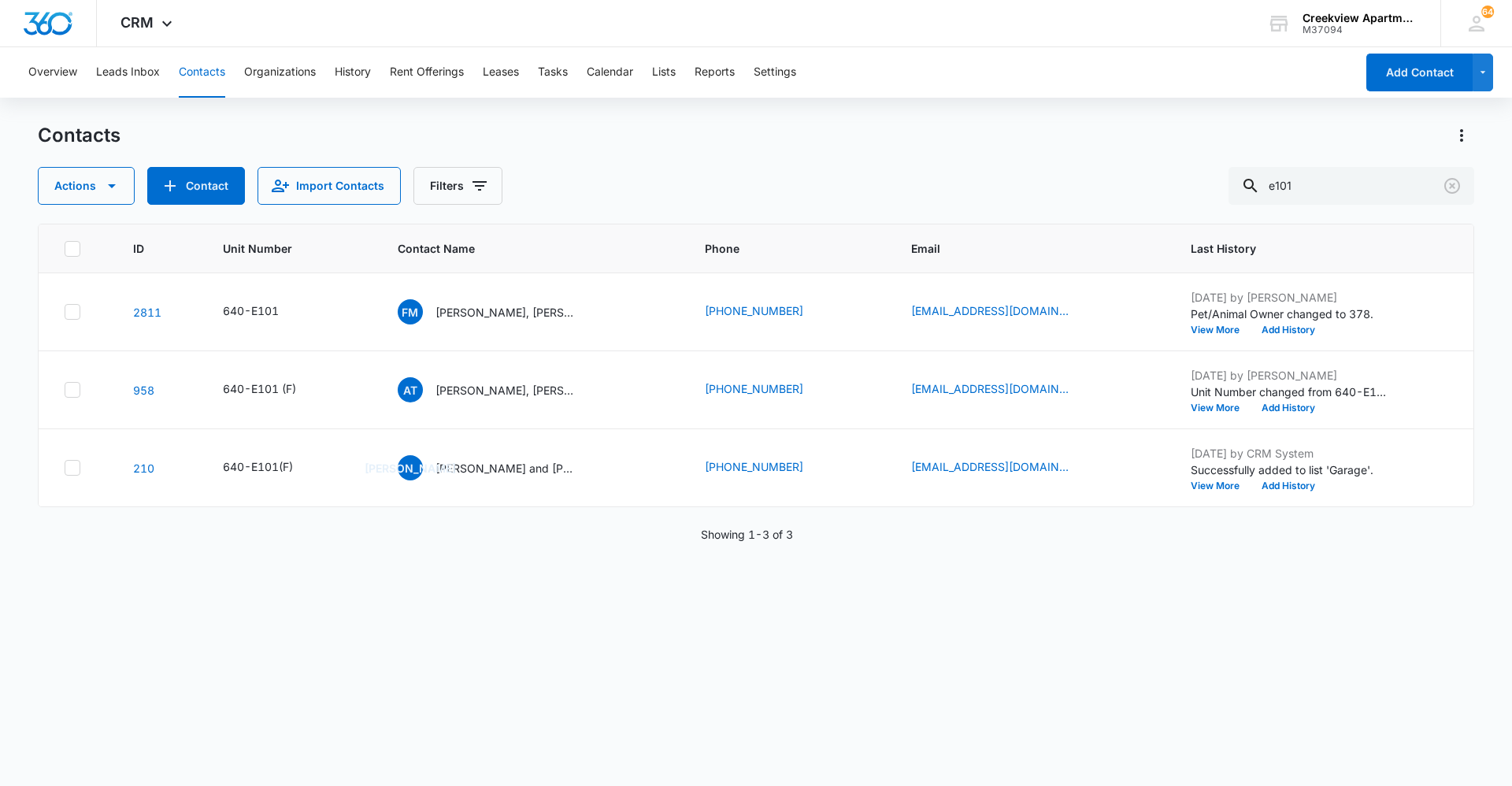
drag, startPoint x: 583, startPoint y: 712, endPoint x: 593, endPoint y: 722, distance: 14.1
click at [583, 540] on div "ID Unit Number Contact Name Phone Email Last History 2811 640-E101 FM [PERSON_N…" at bounding box center [756, 495] width 1437 height 542
drag, startPoint x: 1171, startPoint y: 725, endPoint x: 1092, endPoint y: 751, distance: 83.2
click at [805, 540] on div "ID Unit Number Contact Name Phone Email Last History 2811 640-E101 FM [PERSON_N…" at bounding box center [756, 495] width 1437 height 542
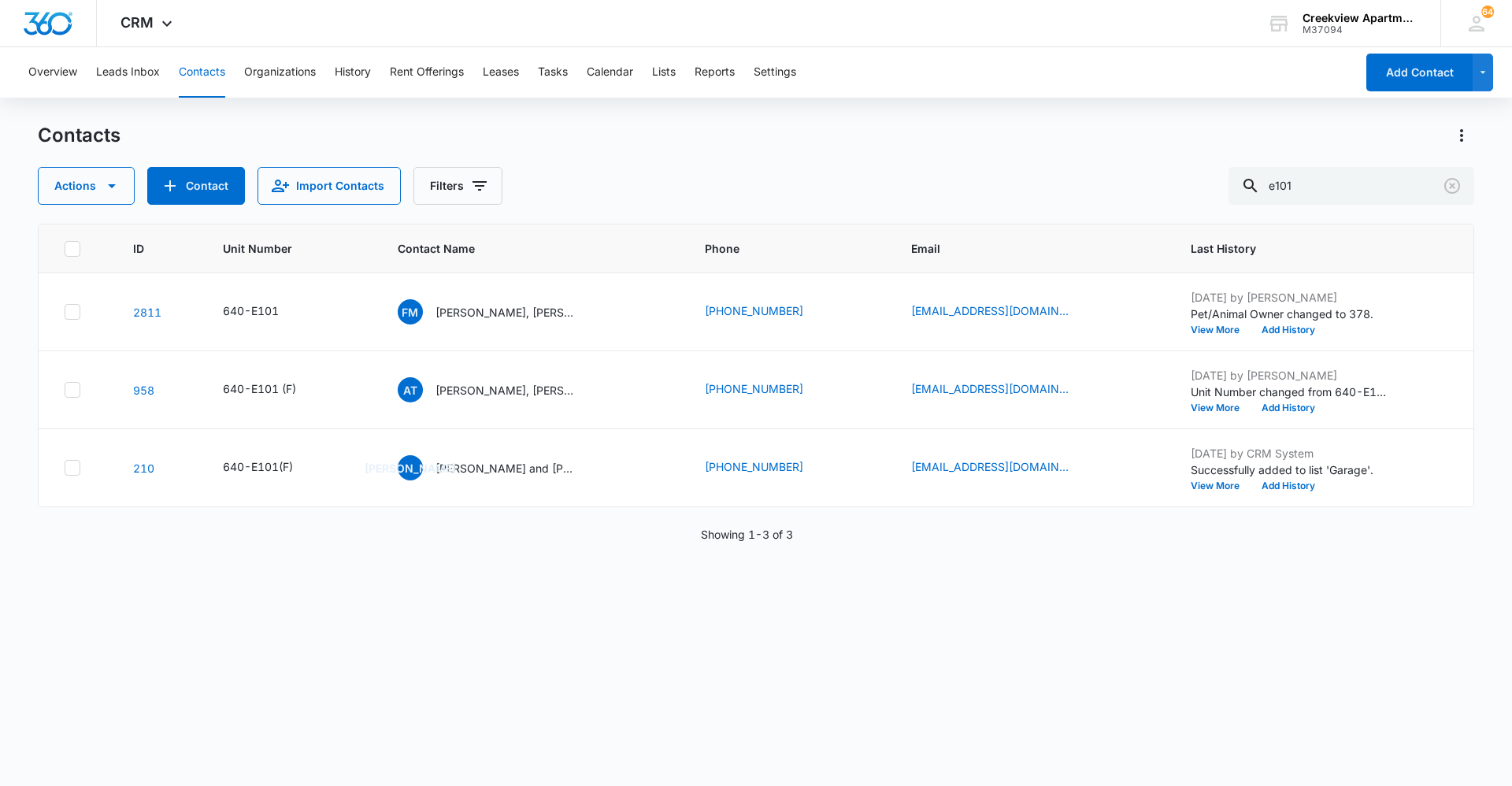
click at [805, 540] on div "ID Unit Number Contact Name Phone Email Last History 2811 640-E101 FM [PERSON_N…" at bounding box center [756, 495] width 1437 height 542
click at [803, 540] on div "ID Unit Number Contact Name Phone Email Last History 2811 640-E101 FM [PERSON_N…" at bounding box center [756, 495] width 1437 height 542
click at [583, 540] on div "ID Unit Number Contact Name Phone Email Last History 2811 640-E101 FM [PERSON_N…" at bounding box center [756, 495] width 1437 height 542
click at [805, 540] on div "Contacts Actions Contact Import Contacts Filters e101 ID Unit Number Contact Na…" at bounding box center [756, 453] width 1437 height 662
click at [805, 540] on div "ID Unit Number Contact Name Phone Email Last History 2811 640-E101 FM [PERSON_N…" at bounding box center [756, 495] width 1437 height 542
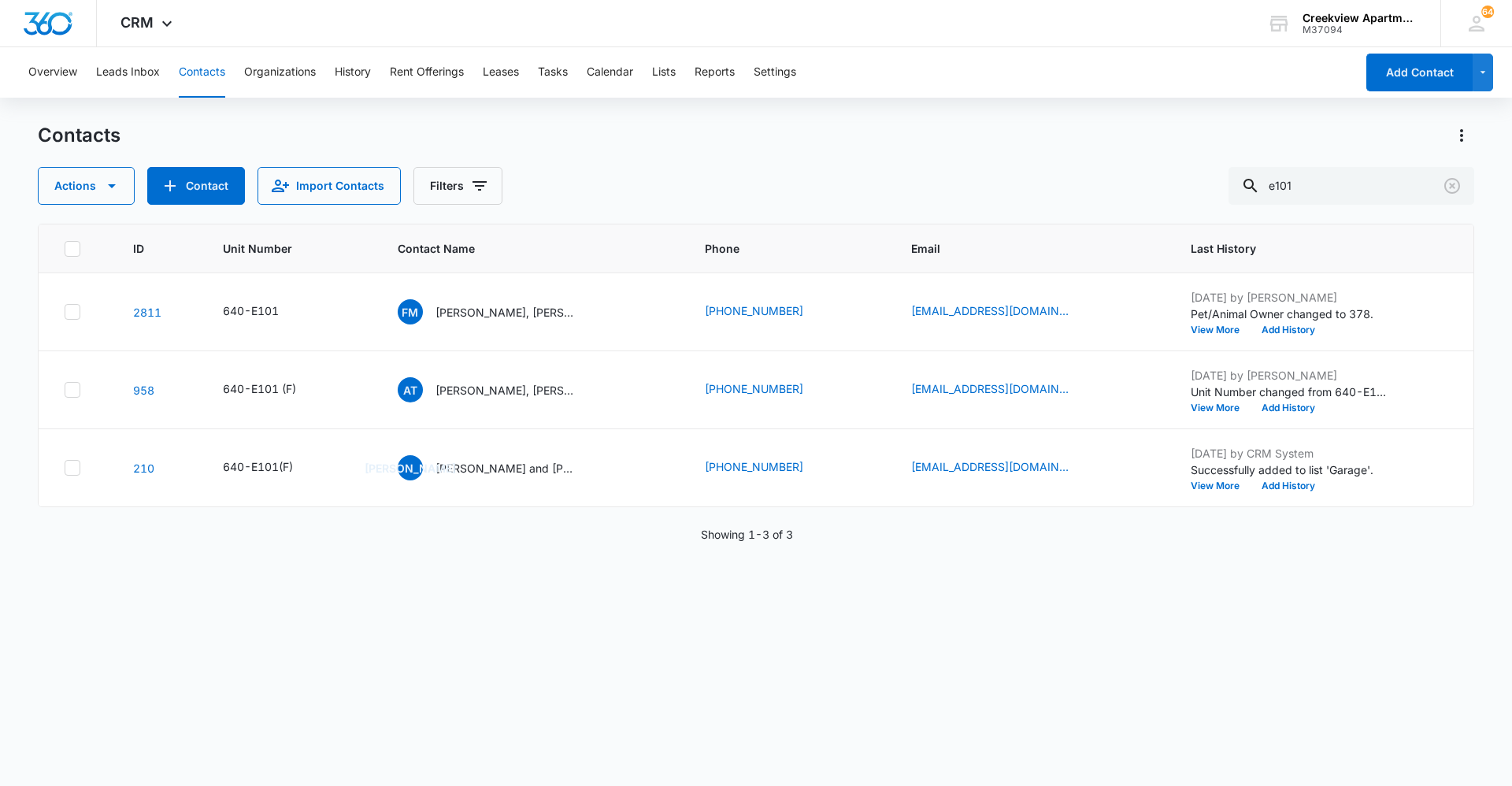
click at [805, 540] on div "ID Unit Number Contact Name Phone Email Last History 2811 640-E101 FM [PERSON_N…" at bounding box center [756, 495] width 1437 height 542
click at [753, 540] on div "ID Unit Number Contact Name Phone Email Last History 2811 640-E101 FM [PERSON_N…" at bounding box center [756, 495] width 1437 height 542
click at [620, 536] on div "Showing 1-3 of 3" at bounding box center [756, 534] width 1437 height 16
click at [680, 540] on div "ID Unit Number Contact Name Phone Email Last History 2811 640-E101 FM [PERSON_N…" at bounding box center [756, 495] width 1437 height 542
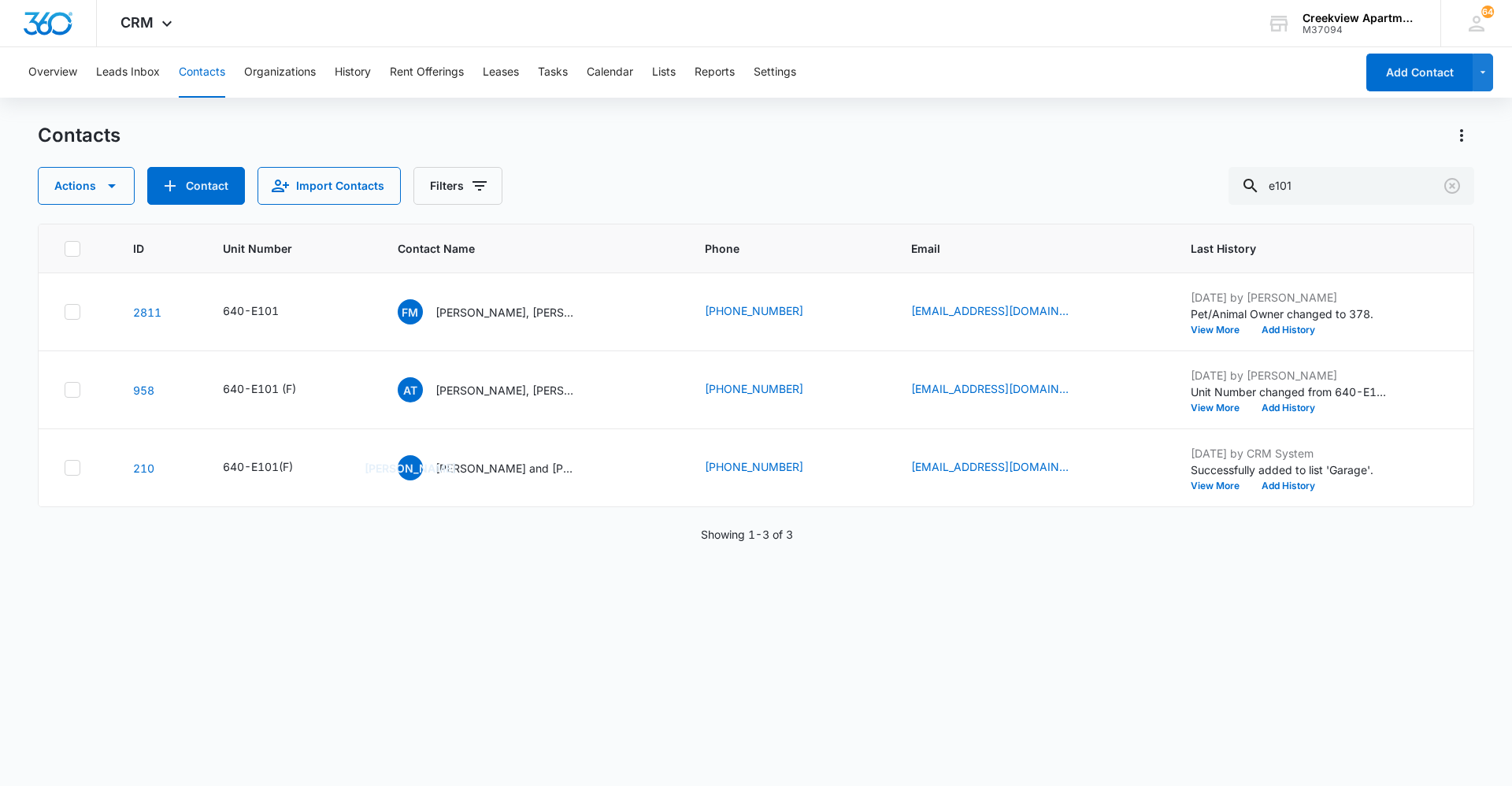
click at [772, 540] on div "ID Unit Number Contact Name Phone Email Last History 2811 640-E101 FM [PERSON_N…" at bounding box center [756, 495] width 1437 height 542
click at [794, 540] on div "ID Unit Number Contact Name Phone Email Last History 2811 640-E101 FM [PERSON_N…" at bounding box center [756, 495] width 1437 height 542
click at [577, 540] on div "ID Unit Number Contact Name Phone Email Last History 2811 640-E101 FM [PERSON_N…" at bounding box center [756, 495] width 1437 height 542
click at [805, 540] on div "ID Unit Number Contact Name Phone Email Last History 2811 640-E101 FM [PERSON_N…" at bounding box center [756, 495] width 1437 height 542
click at [577, 540] on div "ID Unit Number Contact Name Phone Email Last History 2811 640-E101 FM [PERSON_N…" at bounding box center [756, 495] width 1437 height 542
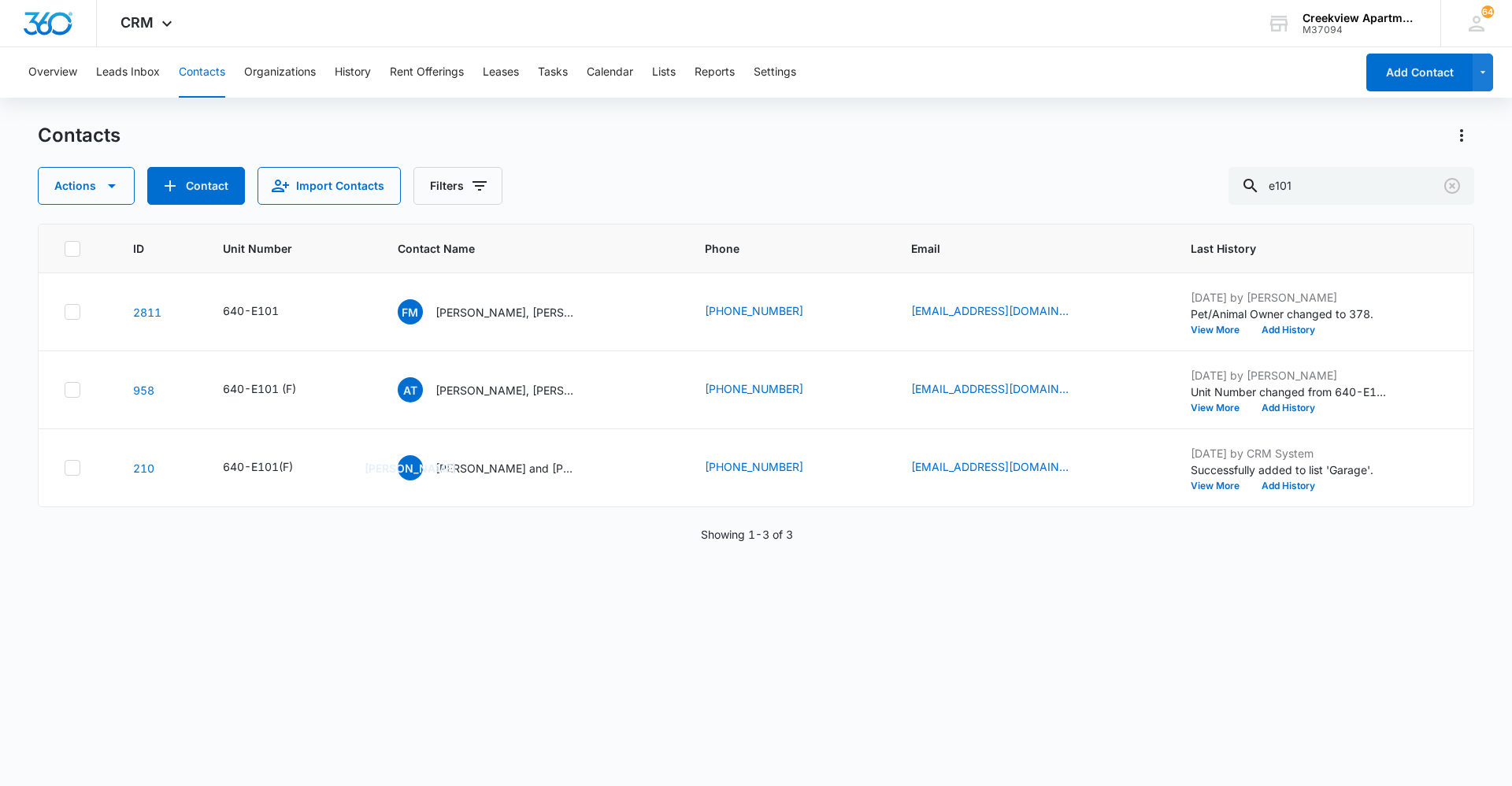
click at [574, 540] on div "ID Unit Number Contact Name Phone Email Last History 2811 640-E101 FM [PERSON_N…" at bounding box center [756, 495] width 1437 height 542
click at [805, 537] on div "ID Unit Number Contact Name Phone Email Last History 2811 640-E101 FM [PERSON_N…" at bounding box center [756, 495] width 1437 height 542
click at [512, 540] on div "ID Unit Number Contact Name Phone Email Last History 2811 640-E101 FM [PERSON_N…" at bounding box center [756, 495] width 1437 height 542
click at [711, 540] on div "ID Unit Number Contact Name Phone Email Last History 2811 640-E101 FM [PERSON_N…" at bounding box center [756, 495] width 1437 height 542
click at [531, 540] on div "ID Unit Number Contact Name Phone Email Last History 2811 640-E101 FM [PERSON_N…" at bounding box center [756, 495] width 1437 height 542
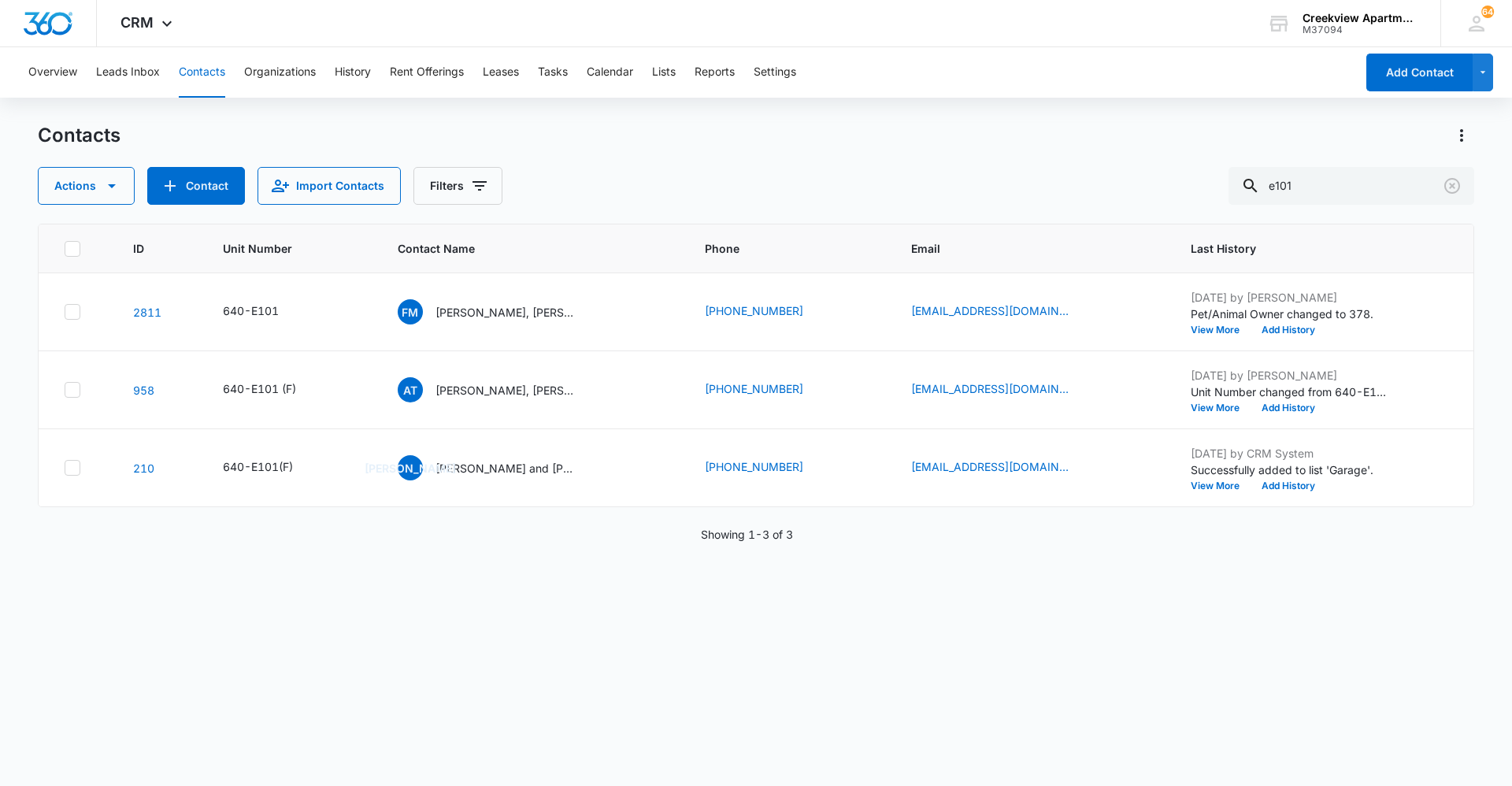
click at [684, 540] on div "ID Unit Number Contact Name Phone Email Last History 2811 640-E101 FM [PERSON_N…" at bounding box center [756, 495] width 1437 height 542
click at [805, 540] on div "ID Unit Number Contact Name Phone Email Last History 2811 640-E101 FM [PERSON_N…" at bounding box center [756, 495] width 1437 height 542
click at [548, 540] on div "ID Unit Number Contact Name Phone Email Last History 2811 640-E101 FM [PERSON_N…" at bounding box center [756, 495] width 1437 height 542
click at [743, 540] on div "ID Unit Number Contact Name Phone Email Last History 2811 640-E101 FM [PERSON_N…" at bounding box center [756, 495] width 1437 height 542
click at [798, 540] on div "ID Unit Number Contact Name Phone Email Last History 2811 640-E101 FM [PERSON_N…" at bounding box center [756, 495] width 1437 height 542
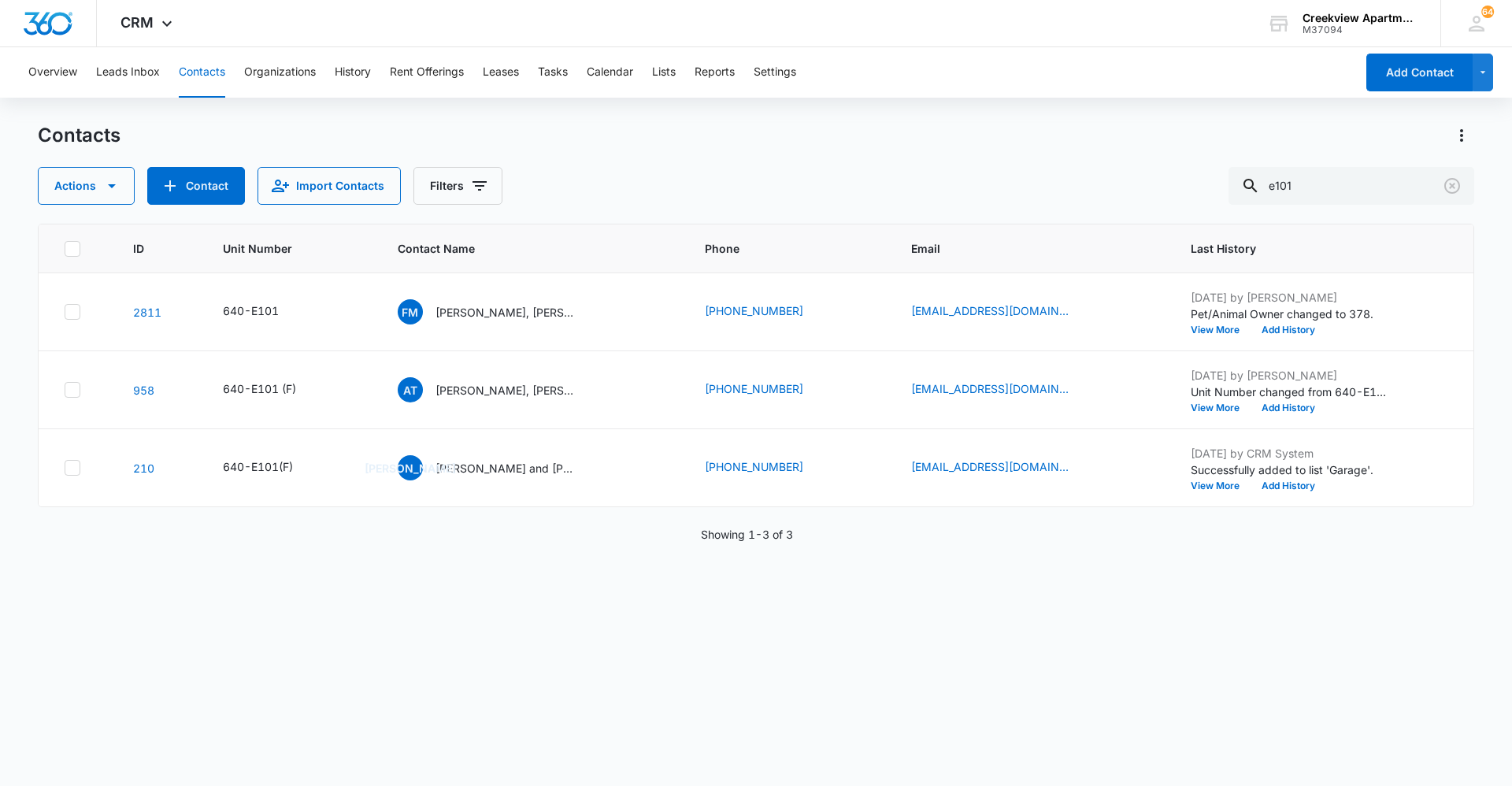
click at [557, 540] on div "Showing 1-3 of 3" at bounding box center [756, 534] width 1437 height 16
click at [625, 540] on div "ID Unit Number Contact Name Phone Email Last History 2811 640-E101 FM [PERSON_N…" at bounding box center [756, 495] width 1437 height 542
click at [409, 540] on div "ID Unit Number Contact Name Phone Email Last History 2811 640-E101 FM [PERSON_N…" at bounding box center [756, 495] width 1437 height 542
click at [686, 481] on td "[PERSON_NAME] [PERSON_NAME] and [PERSON_NAME]" at bounding box center [532, 468] width 307 height 78
